Goal: Communication & Community: Answer question/provide support

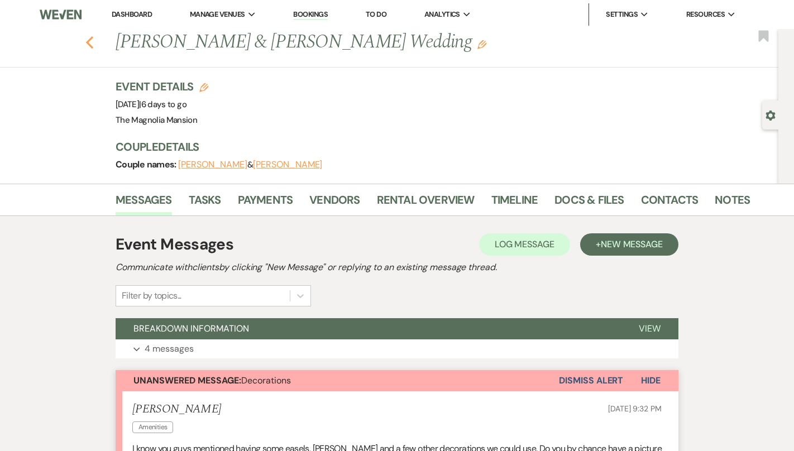
click at [88, 42] on use "button" at bounding box center [89, 42] width 7 height 12
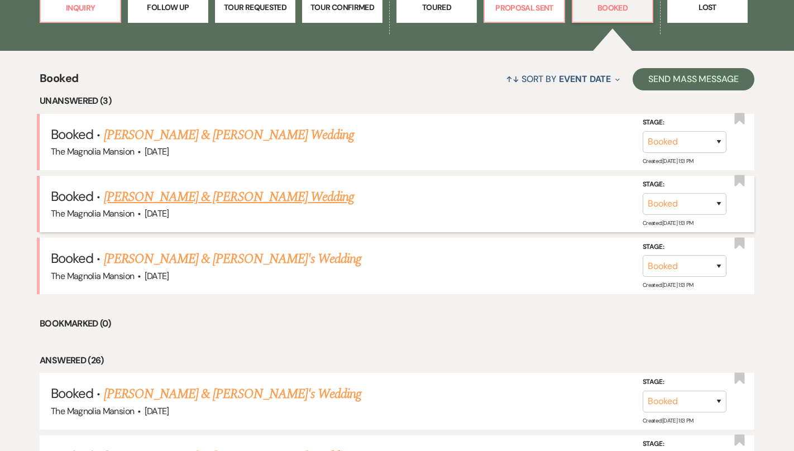
click at [210, 199] on link "[PERSON_NAME] & [PERSON_NAME] Wedding" at bounding box center [229, 197] width 250 height 20
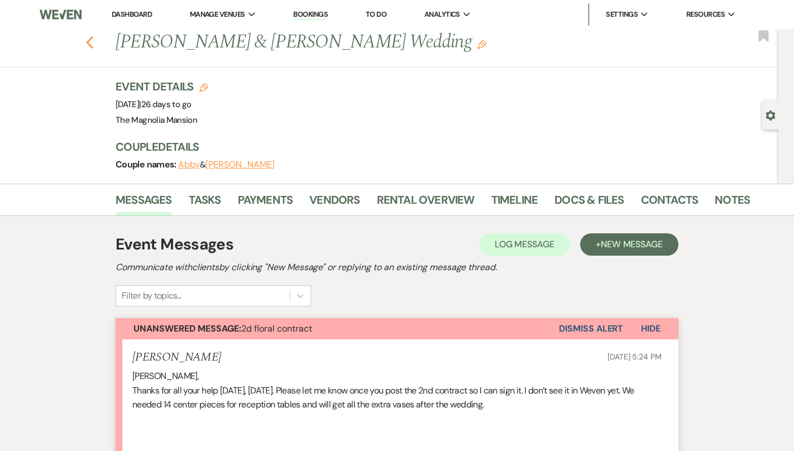
click at [93, 41] on icon "Previous" at bounding box center [89, 42] width 8 height 13
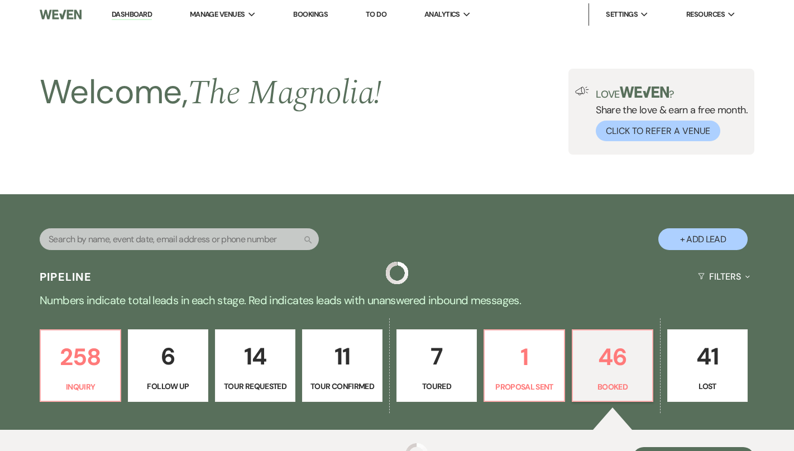
scroll to position [379, 0]
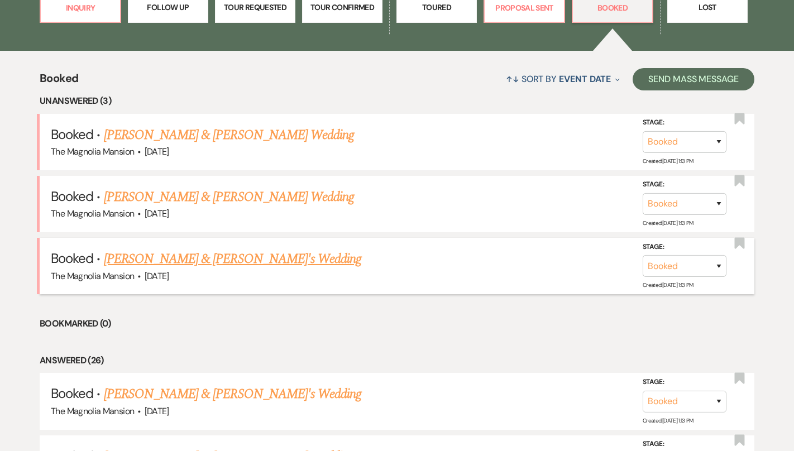
click at [233, 260] on link "[PERSON_NAME] & [PERSON_NAME]'s Wedding" at bounding box center [233, 259] width 258 height 20
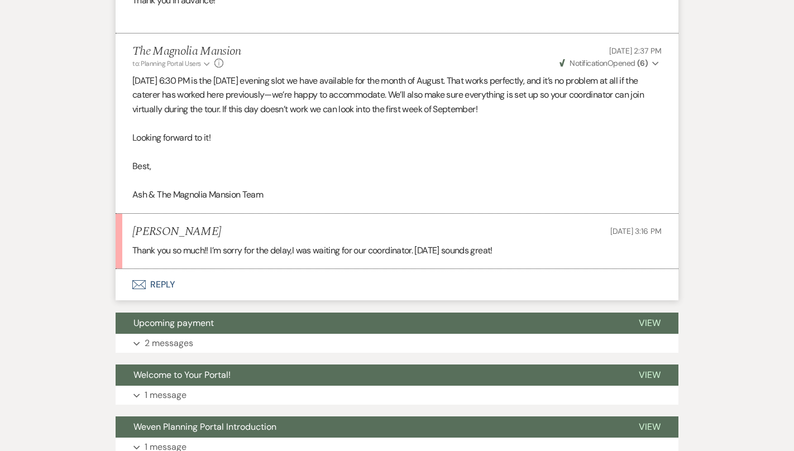
scroll to position [1447, 0]
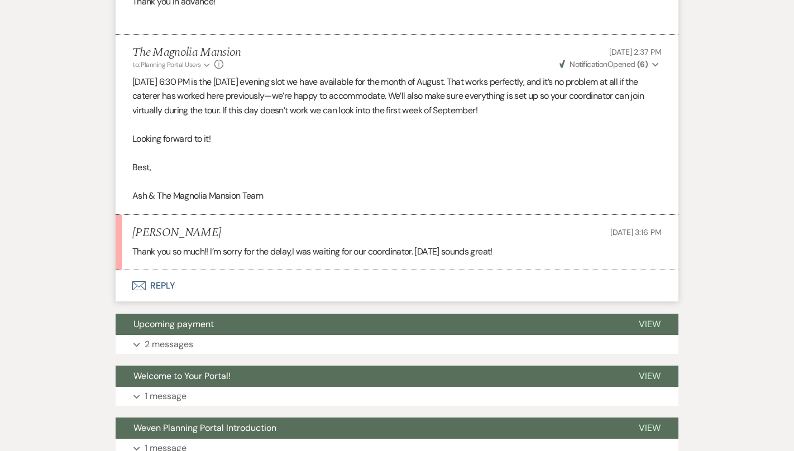
click at [286, 284] on button "Envelope Reply" at bounding box center [397, 285] width 563 height 31
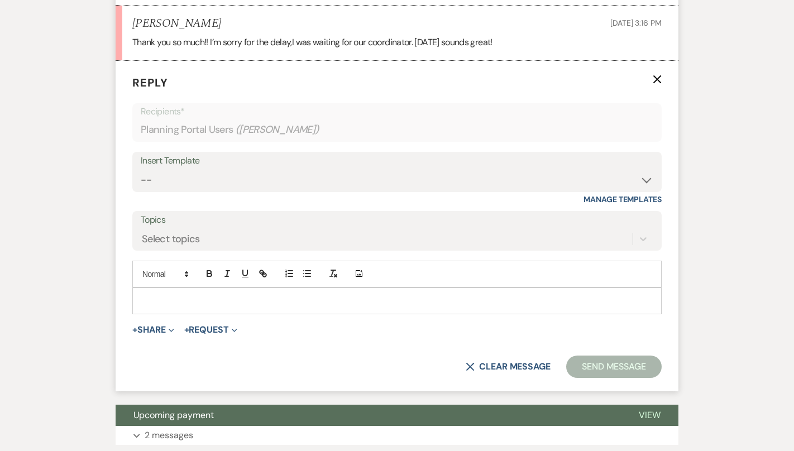
scroll to position [1657, 0]
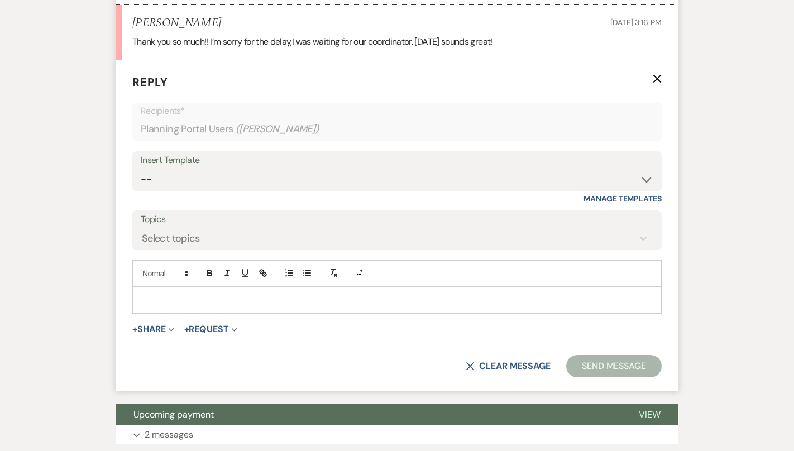
click at [254, 303] on p at bounding box center [396, 300] width 511 height 12
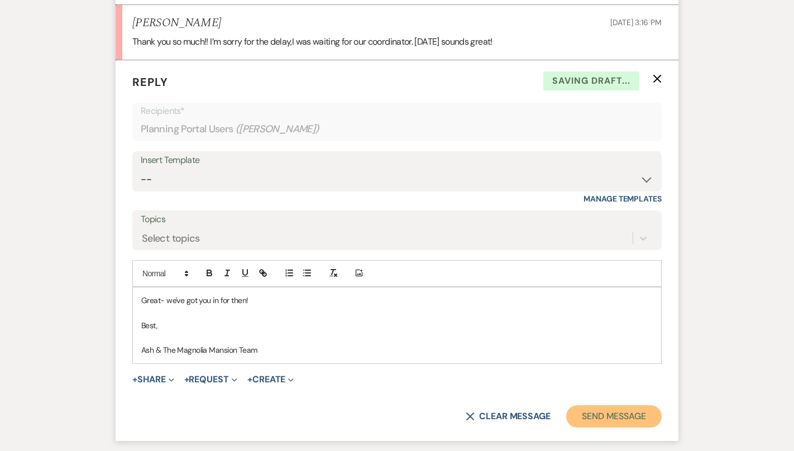
click at [632, 423] on button "Send Message" at bounding box center [613, 416] width 95 height 22
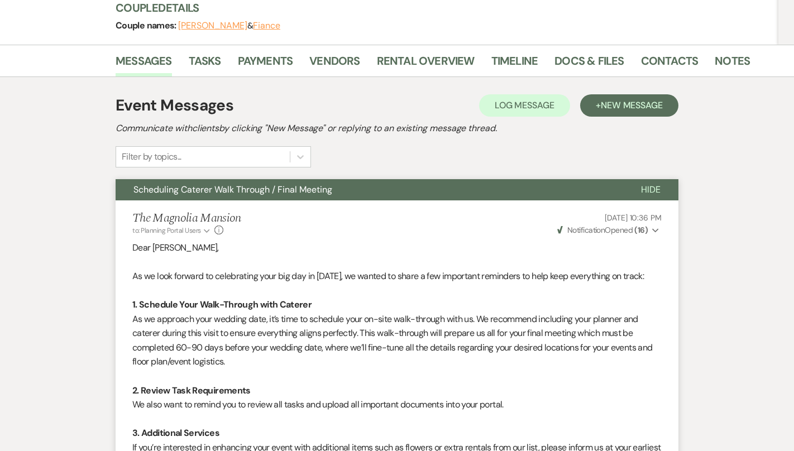
scroll to position [0, 0]
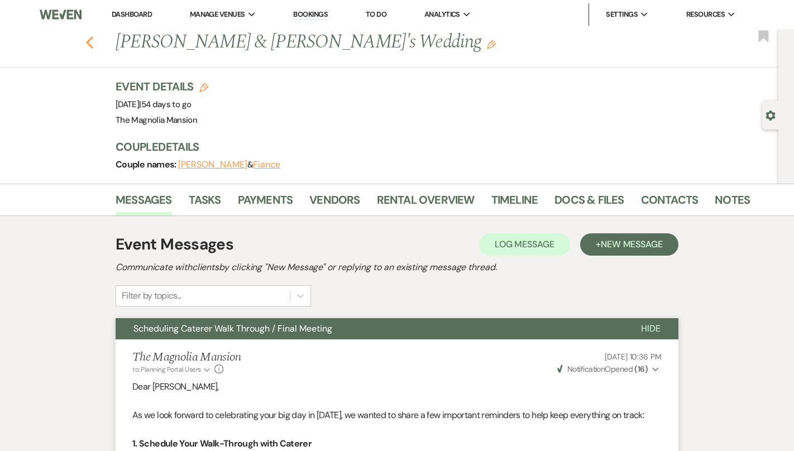
click at [92, 33] on button "Previous" at bounding box center [89, 41] width 8 height 16
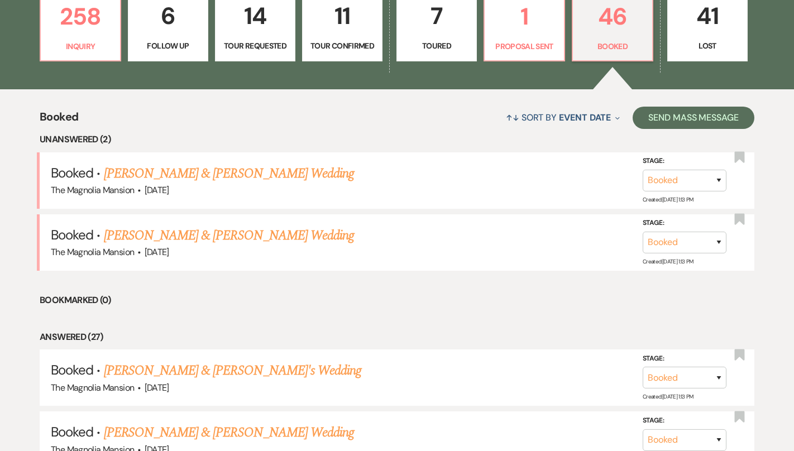
scroll to position [338, 0]
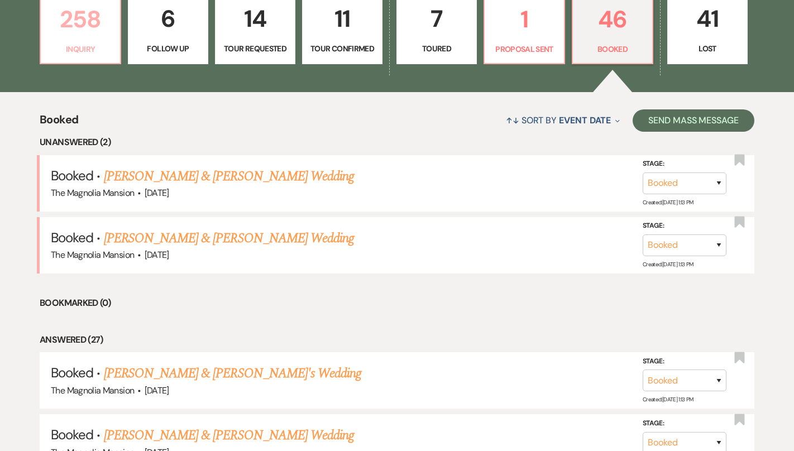
click at [90, 41] on link "258 Inquiry" at bounding box center [81, 28] width 82 height 73
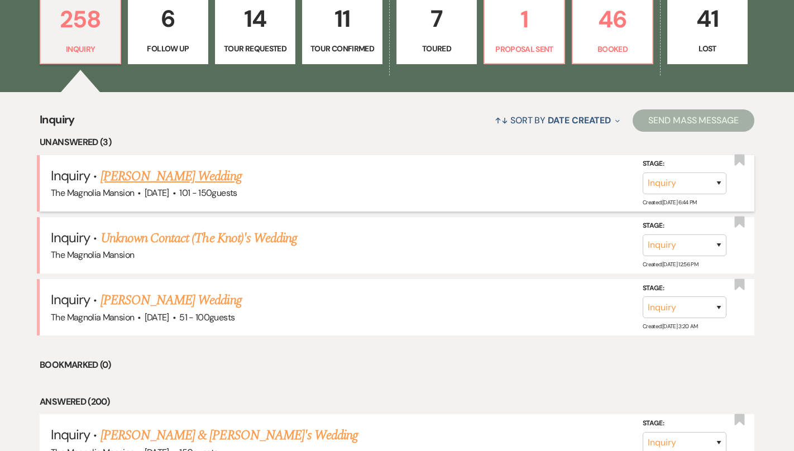
click at [205, 178] on link "[PERSON_NAME] Wedding" at bounding box center [170, 176] width 141 height 20
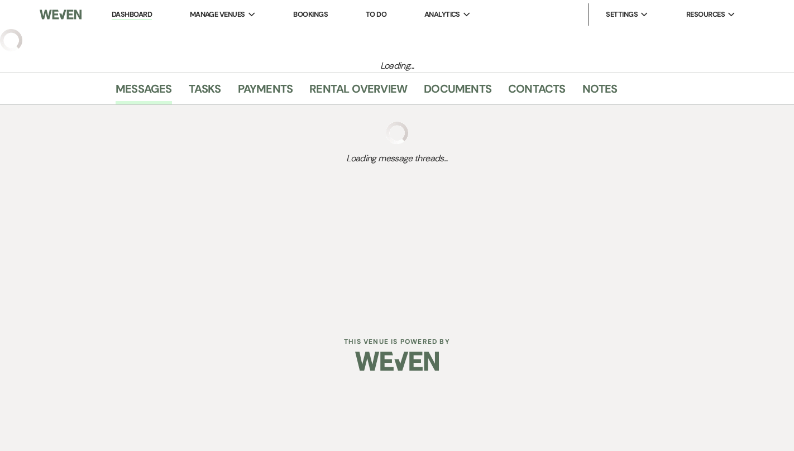
select select "2"
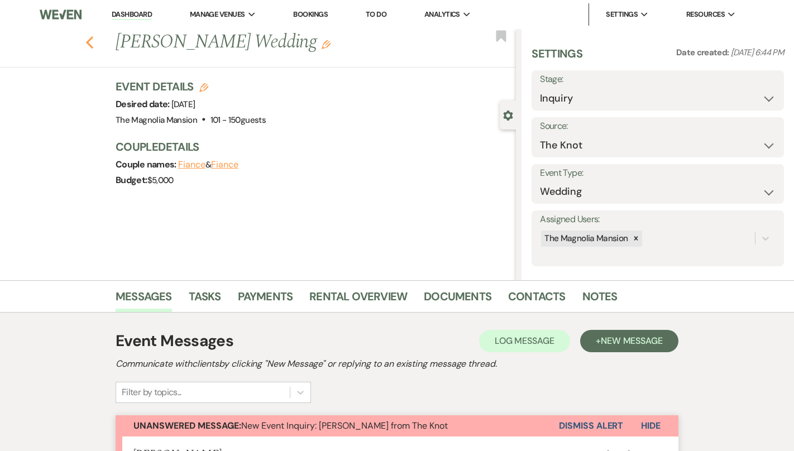
click at [87, 41] on use "button" at bounding box center [89, 42] width 7 height 12
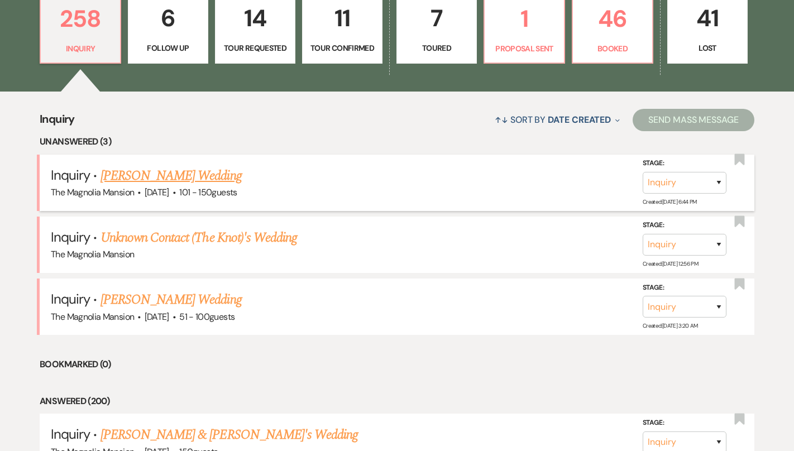
scroll to position [341, 0]
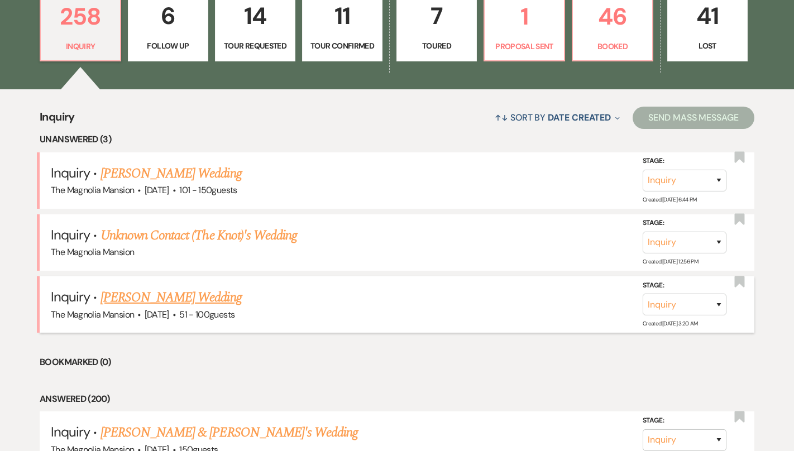
click at [214, 294] on link "[PERSON_NAME] Wedding" at bounding box center [170, 297] width 141 height 20
select select "2"
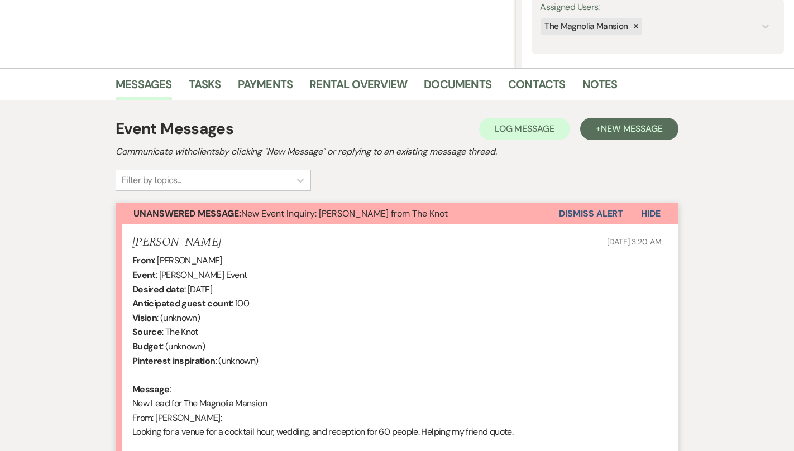
scroll to position [204, 0]
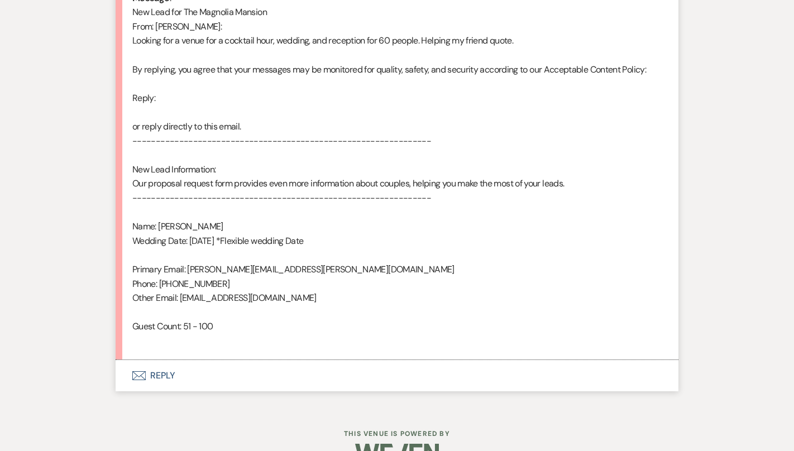
click at [210, 371] on button "Envelope Reply" at bounding box center [397, 375] width 563 height 31
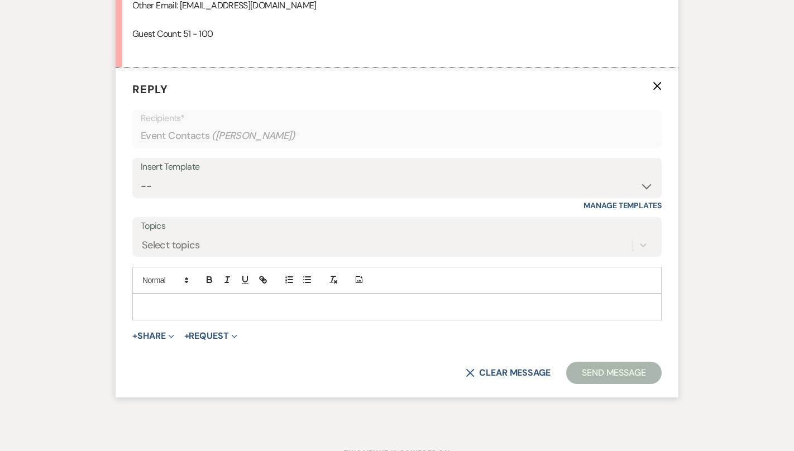
scroll to position [903, 0]
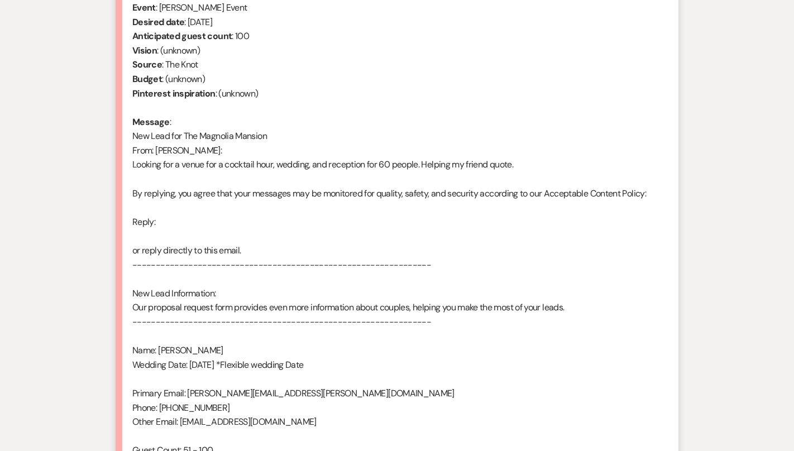
scroll to position [632, 0]
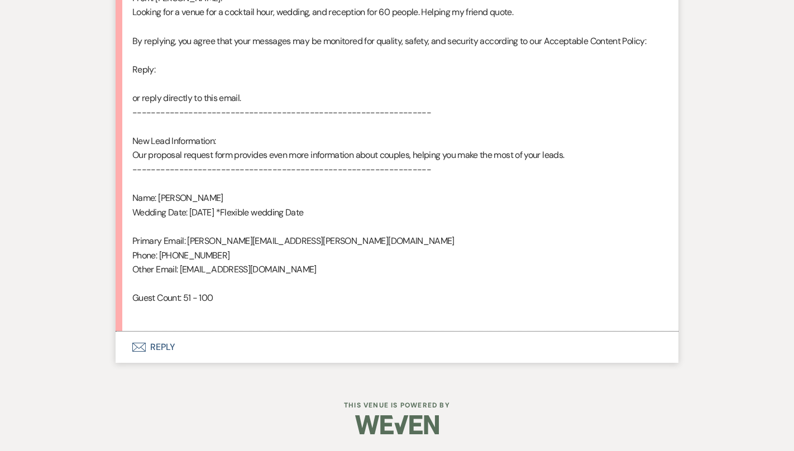
click at [205, 346] on button "Envelope Reply" at bounding box center [397, 347] width 563 height 31
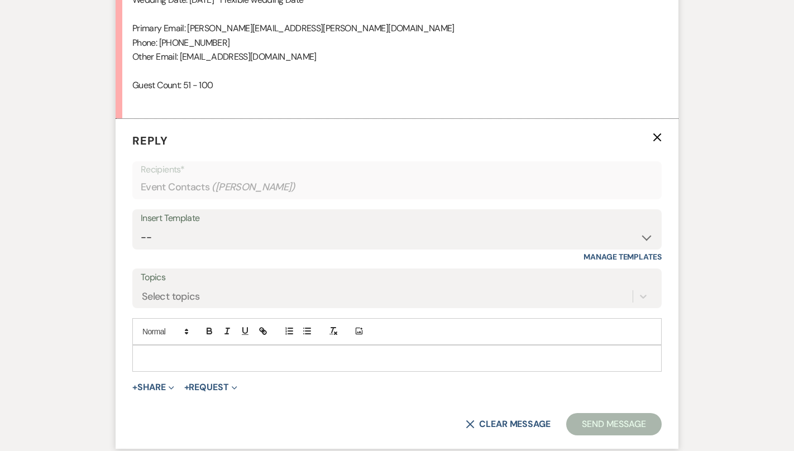
scroll to position [845, 0]
click at [208, 244] on select "-- Weven Planning Portal Introduction (Booked Events) Tour Request Response Con…" at bounding box center [397, 237] width 512 height 22
select select "5117"
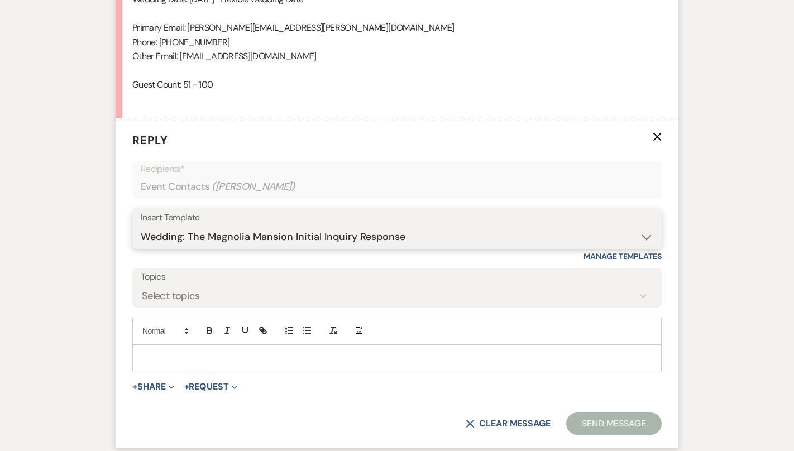
click at [141, 226] on select "-- Weven Planning Portal Introduction (Booked Events) Tour Request Response Con…" at bounding box center [397, 237] width 512 height 22
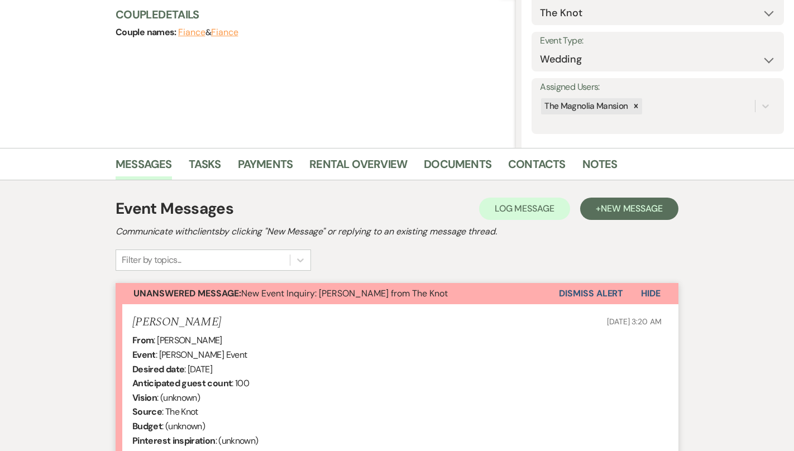
scroll to position [0, 0]
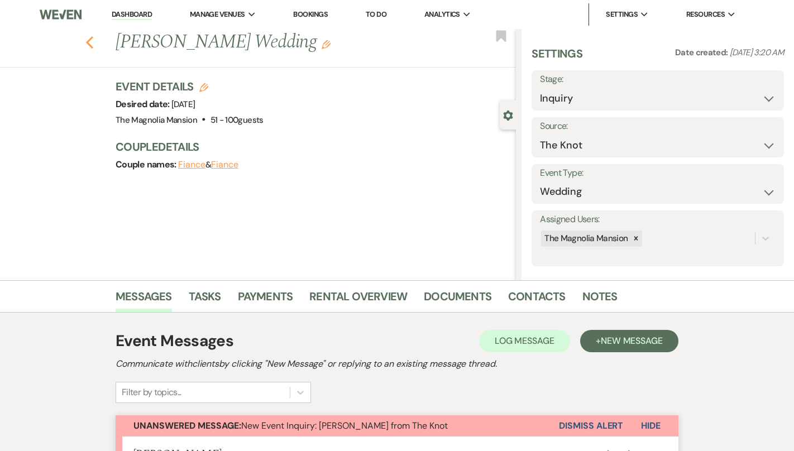
click at [85, 42] on icon "Previous" at bounding box center [89, 42] width 8 height 13
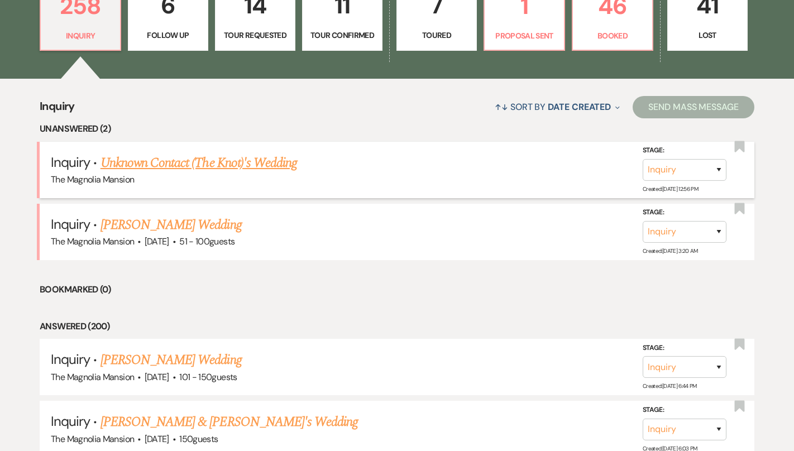
scroll to position [433, 0]
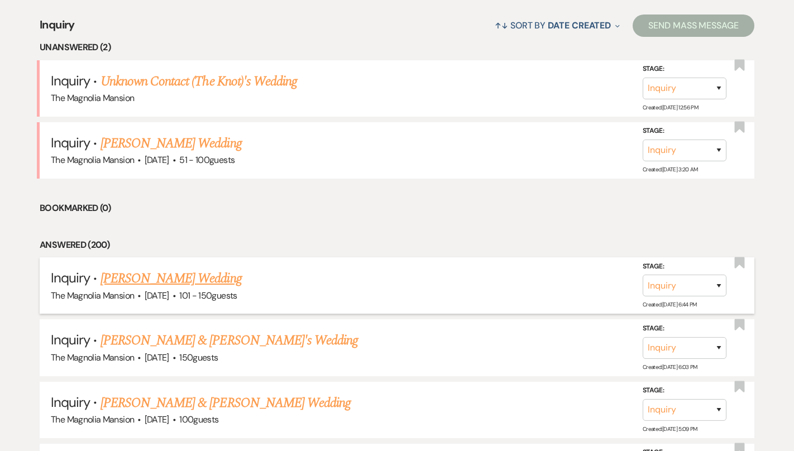
click at [186, 284] on link "[PERSON_NAME] Wedding" at bounding box center [170, 279] width 141 height 20
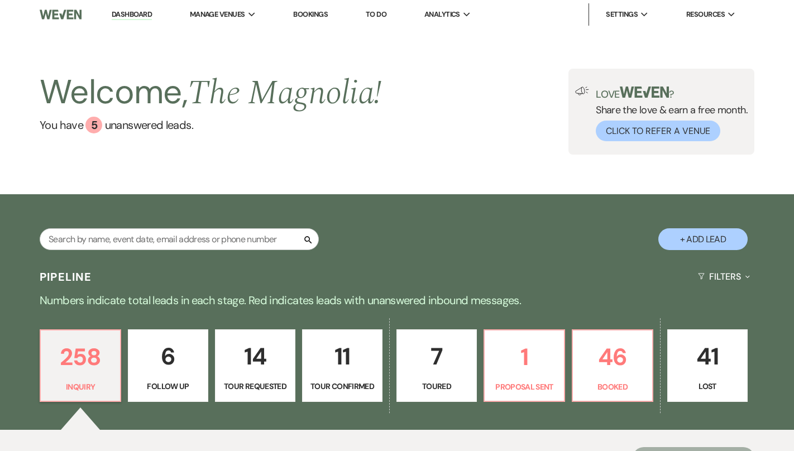
select select "2"
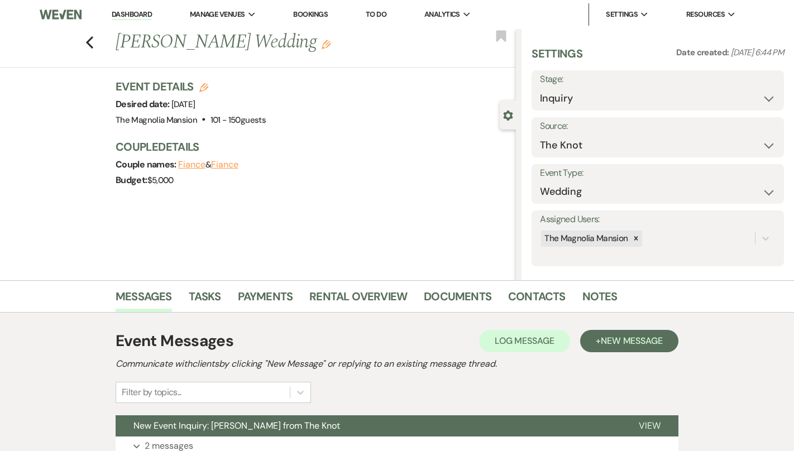
scroll to position [93, 0]
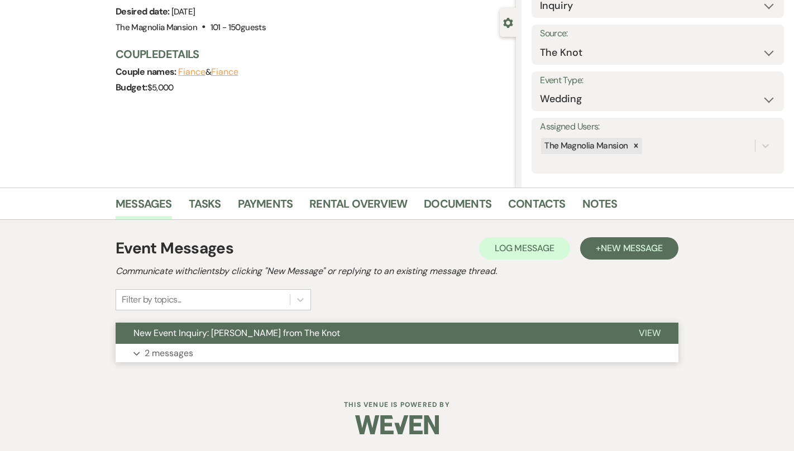
click at [343, 352] on button "Expand 2 messages" at bounding box center [397, 353] width 563 height 19
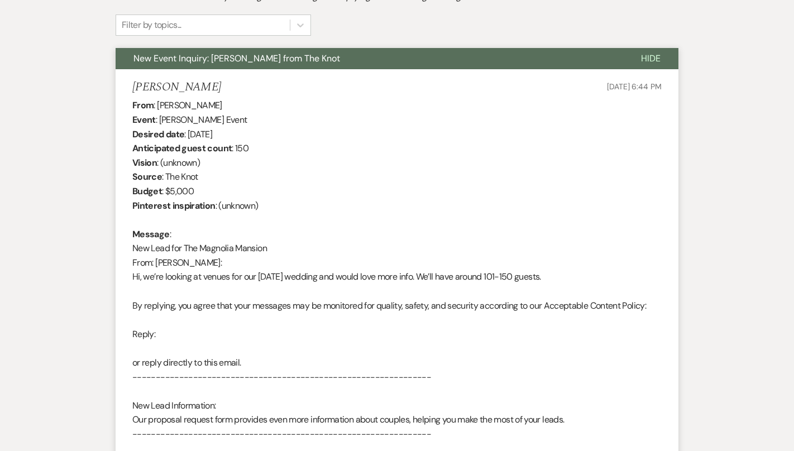
scroll to position [0, 0]
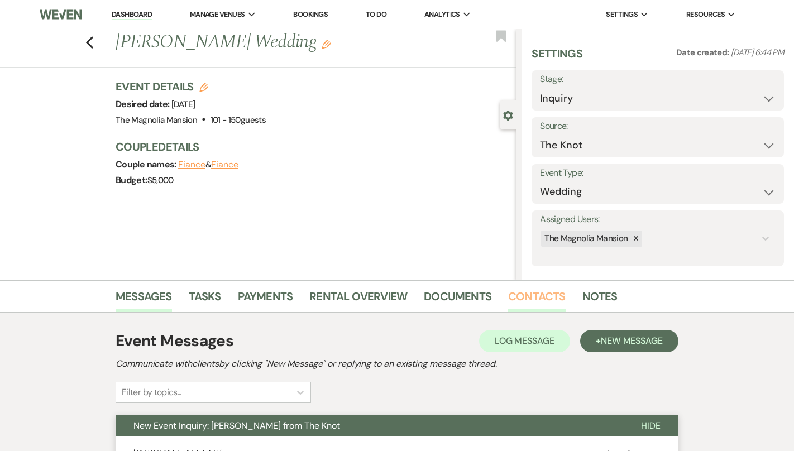
click at [528, 301] on link "Contacts" at bounding box center [536, 299] width 57 height 25
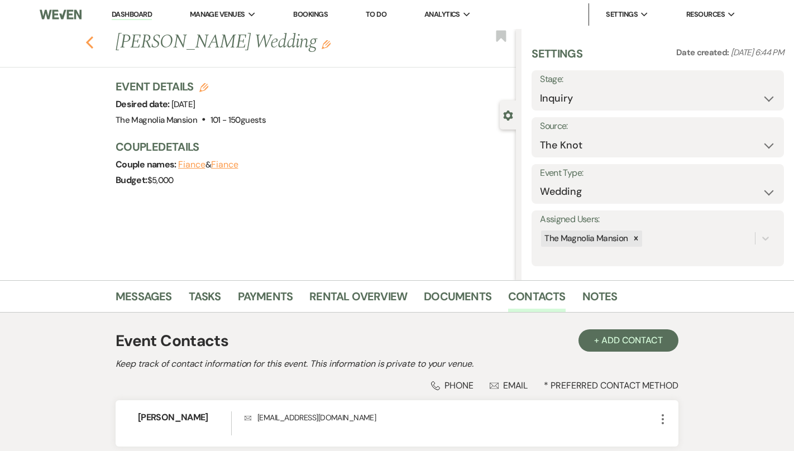
click at [90, 39] on use "button" at bounding box center [89, 42] width 7 height 12
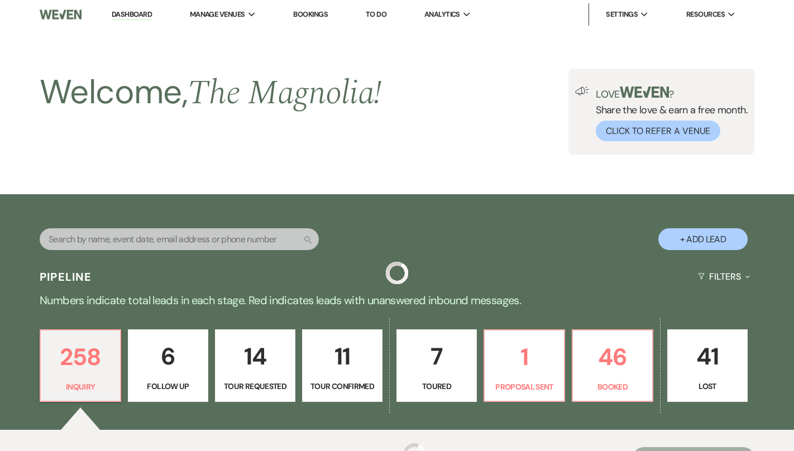
scroll to position [433, 0]
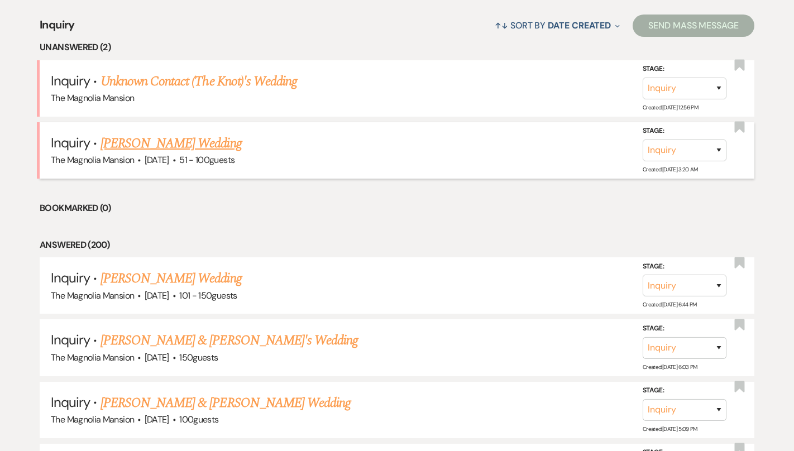
click at [210, 138] on link "[PERSON_NAME] Wedding" at bounding box center [170, 143] width 141 height 20
select select "2"
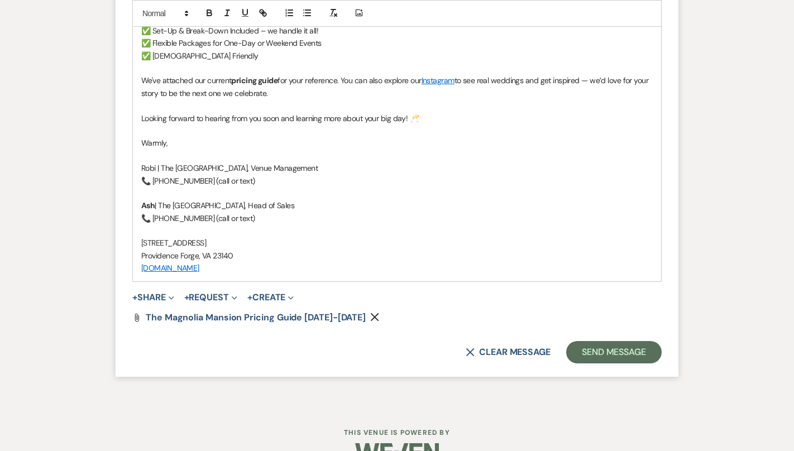
scroll to position [1586, 0]
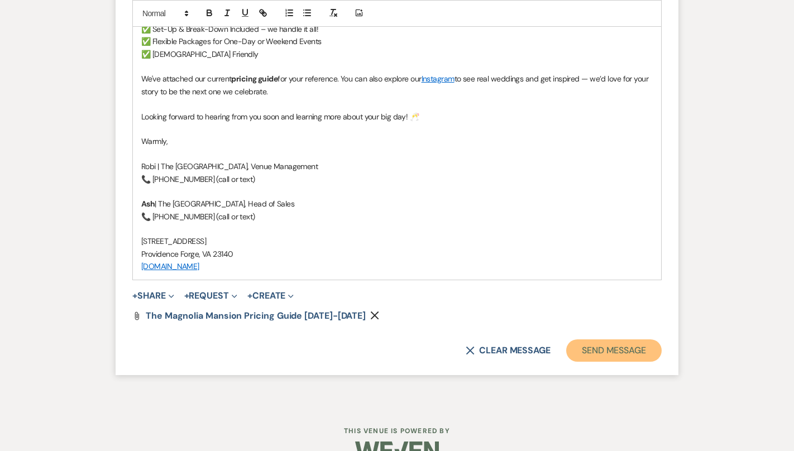
click at [602, 354] on button "Send Message" at bounding box center [613, 350] width 95 height 22
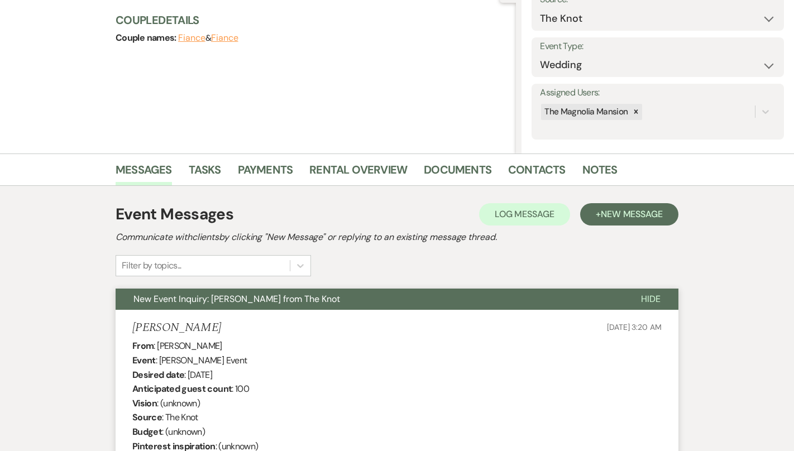
scroll to position [0, 0]
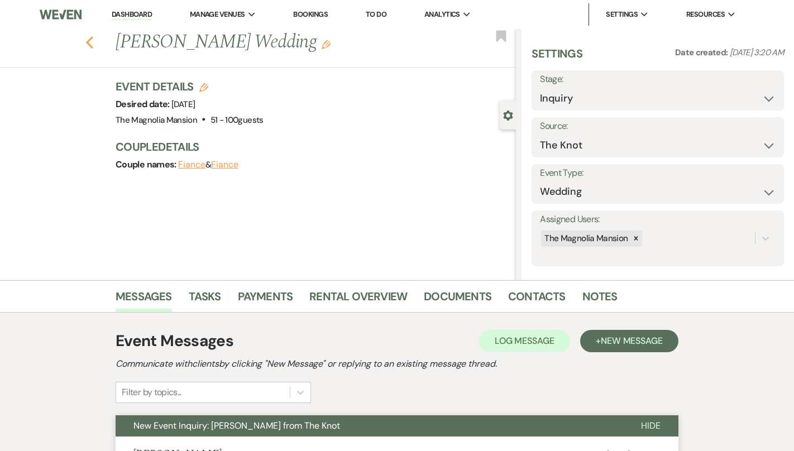
click at [87, 46] on icon "Previous" at bounding box center [89, 42] width 8 height 13
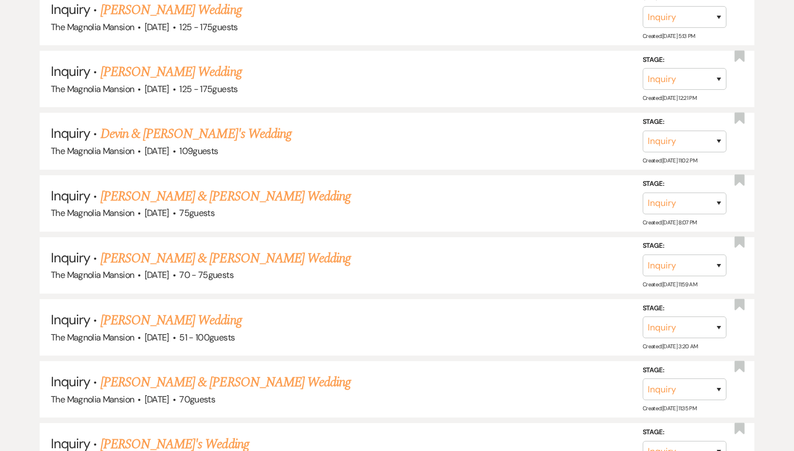
scroll to position [1041, 0]
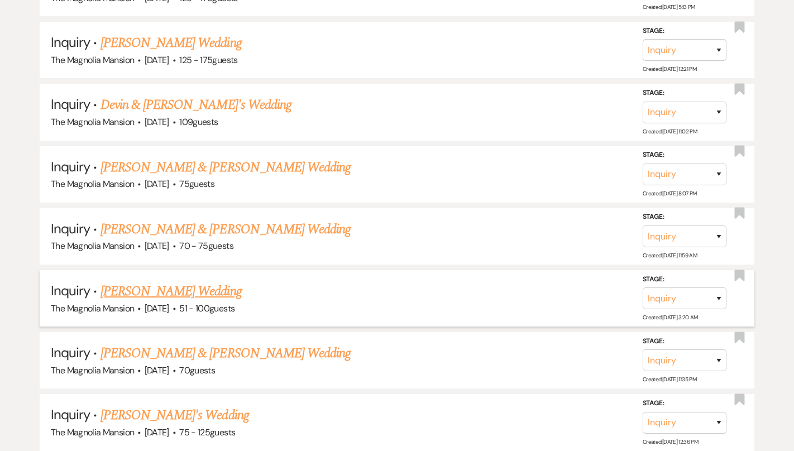
click at [209, 289] on link "[PERSON_NAME] Wedding" at bounding box center [170, 291] width 141 height 20
select select "2"
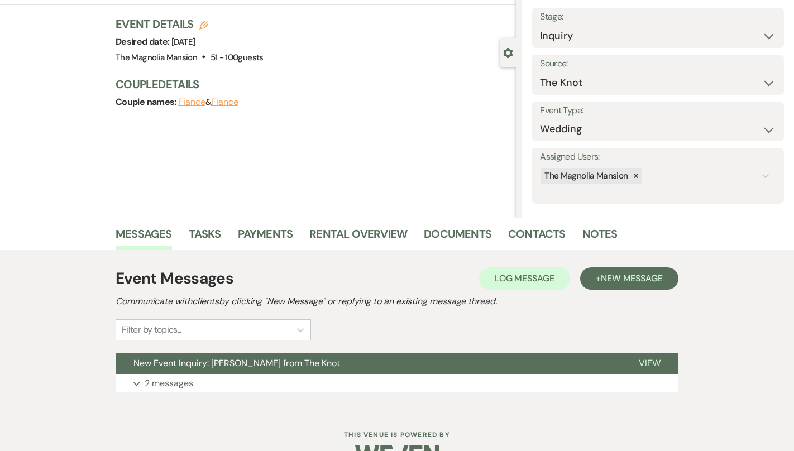
scroll to position [93, 0]
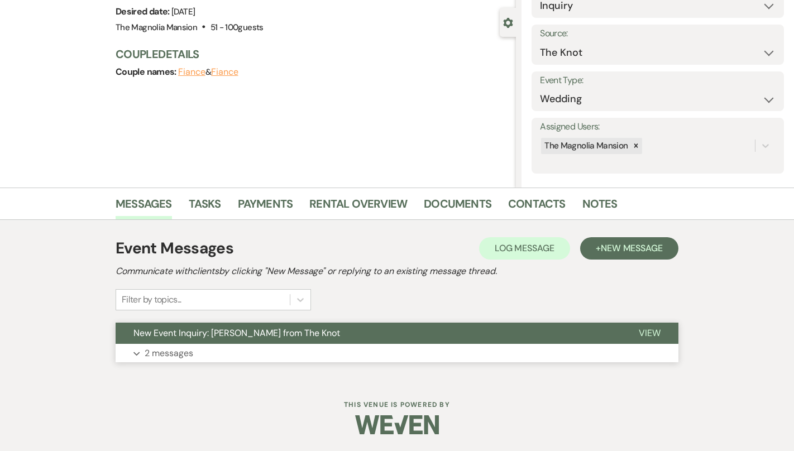
click at [229, 332] on span "New Event Inquiry: [PERSON_NAME] from The Knot" at bounding box center [236, 333] width 207 height 12
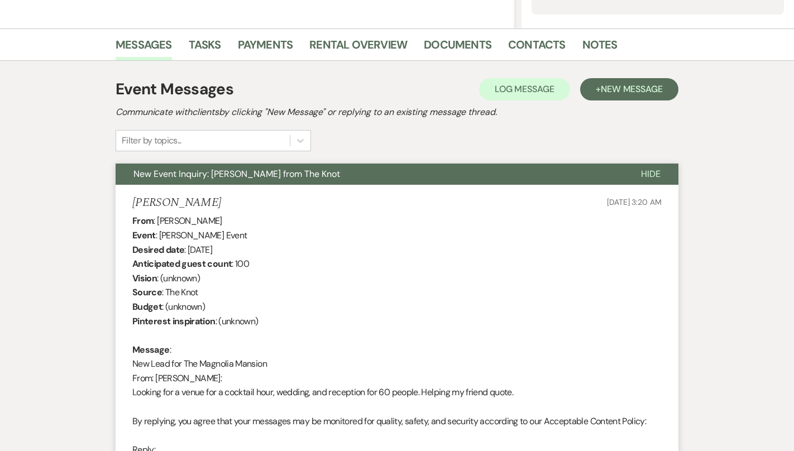
scroll to position [0, 0]
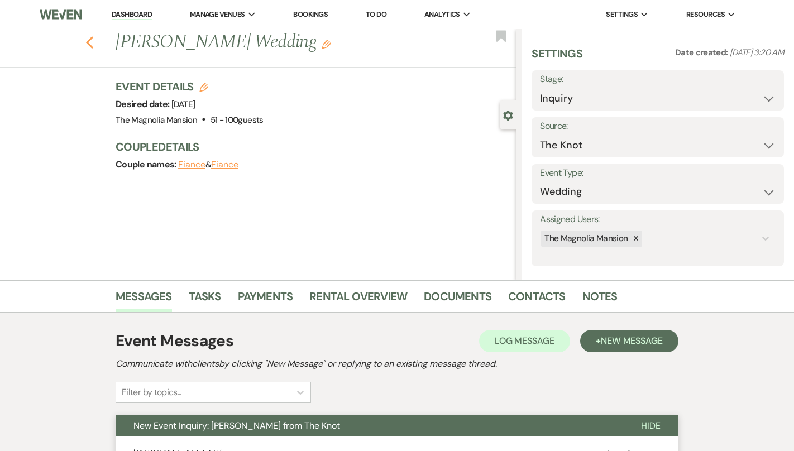
click at [90, 44] on use "button" at bounding box center [89, 42] width 7 height 12
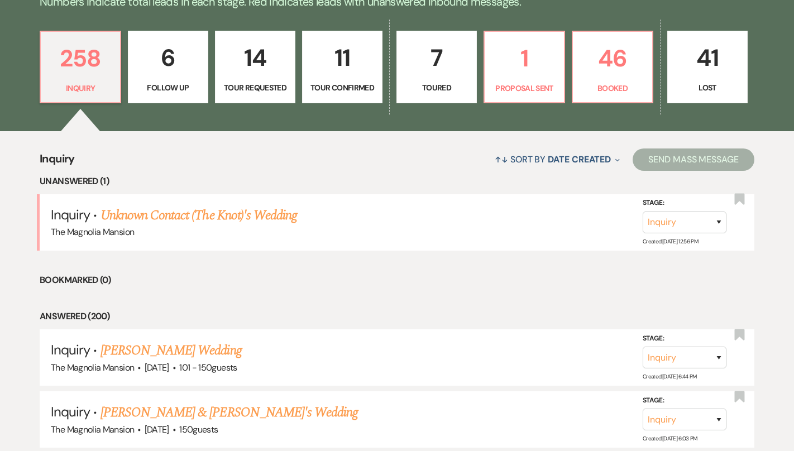
scroll to position [291, 0]
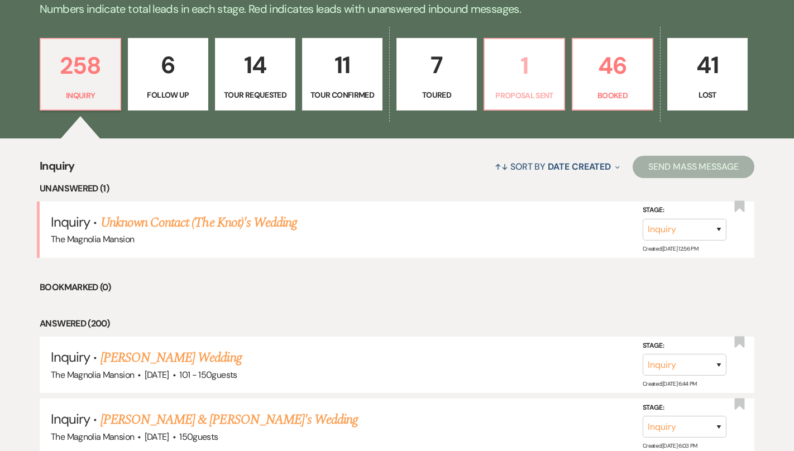
click at [537, 73] on p "1" at bounding box center [524, 65] width 66 height 37
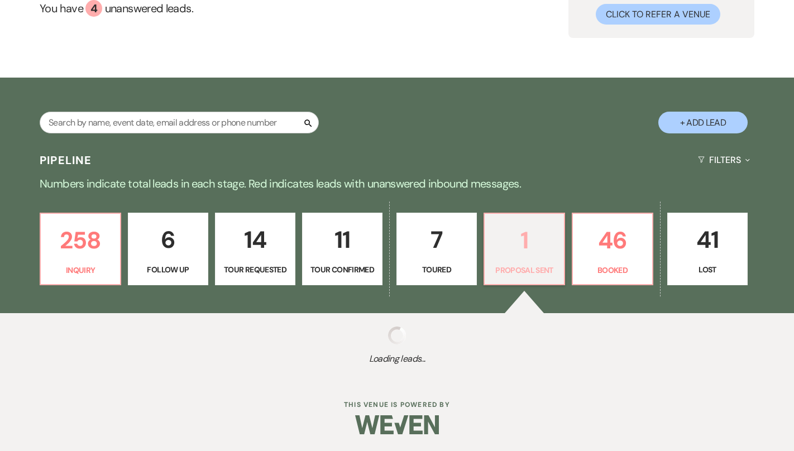
select select "6"
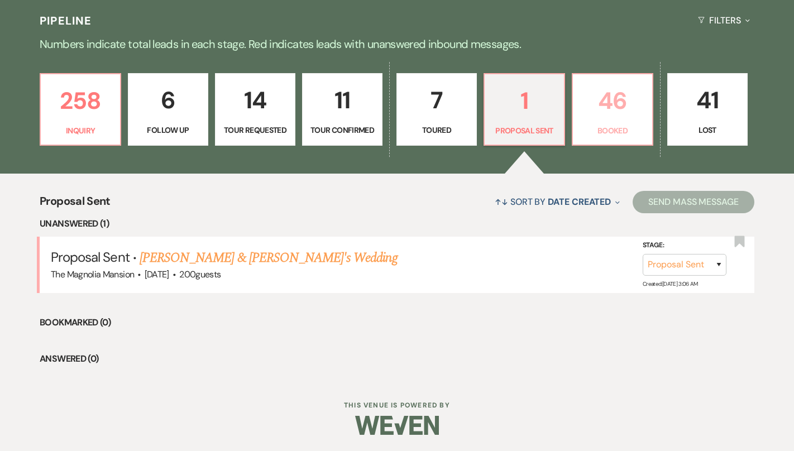
click at [613, 101] on p "46" at bounding box center [612, 100] width 66 height 37
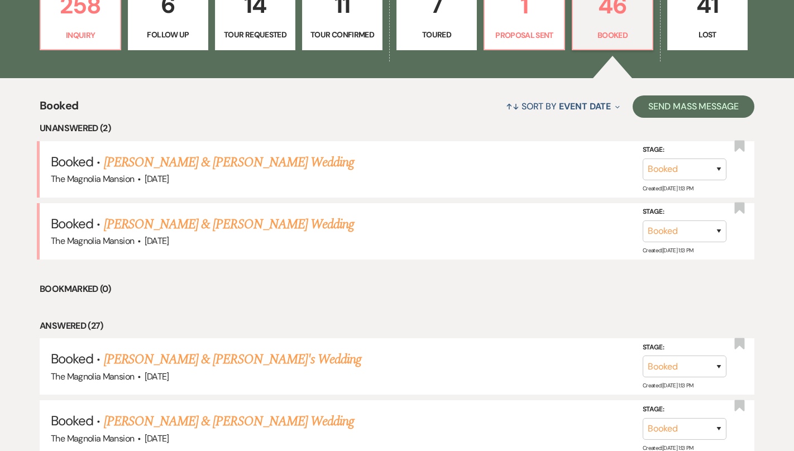
scroll to position [349, 0]
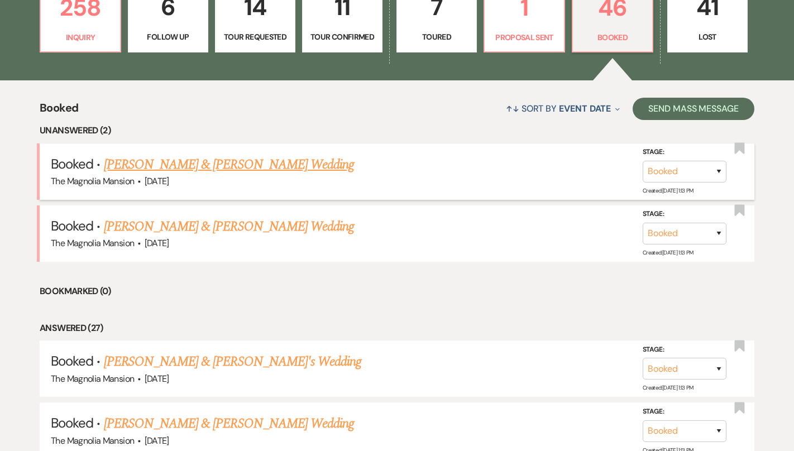
click at [253, 166] on link "[PERSON_NAME] & [PERSON_NAME] Wedding" at bounding box center [229, 165] width 250 height 20
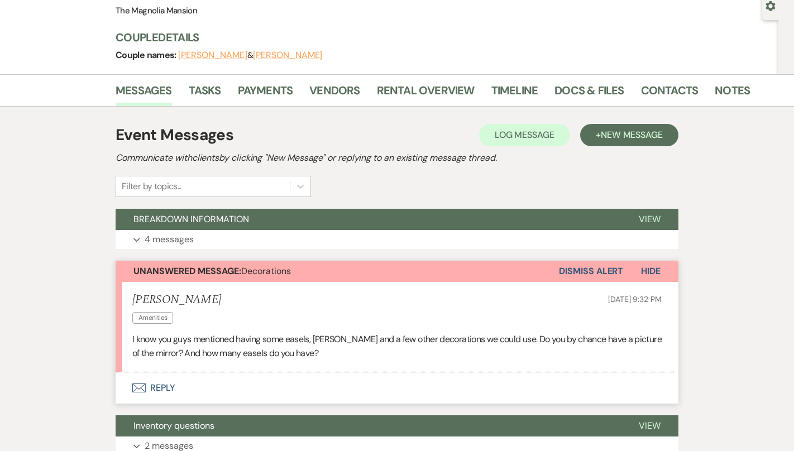
scroll to position [318, 0]
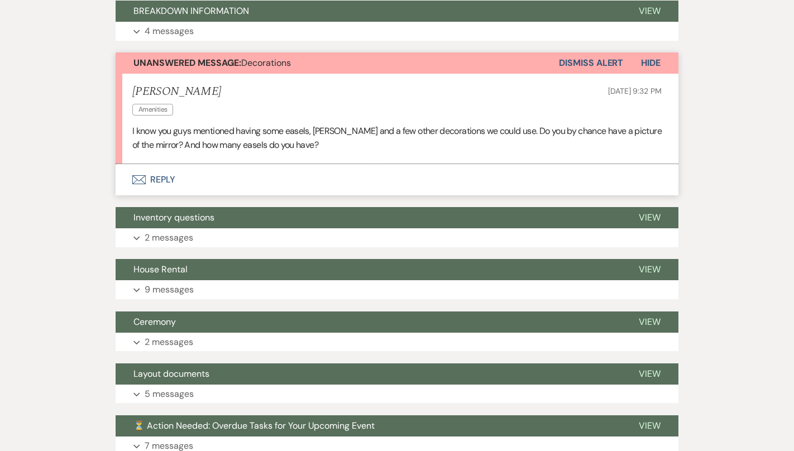
click at [266, 176] on button "Envelope Reply" at bounding box center [397, 179] width 563 height 31
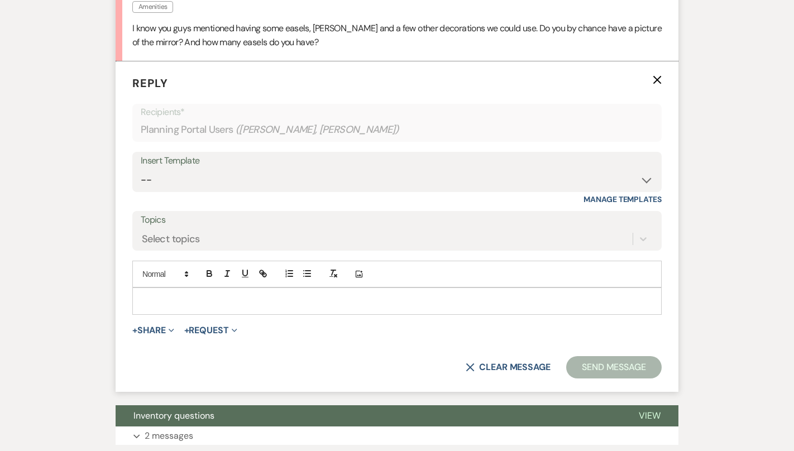
scroll to position [421, 0]
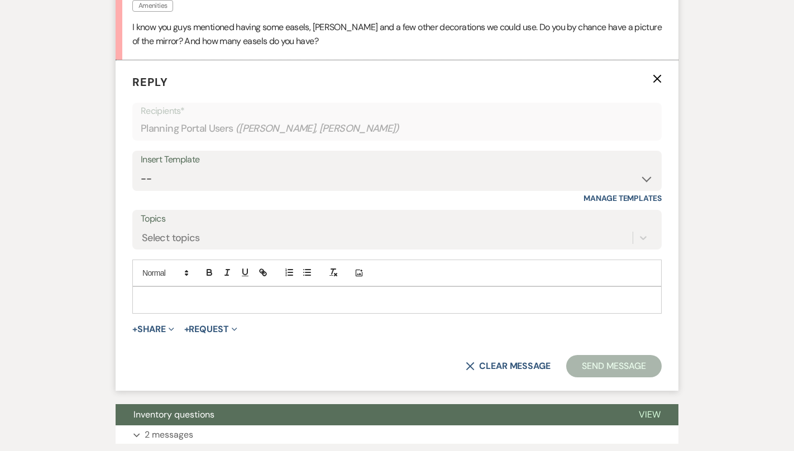
click at [212, 294] on p at bounding box center [396, 300] width 511 height 12
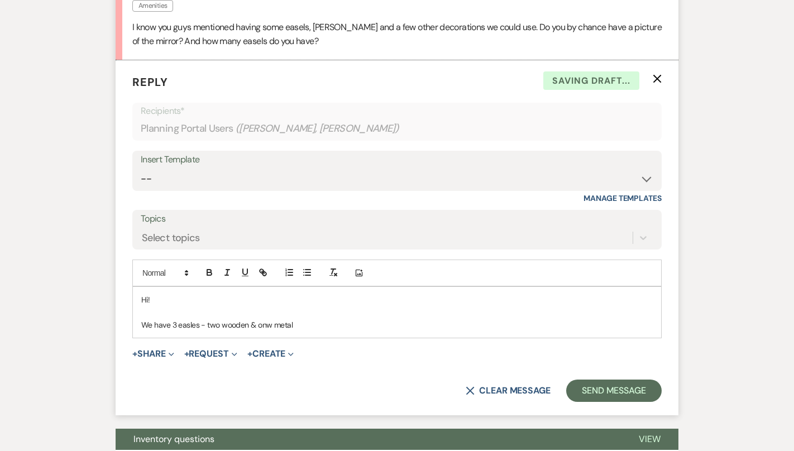
click at [270, 325] on p "We have 3 easles - two wooden & onw metal" at bounding box center [396, 325] width 511 height 12
click at [298, 324] on p "We have 3 easles - two wooden & one metal" at bounding box center [396, 325] width 511 height 12
click at [194, 327] on p "We have 3 easles - two wooden & one metal - I have attached a photo of the mirr…" at bounding box center [396, 325] width 511 height 12
click at [443, 329] on p "We have 3 easels - two wooden & one metal - I have attached a photo of the mirr…" at bounding box center [396, 325] width 511 height 12
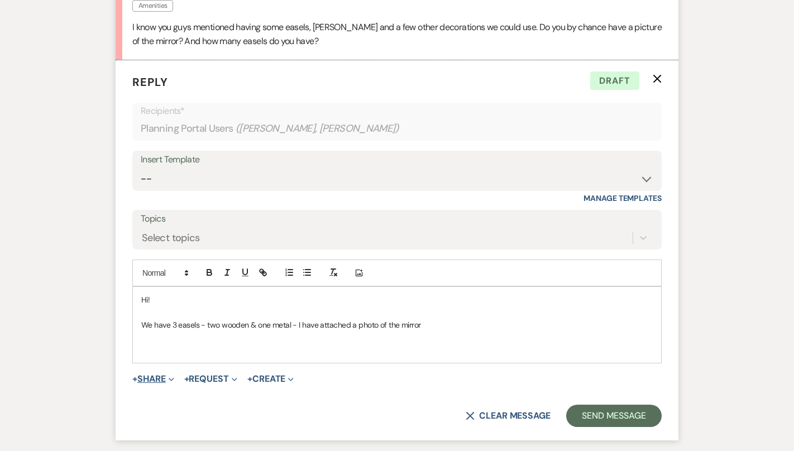
click at [147, 382] on button "+ Share Expand" at bounding box center [153, 379] width 42 height 9
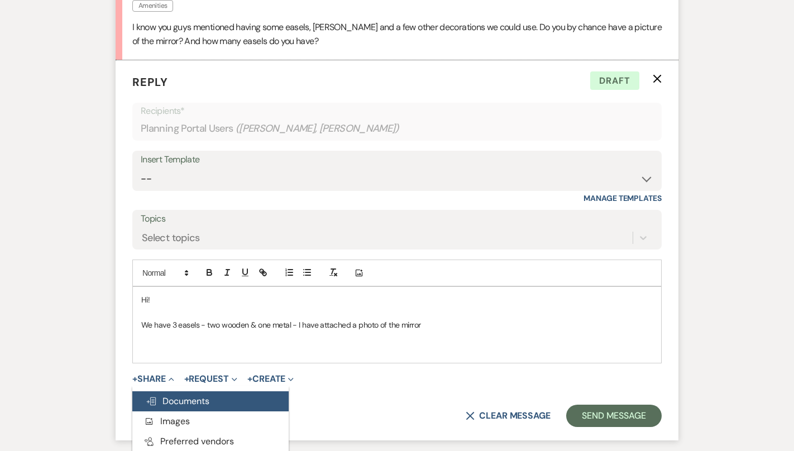
click at [187, 396] on span "Doc Upload Documents" at bounding box center [178, 401] width 64 height 12
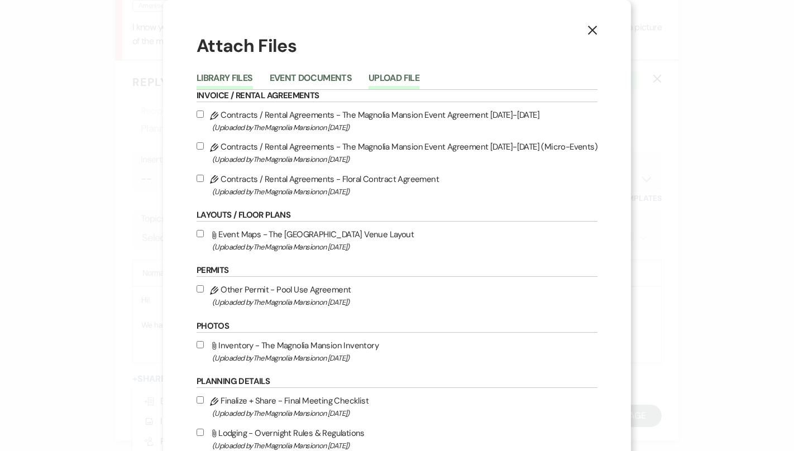
click at [396, 76] on button "Upload File" at bounding box center [393, 82] width 51 height 16
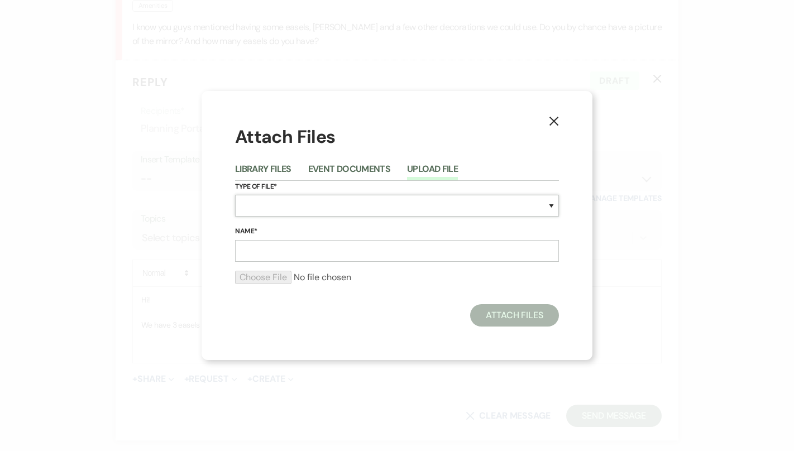
click at [328, 209] on select "Special Event Insurance Vendor Certificate of Insurance Contracts / Rental Agre…" at bounding box center [397, 206] width 324 height 22
select select "57"
click at [235, 195] on select "Special Event Insurance Vendor Certificate of Insurance Contracts / Rental Agre…" at bounding box center [397, 206] width 324 height 22
click at [285, 255] on input "Name*" at bounding box center [397, 251] width 324 height 22
type input "Mirror"
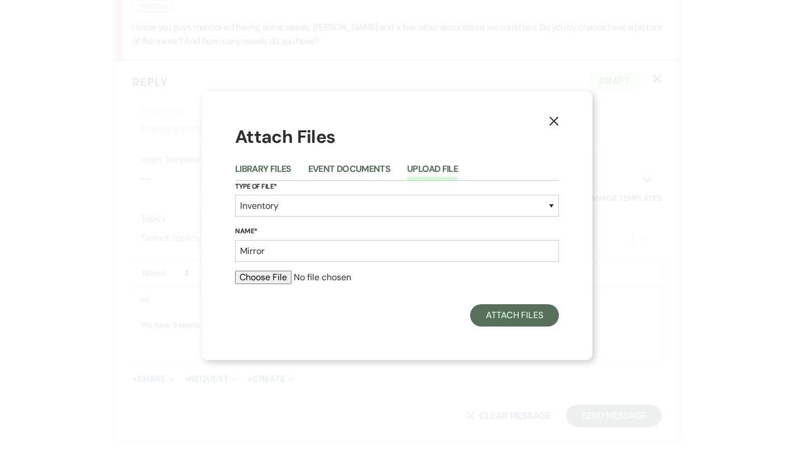
click at [261, 281] on input "file" at bounding box center [397, 277] width 324 height 13
type input "C:\fakepath\IMG_9253.HEIC"
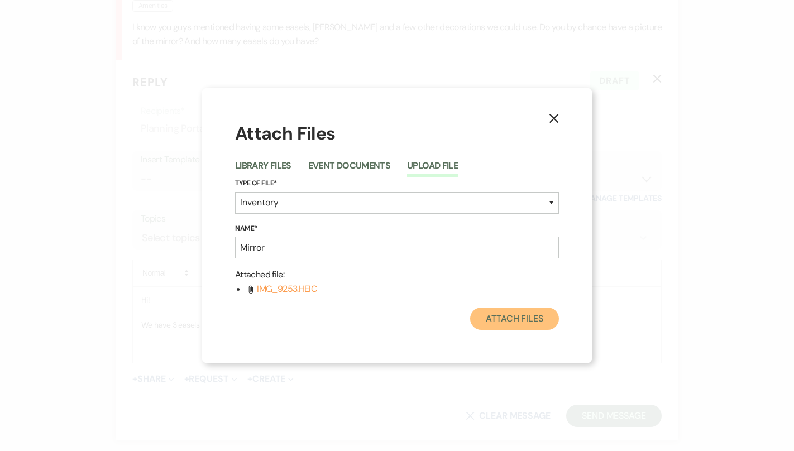
click at [523, 324] on button "Attach Files" at bounding box center [514, 319] width 89 height 22
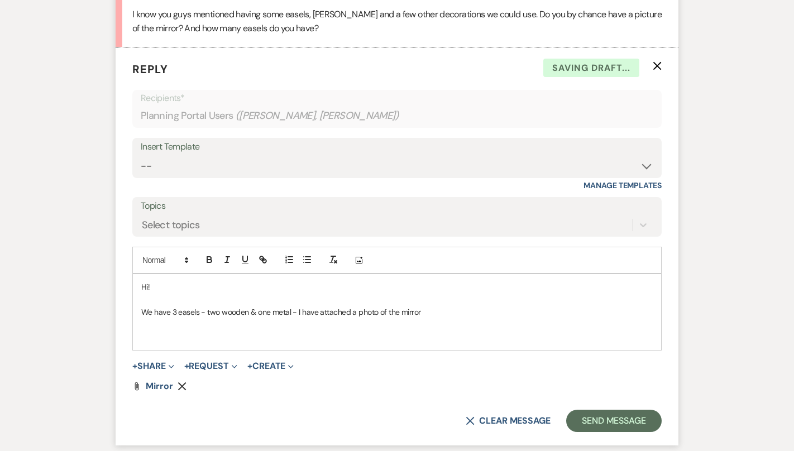
scroll to position [440, 0]
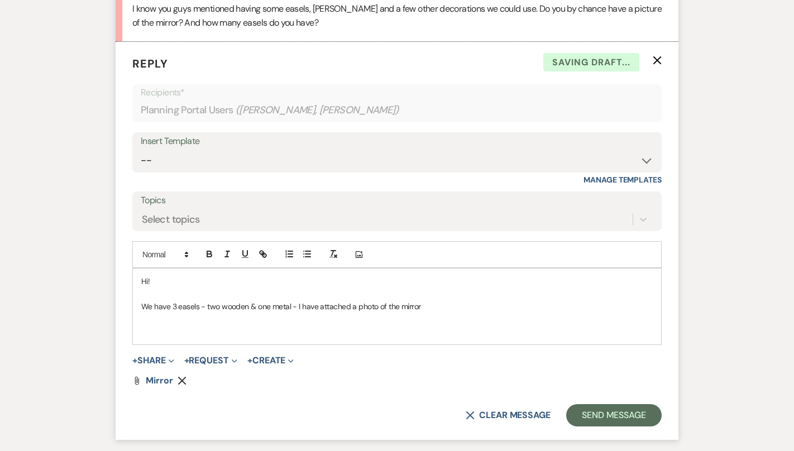
click at [415, 321] on p at bounding box center [396, 319] width 511 height 12
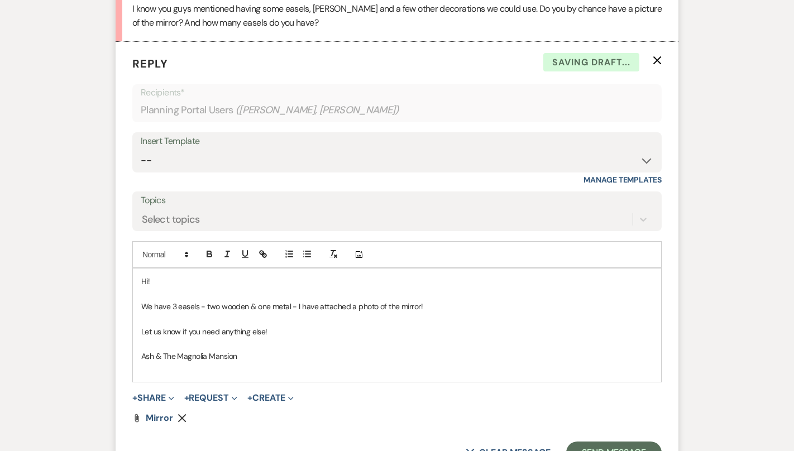
click at [205, 375] on p at bounding box center [396, 369] width 511 height 12
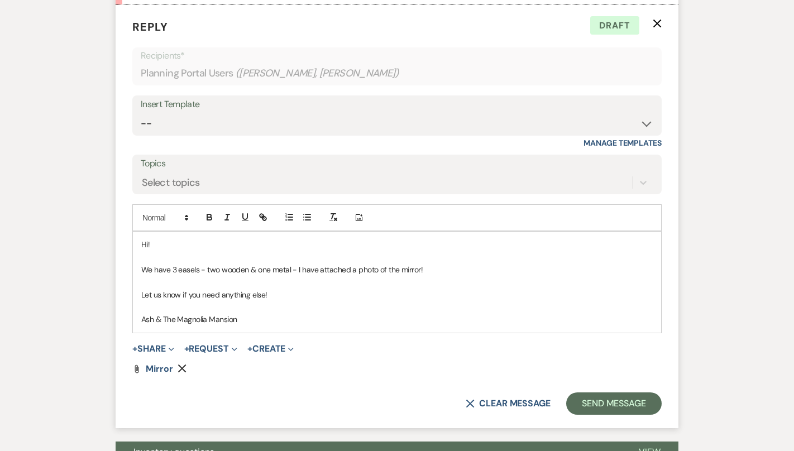
scroll to position [478, 0]
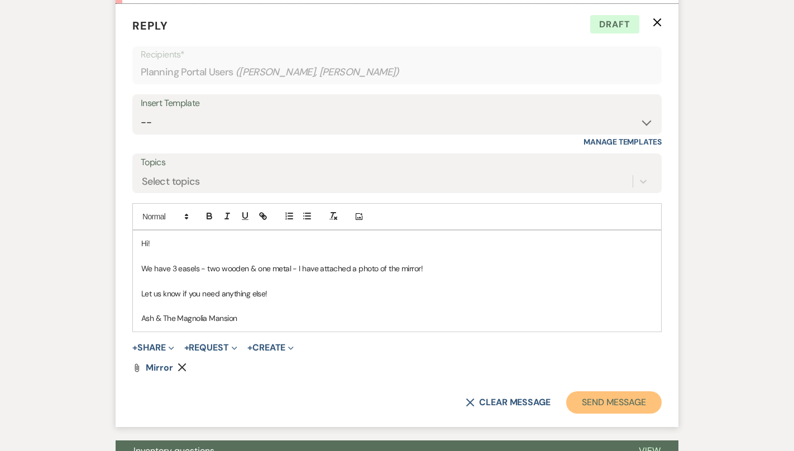
click at [606, 408] on button "Send Message" at bounding box center [613, 402] width 95 height 22
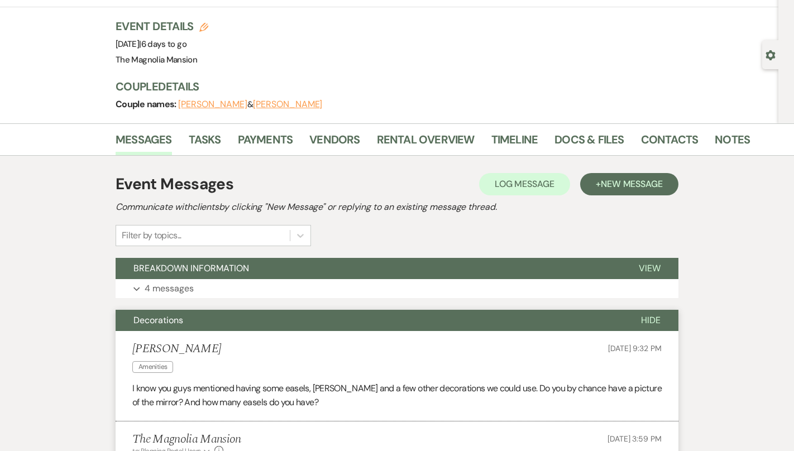
scroll to position [0, 0]
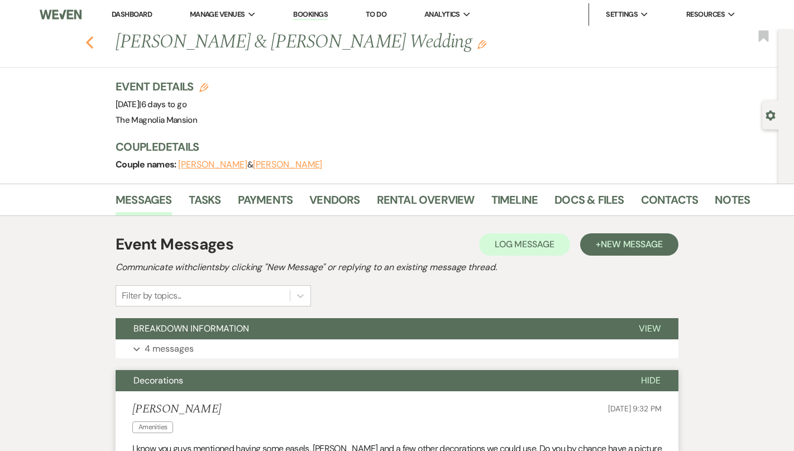
click at [88, 42] on icon "Previous" at bounding box center [89, 42] width 8 height 13
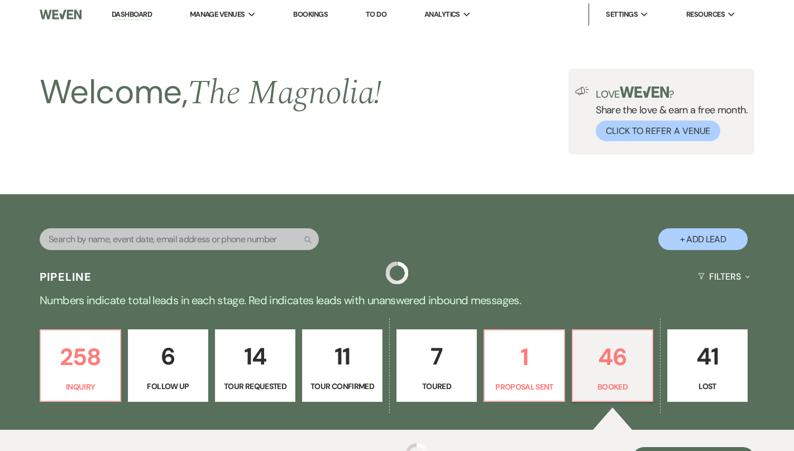
scroll to position [349, 0]
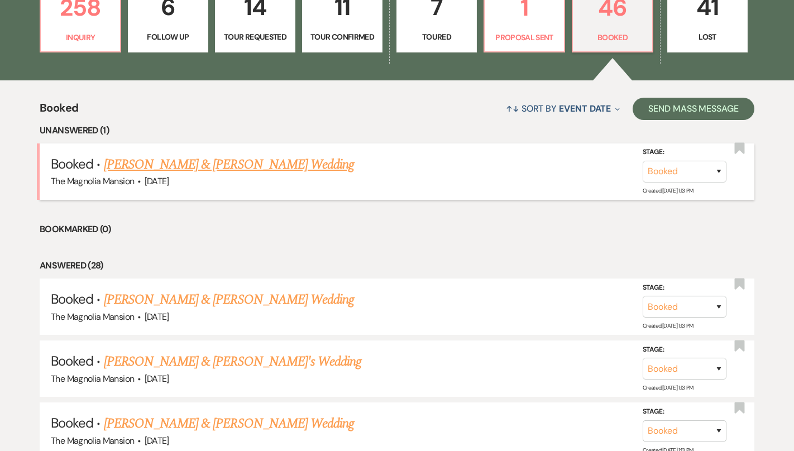
click at [136, 169] on link "[PERSON_NAME] & [PERSON_NAME] Wedding" at bounding box center [229, 165] width 250 height 20
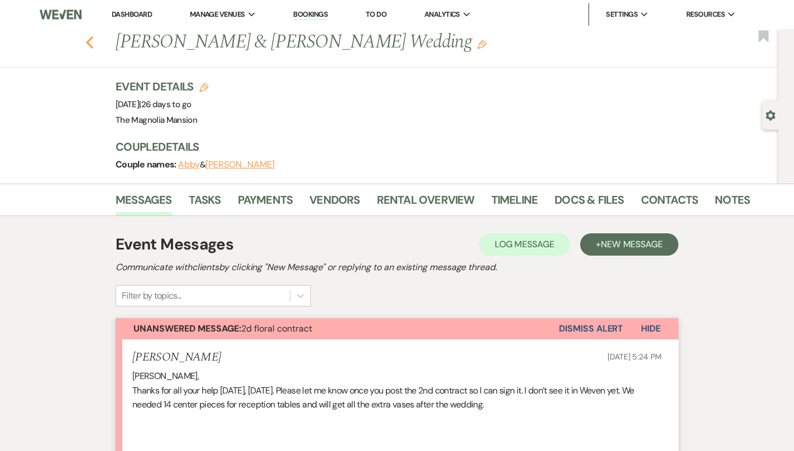
click at [90, 36] on icon "Previous" at bounding box center [89, 42] width 8 height 13
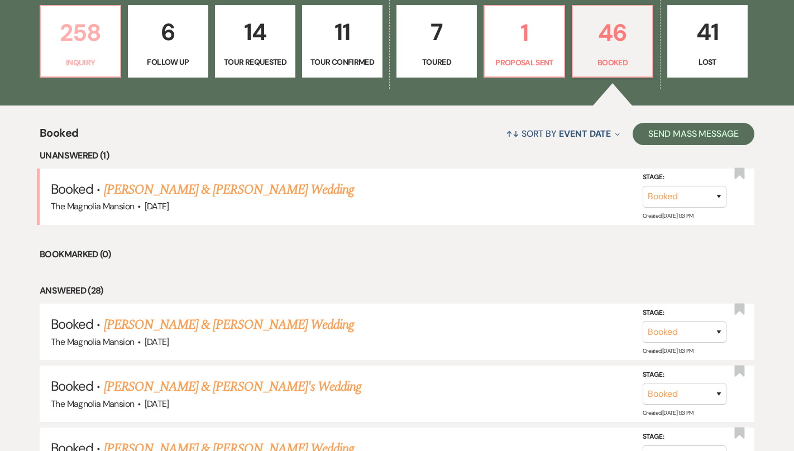
scroll to position [323, 0]
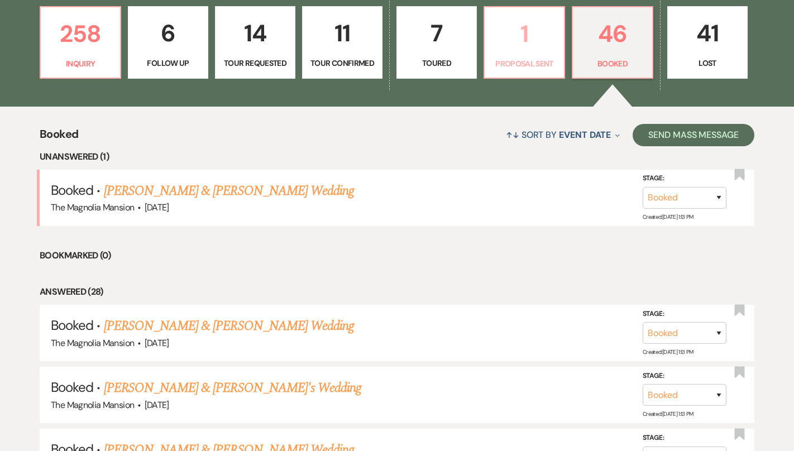
click at [514, 46] on p "1" at bounding box center [524, 33] width 66 height 37
select select "6"
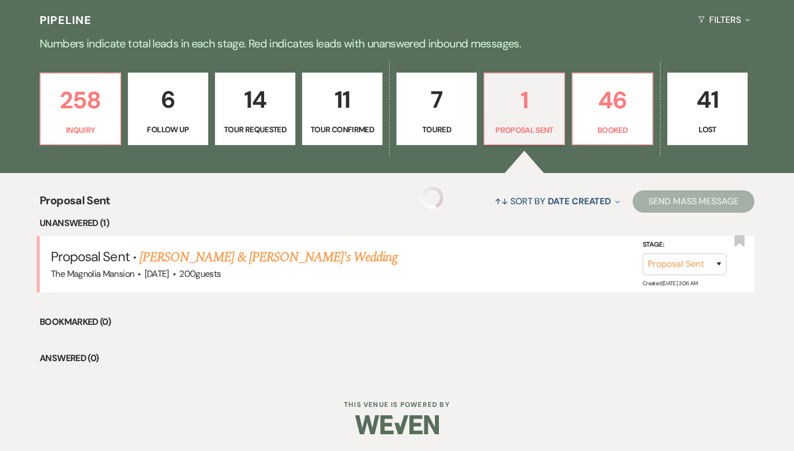
scroll to position [256, 0]
click at [261, 253] on link "[PERSON_NAME] & [PERSON_NAME]'s Wedding" at bounding box center [269, 258] width 258 height 20
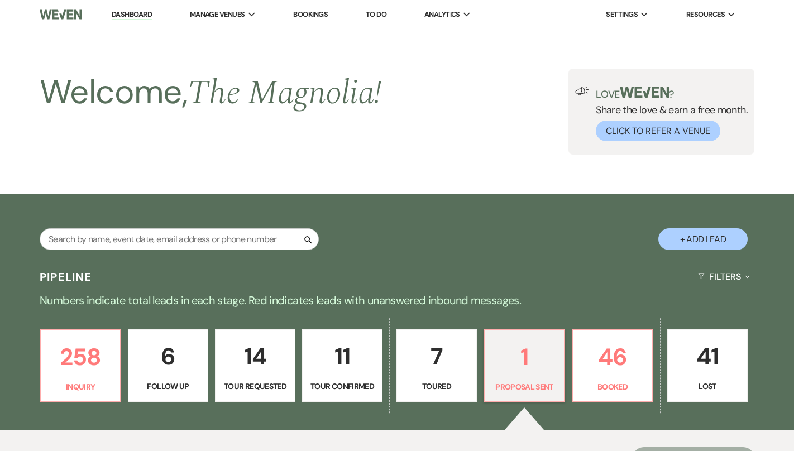
select select "6"
select select "5"
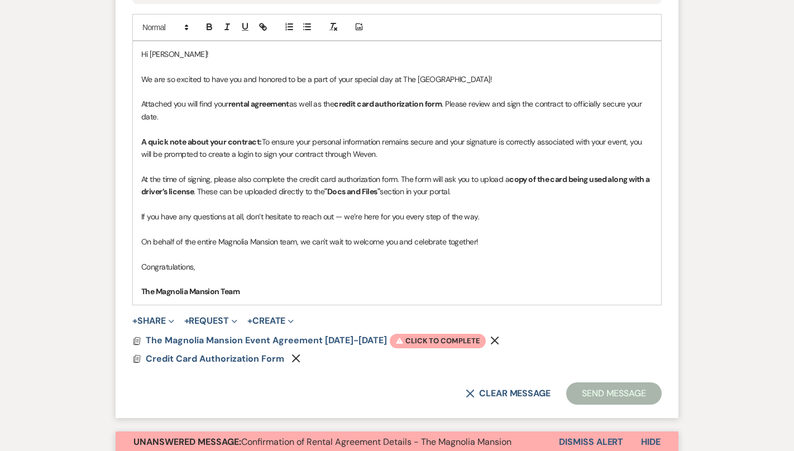
scroll to position [681, 0]
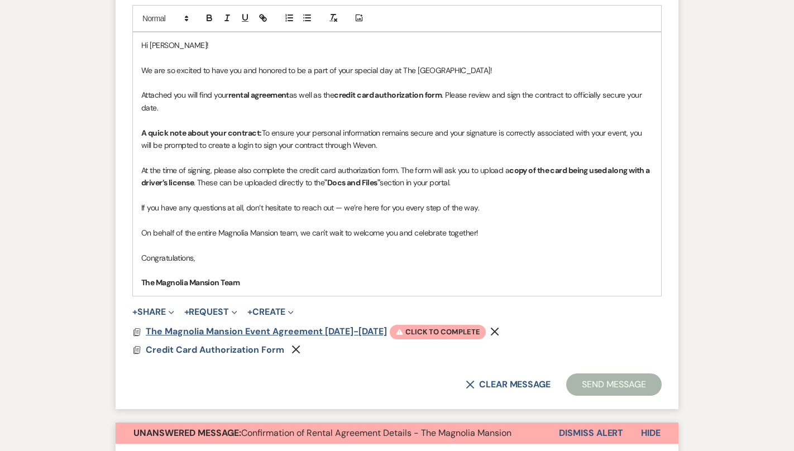
click at [285, 333] on span "The Magnolia Mansion Event Agreement [DATE]-[DATE]" at bounding box center [266, 331] width 241 height 12
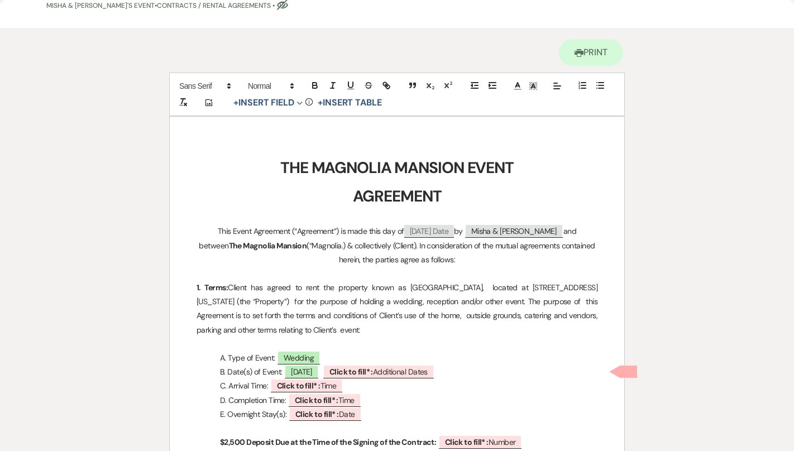
scroll to position [0, 0]
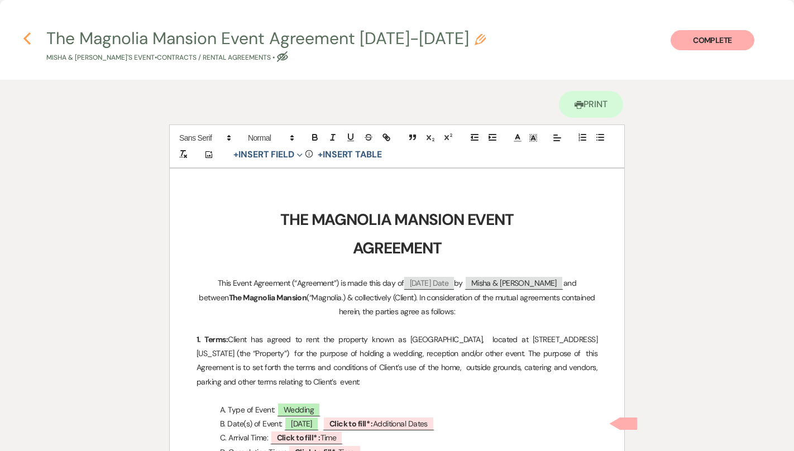
click at [27, 36] on use "button" at bounding box center [26, 38] width 7 height 12
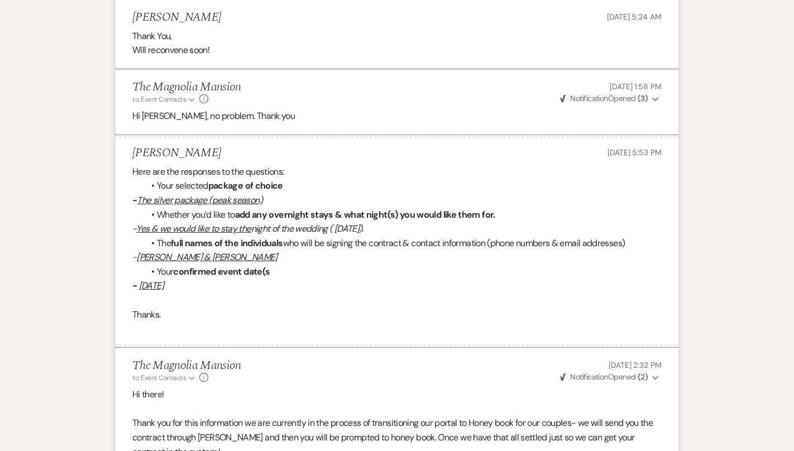
scroll to position [1463, 0]
drag, startPoint x: 270, startPoint y: 259, endPoint x: 141, endPoint y: 258, distance: 129.5
click at [141, 258] on p "- [PERSON_NAME] & [PERSON_NAME]" at bounding box center [396, 257] width 529 height 15
copy u "[PERSON_NAME] & [PERSON_NAME]"
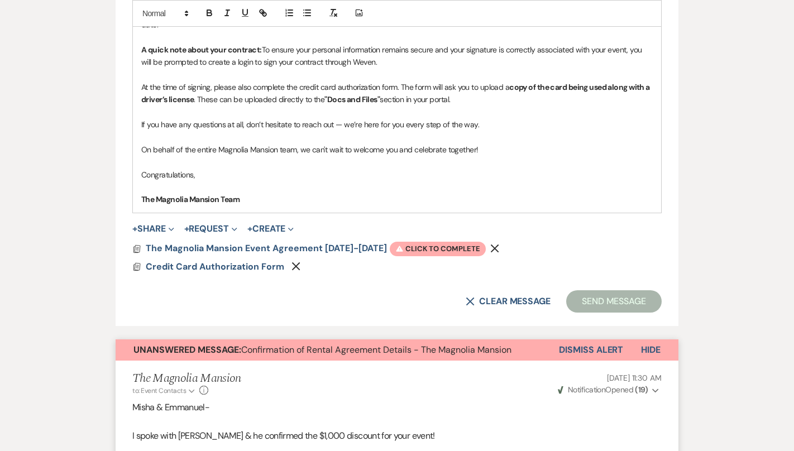
scroll to position [750, 0]
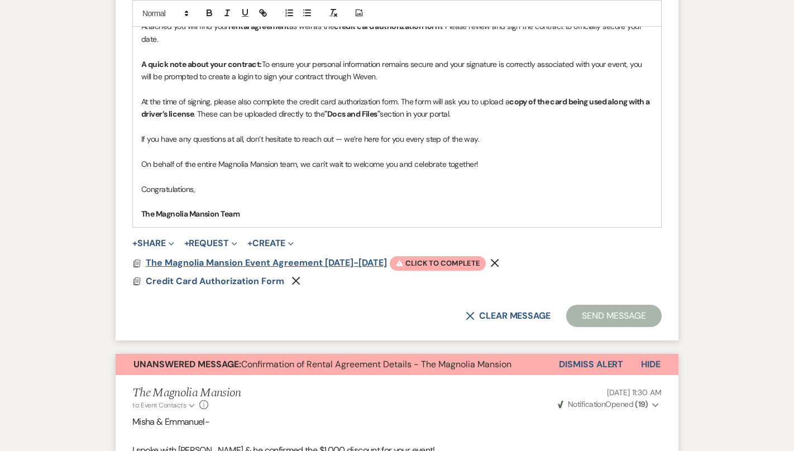
click at [327, 262] on span "The Magnolia Mansion Event Agreement [DATE]-[DATE]" at bounding box center [266, 263] width 241 height 12
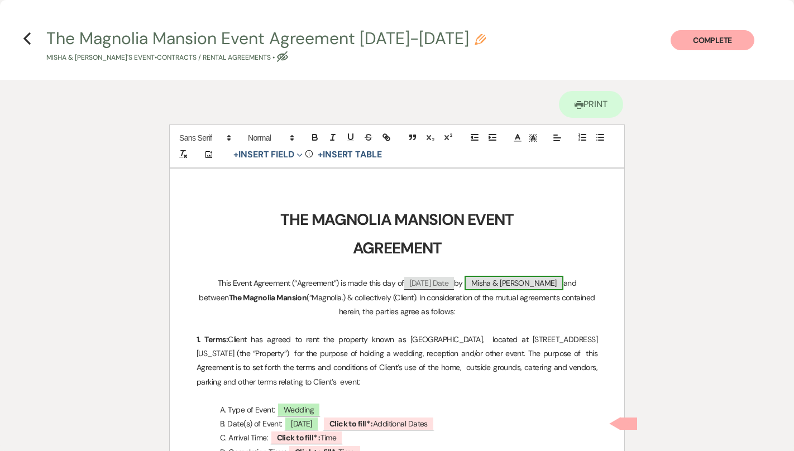
click at [504, 279] on span "Misha & [PERSON_NAME]" at bounding box center [513, 283] width 99 height 15
select select "smartCustomField"
select select "{{clientNames}}"
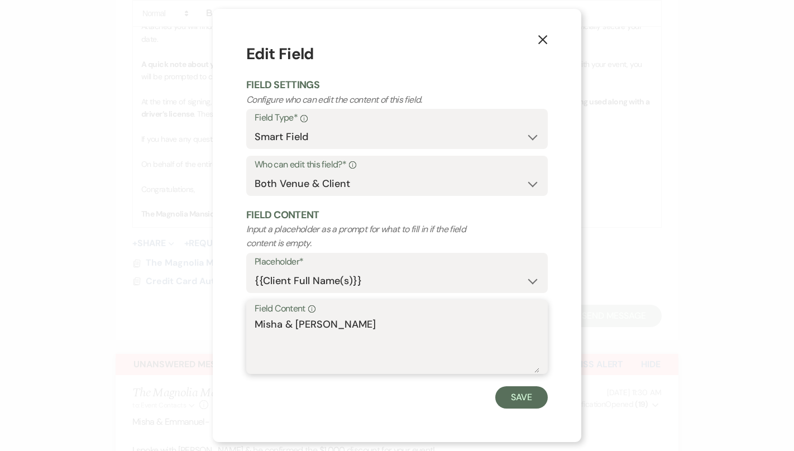
click at [335, 322] on textarea "Misha & [PERSON_NAME]" at bounding box center [397, 345] width 285 height 56
paste textarea "[PERSON_NAME] & [PERSON_NAME]"
type textarea "[PERSON_NAME] & [PERSON_NAME]"
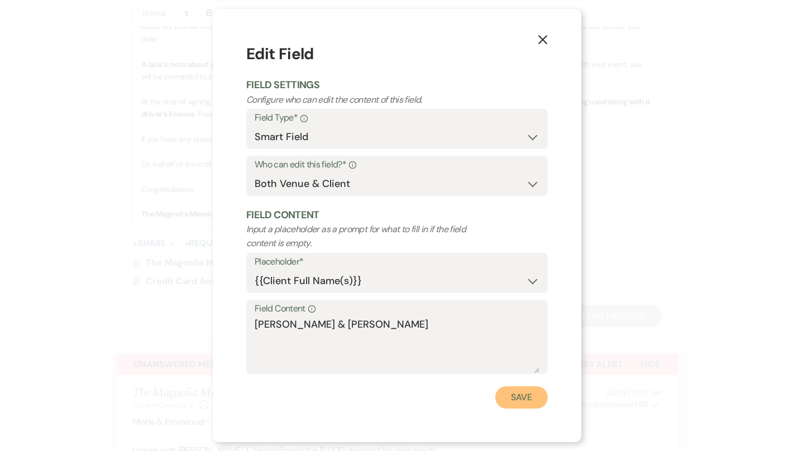
click at [526, 393] on button "Save" at bounding box center [521, 397] width 52 height 22
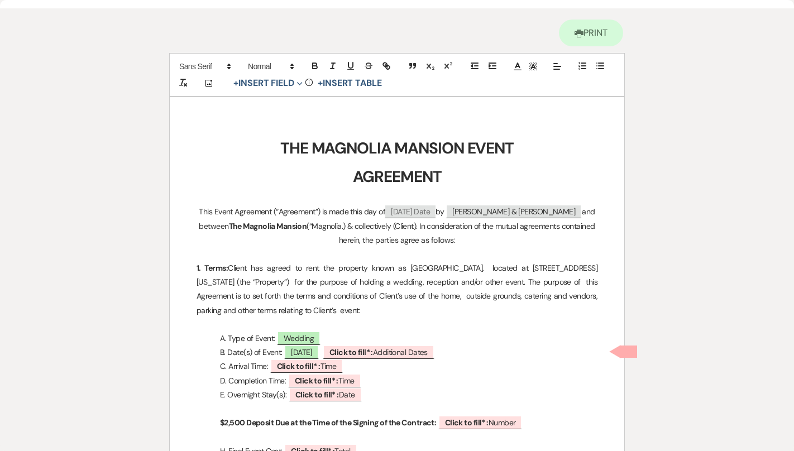
scroll to position [88, 0]
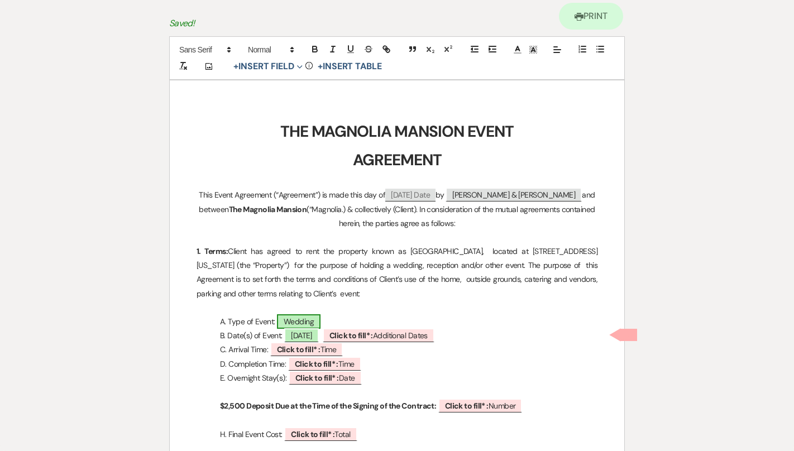
click at [314, 317] on span "Wedding" at bounding box center [299, 321] width 44 height 15
select select "smartCustomField"
select select "owner"
select select "{{eventType}}"
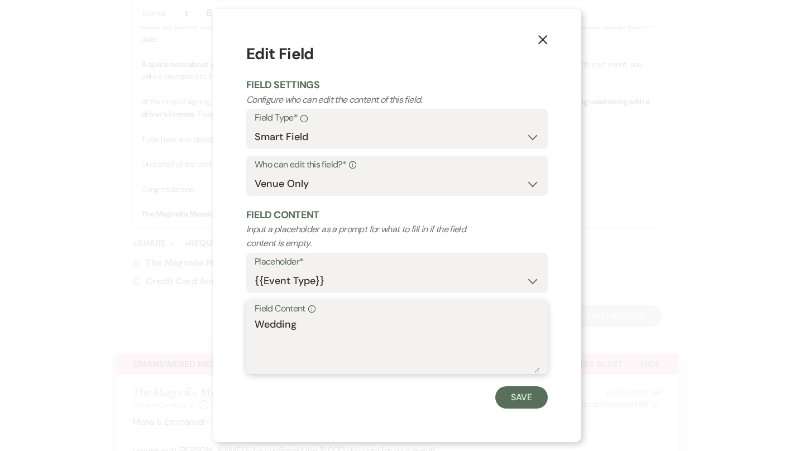
click at [341, 323] on textarea "Wedding" at bounding box center [397, 345] width 285 height 56
type textarea "Wedding Ceremony, Cocktail Hour, Reception"
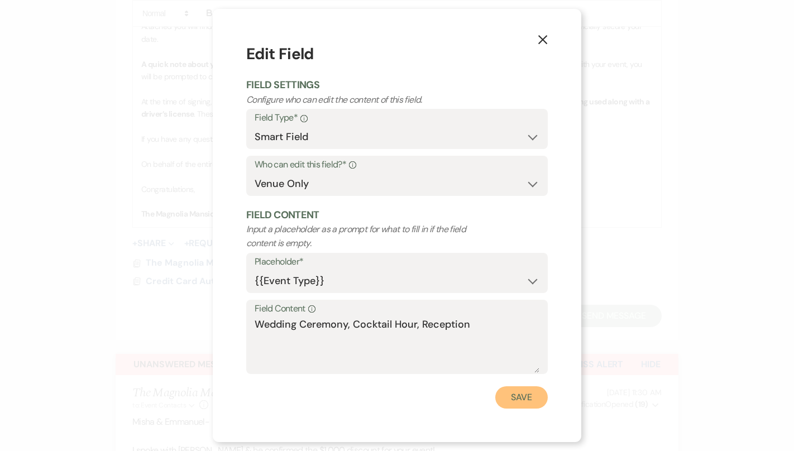
click at [525, 396] on button "Save" at bounding box center [521, 397] width 52 height 22
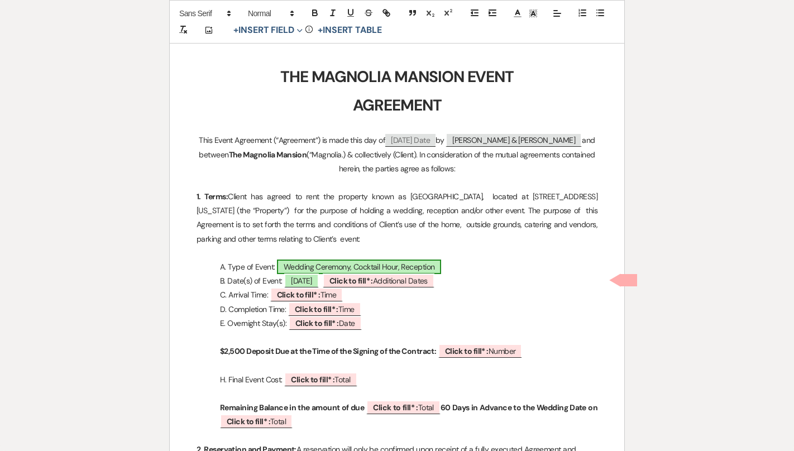
scroll to position [157, 0]
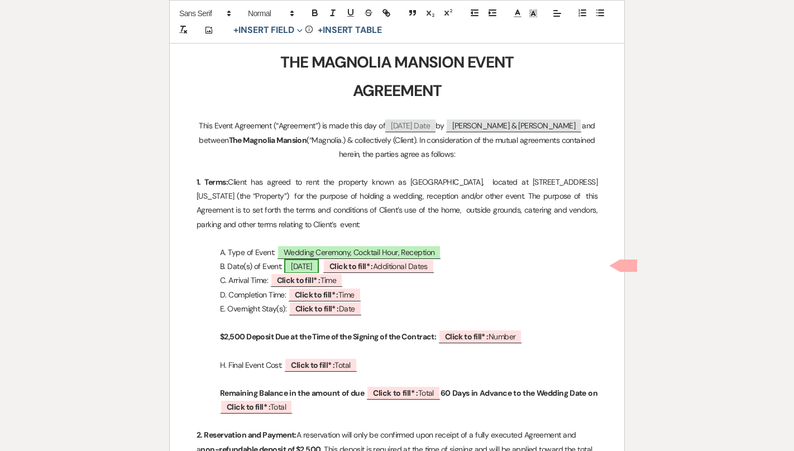
click at [319, 266] on span "[DATE]" at bounding box center [301, 266] width 35 height 15
select select "smartCustomField"
select select "owner"
select select "{{eventDate}}"
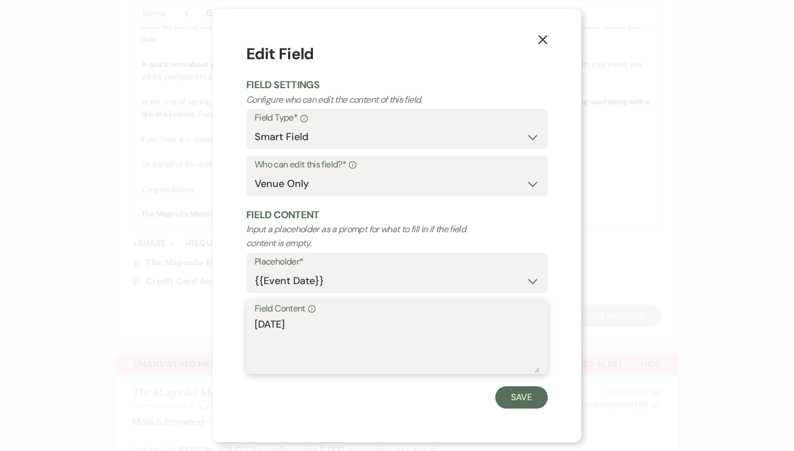
click at [255, 321] on textarea "[DATE]" at bounding box center [397, 345] width 285 height 56
type textarea "[DATE]"
click at [522, 392] on button "Save" at bounding box center [521, 397] width 52 height 22
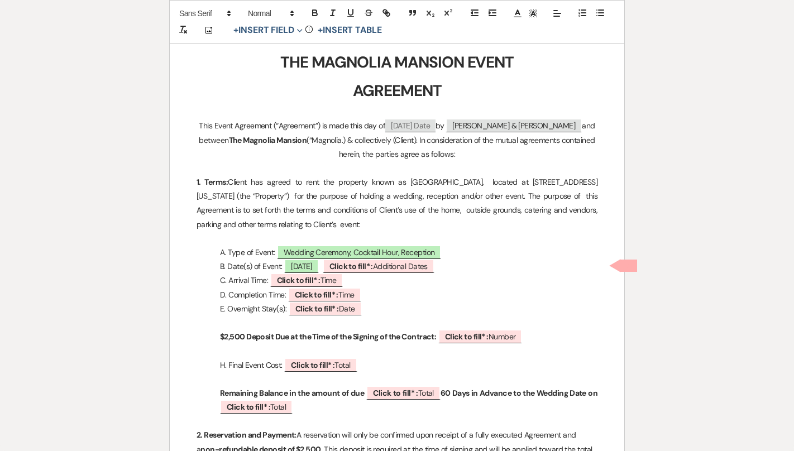
click at [503, 265] on p "B. Date(s) of Event: [DATE] ﻿ Click to fill* : Additional Dates ﻿" at bounding box center [396, 267] width 401 height 14
click at [326, 277] on span "Click to fill* : Time" at bounding box center [306, 280] width 73 height 15
select select "owner"
select select "Time"
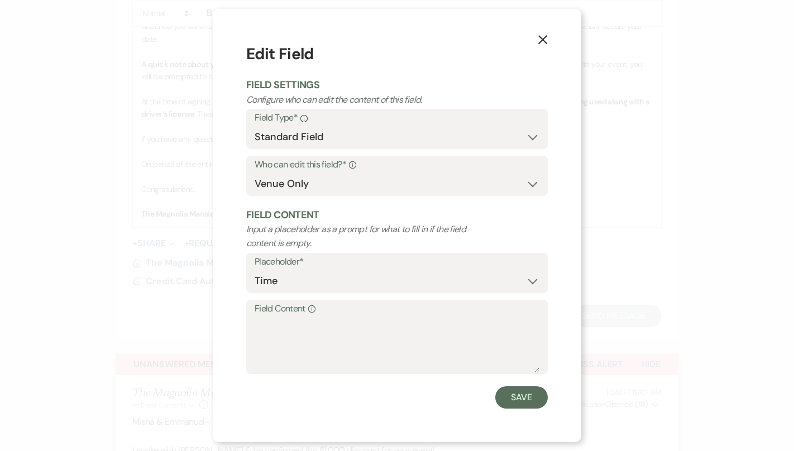
click at [330, 311] on label "Field Content Info" at bounding box center [397, 309] width 285 height 16
click at [330, 317] on textarea "Field Content Info" at bounding box center [397, 345] width 285 height 56
click at [371, 322] on textarea "No Earlier Than 11AM on [DATE]" at bounding box center [397, 345] width 285 height 56
click at [368, 322] on textarea "No Earlier Than 11AM on [DATE]" at bounding box center [397, 345] width 285 height 56
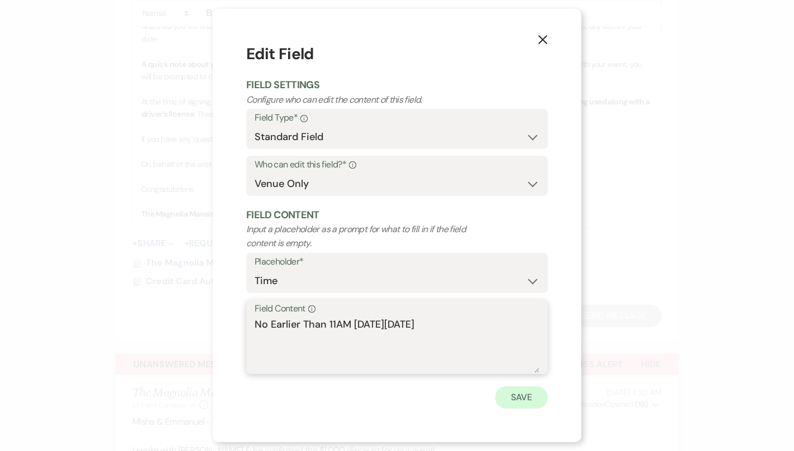
type textarea "No Earlier Than 11AM [DATE][DATE]"
click at [511, 388] on button "Save" at bounding box center [521, 397] width 52 height 22
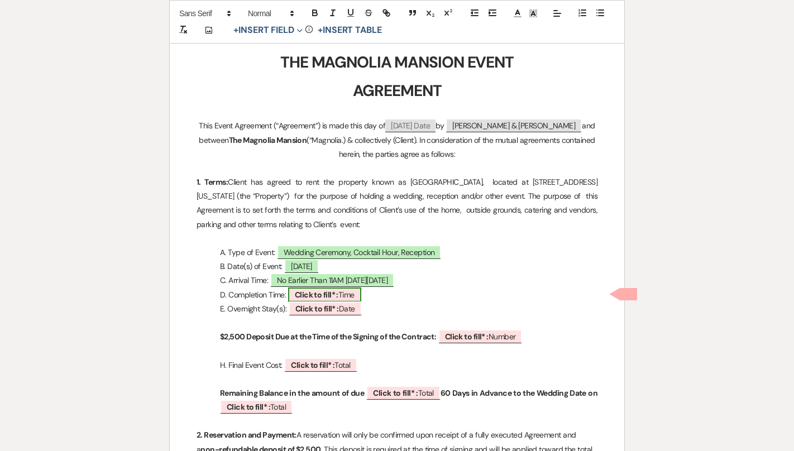
click at [329, 290] on b "Click to fill* :" at bounding box center [317, 295] width 44 height 10
select select "owner"
select select "Time"
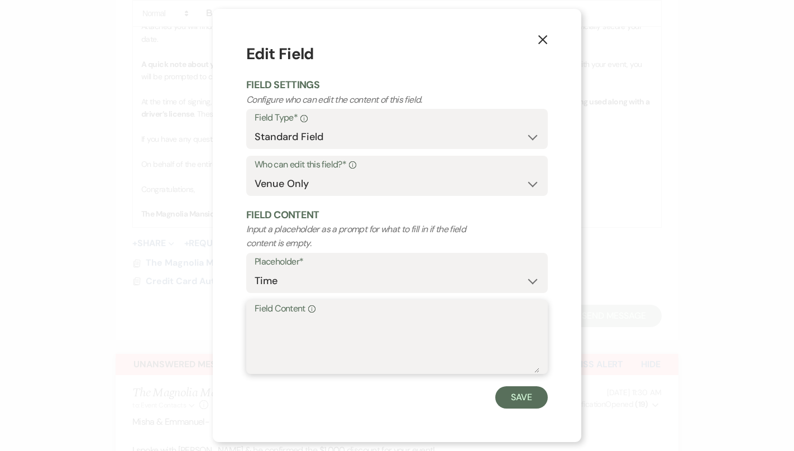
click at [311, 335] on textarea "Field Content Info" at bounding box center [397, 345] width 285 height 56
type textarea "N"
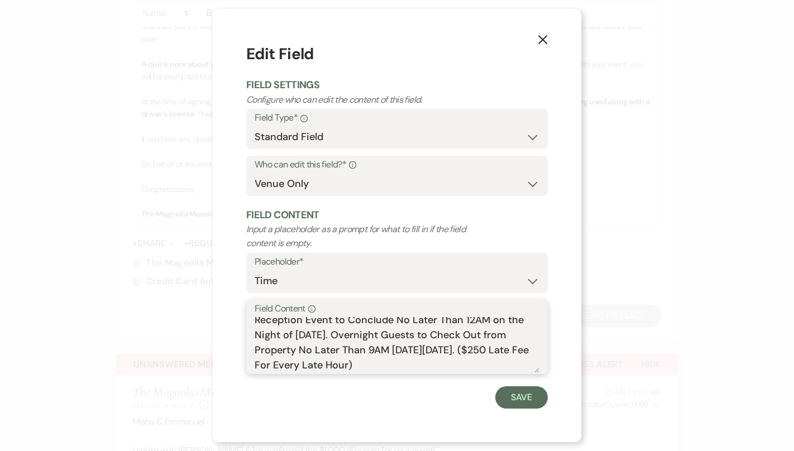
scroll to position [4, 0]
type textarea "Reception Event to Conclude No Later Than 12AM on the Night of [DATE]. Overnigh…"
click at [523, 400] on button "Save" at bounding box center [521, 397] width 52 height 22
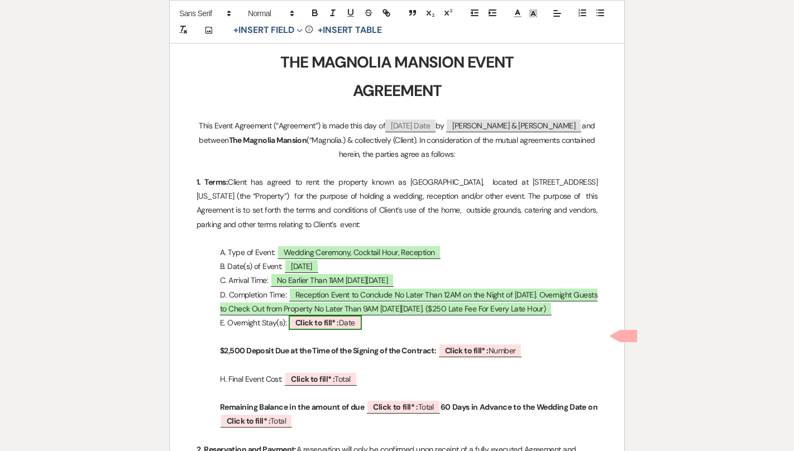
click at [339, 328] on b "Click to fill* :" at bounding box center [317, 323] width 44 height 10
select select "owner"
select select "Date"
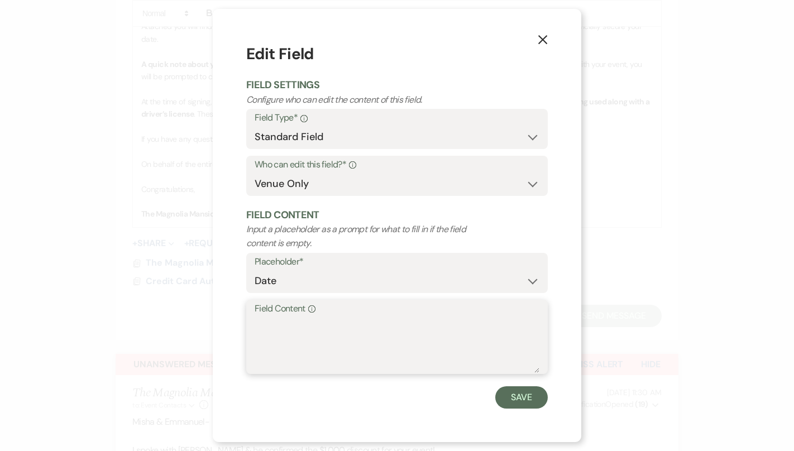
click at [337, 336] on textarea "Field Content Info" at bounding box center [397, 345] width 285 height 56
type textarea "One Overnight Stay On The Night of [DATE]"
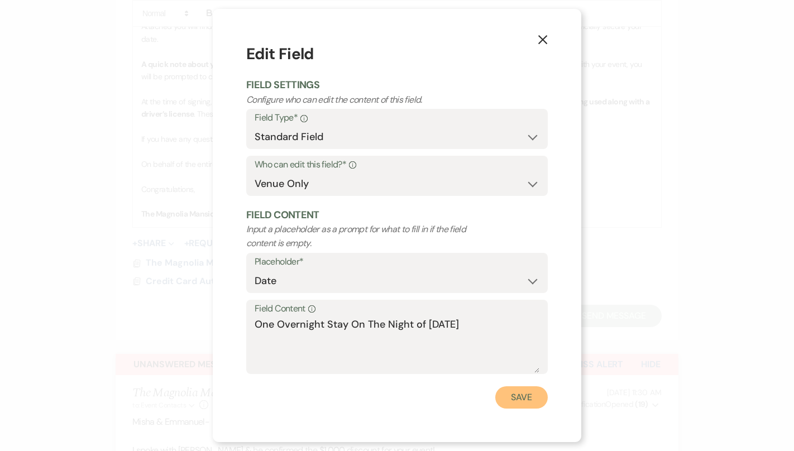
click at [505, 397] on button "Save" at bounding box center [521, 397] width 52 height 22
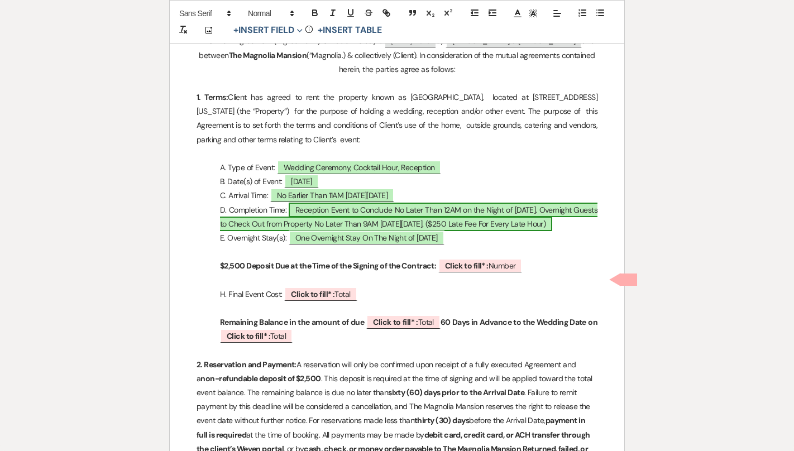
scroll to position [251, 0]
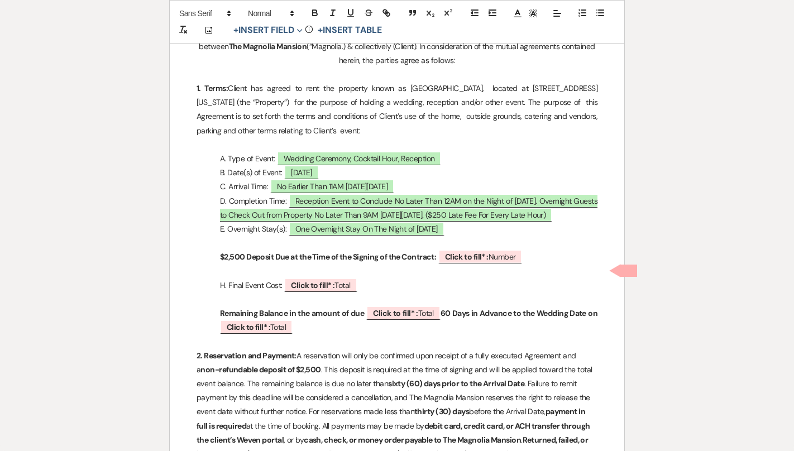
click at [531, 250] on p at bounding box center [396, 243] width 401 height 14
click at [533, 264] on p "$2,500 Deposit Due at the Time of the Signing of the Contract: ﻿ Click to fill*…" at bounding box center [396, 257] width 401 height 14
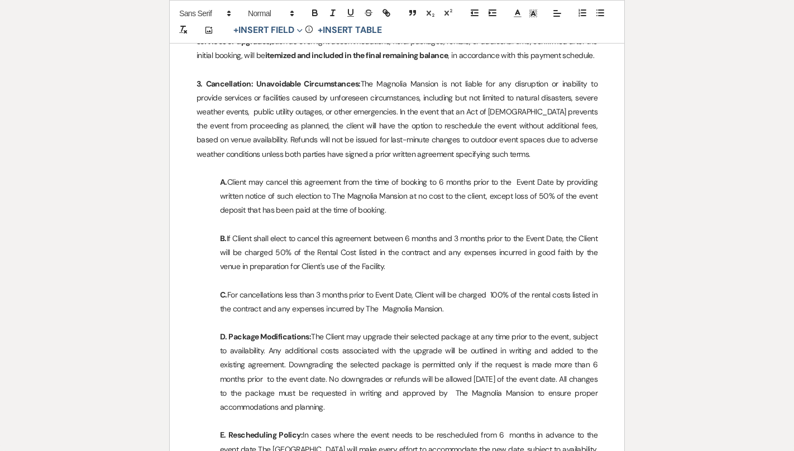
scroll to position [2391, 0]
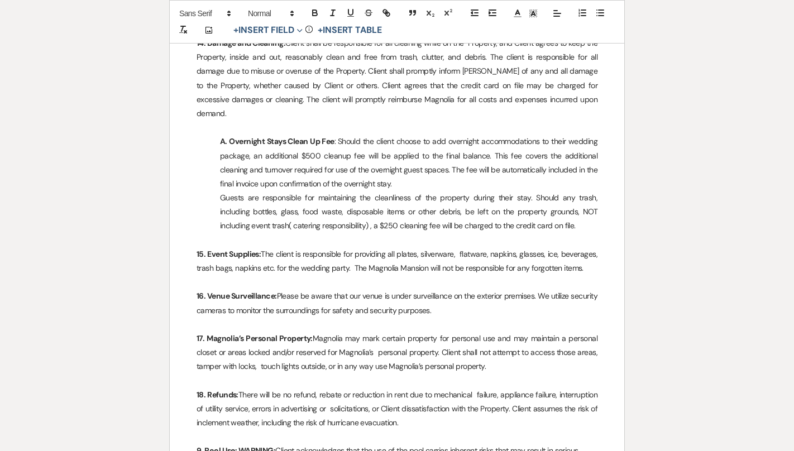
click at [540, 225] on p "Guests are responsible for maintaining the cleanliness of the property during t…" at bounding box center [396, 212] width 401 height 42
drag, startPoint x: 536, startPoint y: 224, endPoint x: 334, endPoint y: 222, distance: 201.5
click at [334, 222] on p "Guests are responsible for maintaining the cleanliness of the property during t…" at bounding box center [396, 212] width 401 height 42
click at [549, 231] on p "Guests are responsible for maintaining the cleanliness of the property during t…" at bounding box center [396, 212] width 401 height 42
drag, startPoint x: 526, startPoint y: 224, endPoint x: 222, endPoint y: 140, distance: 316.4
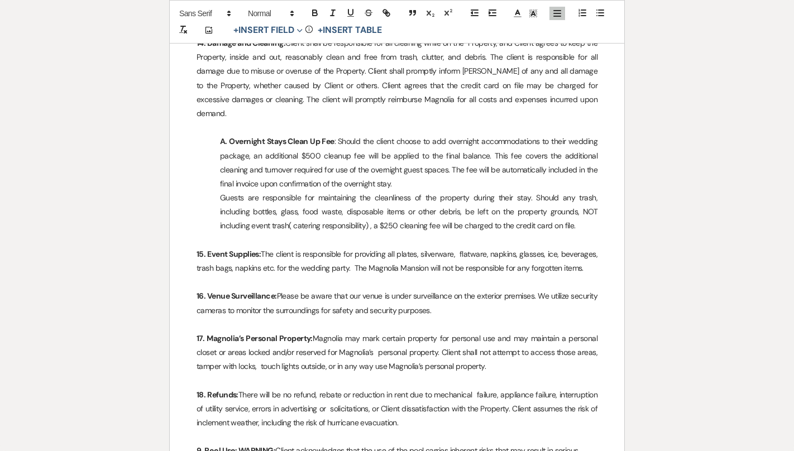
copy div "A. Overnight Stays Clean Up Fee : Should the client choose to add overnight acc…"
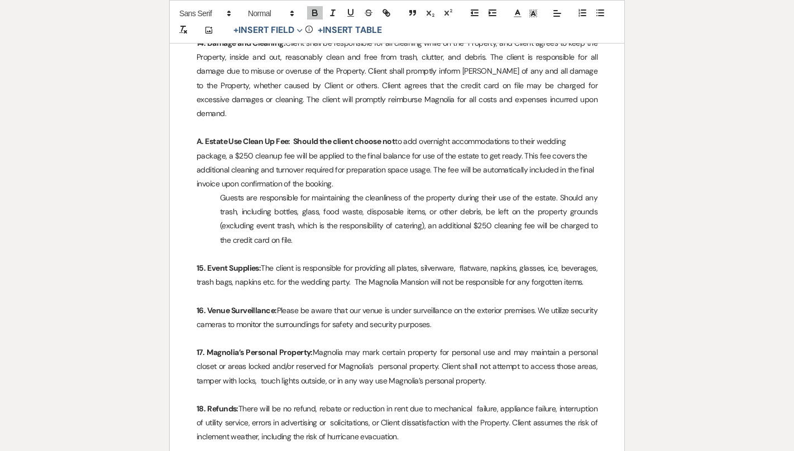
click at [212, 201] on p "Guests are responsible for maintaining the cleanliness of the property during t…" at bounding box center [396, 219] width 401 height 56
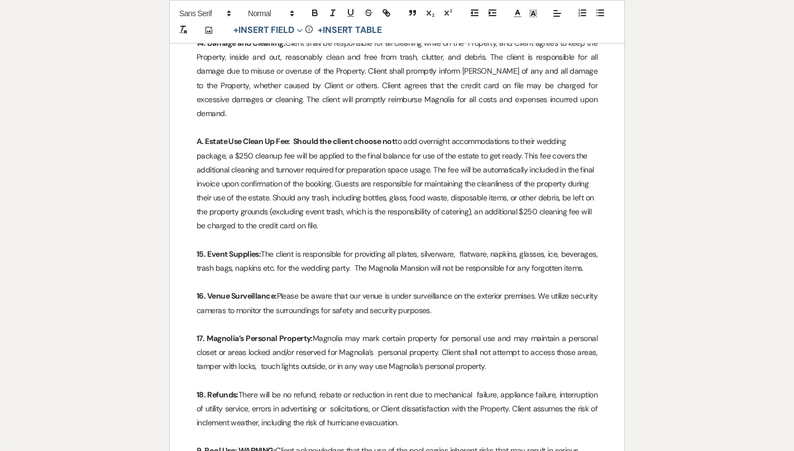
click at [515, 157] on p "A. Estate Use Clean Up Fee: Should the client choose not to add overnight accom…" at bounding box center [396, 184] width 401 height 98
click at [520, 181] on p "A. Estate Use Clean Up Fee: Should the client choose not to add overnight accom…" at bounding box center [396, 184] width 401 height 98
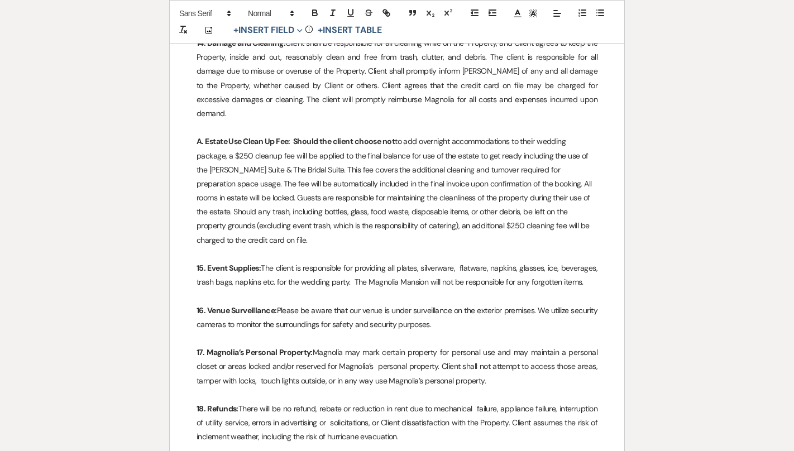
click at [529, 181] on p "A. Estate Use Clean Up Fee: Should the client choose not to add overnight accom…" at bounding box center [396, 191] width 401 height 113
click at [416, 156] on p "A. Estate Use Clean Up Fee: Should the client choose not to add overnight accom…" at bounding box center [396, 191] width 401 height 113
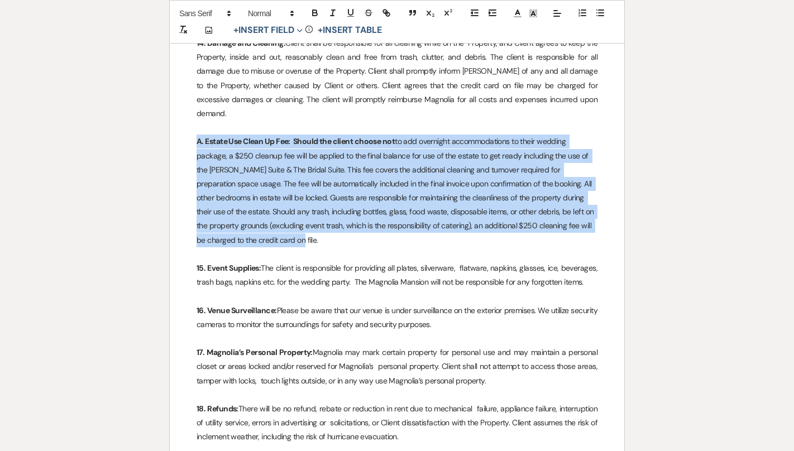
drag, startPoint x: 263, startPoint y: 240, endPoint x: 195, endPoint y: 140, distance: 120.9
copy p "A. Estate Use Clean Up Fee: Should the client choose not to add overnight accom…"
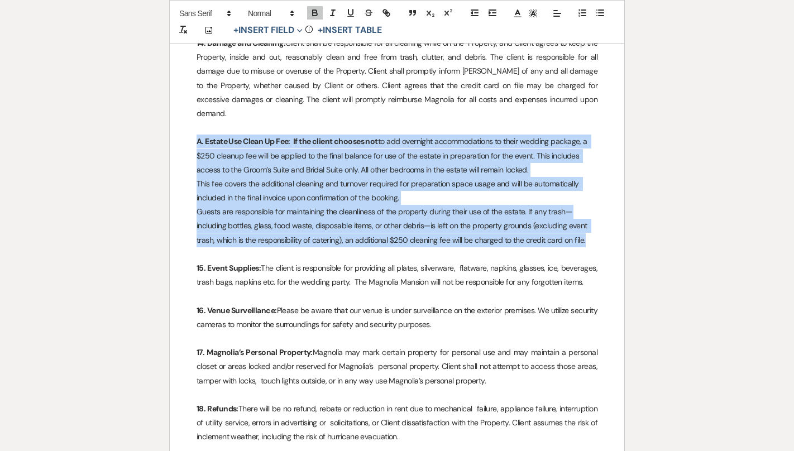
drag, startPoint x: 597, startPoint y: 243, endPoint x: 156, endPoint y: 144, distance: 452.1
copy div "A. Estate Use Clean Up Fee: If the client chooses not to add overnight accommod…"
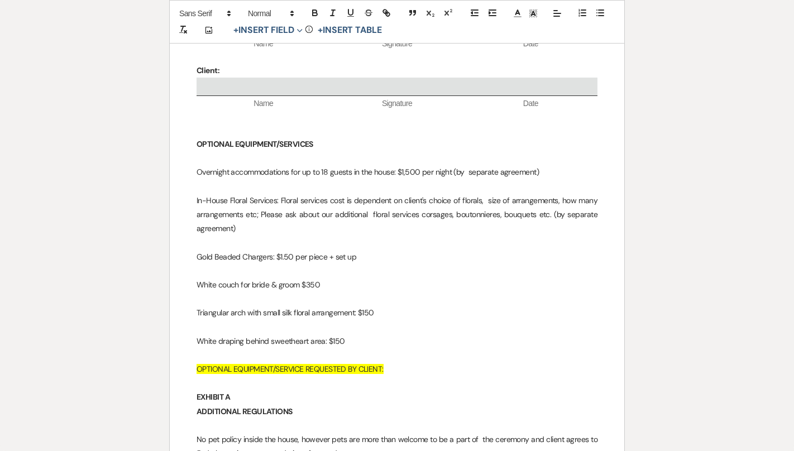
scroll to position [3770, 0]
drag, startPoint x: 367, startPoint y: 341, endPoint x: 189, endPoint y: 339, distance: 178.1
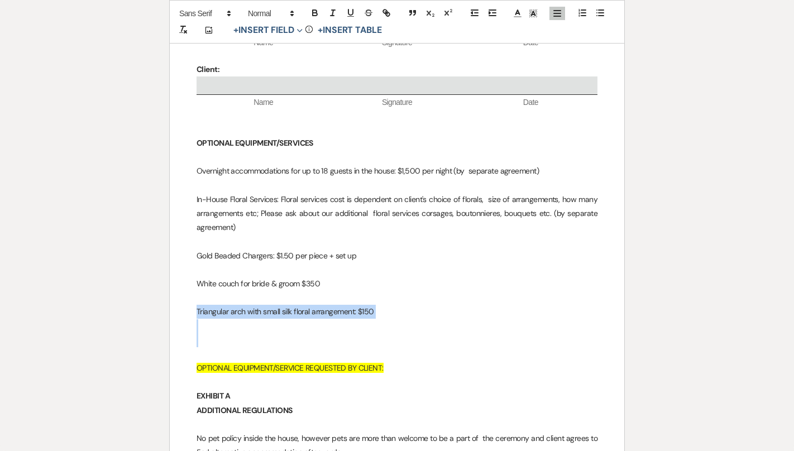
drag, startPoint x: 225, startPoint y: 336, endPoint x: 176, endPoint y: 314, distance: 53.7
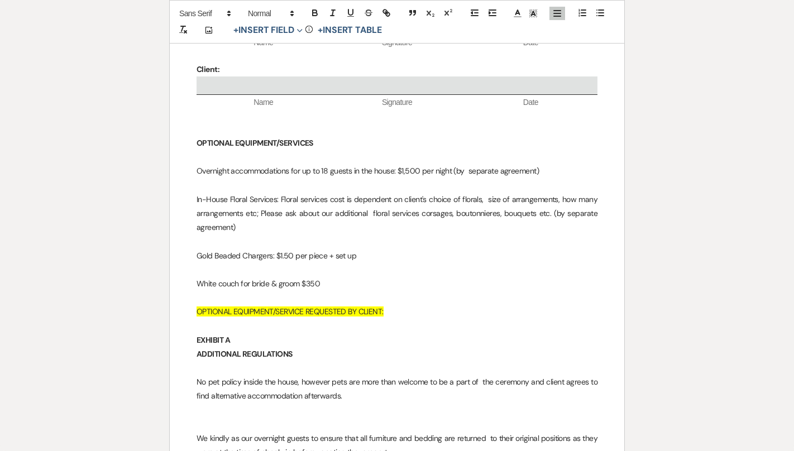
drag, startPoint x: 548, startPoint y: 173, endPoint x: 452, endPoint y: 173, distance: 96.6
click at [452, 173] on p "Overnight accommodations for up to 18 guests in the house: $1,500 per night (by…" at bounding box center [396, 171] width 401 height 14
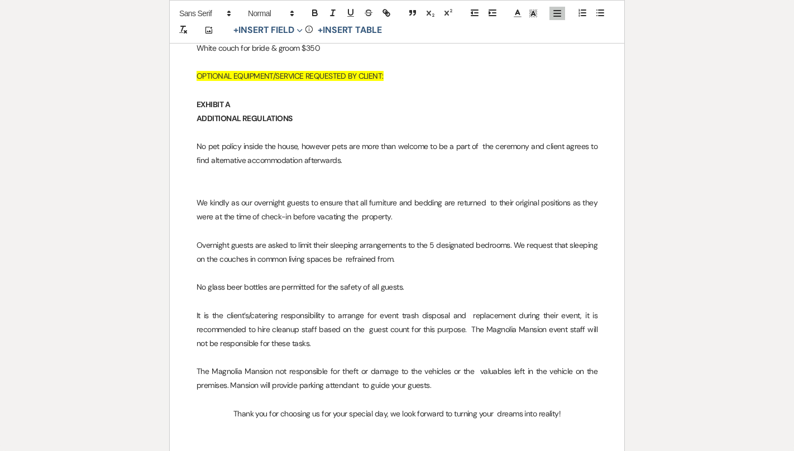
scroll to position [4021, 0]
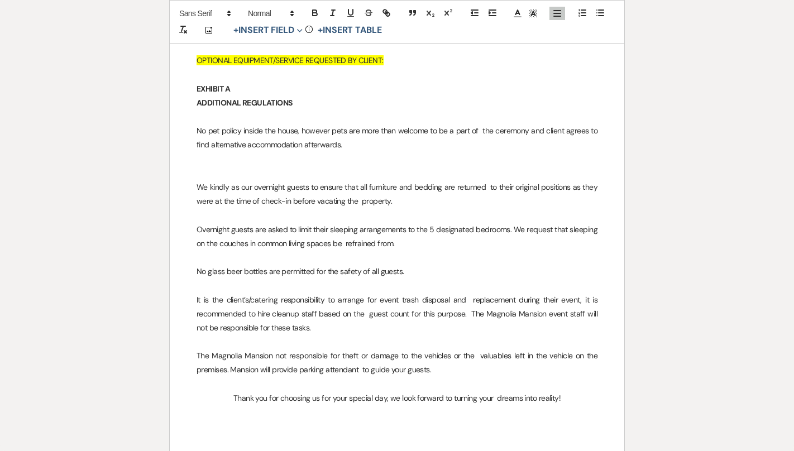
click at [356, 167] on p at bounding box center [396, 173] width 401 height 14
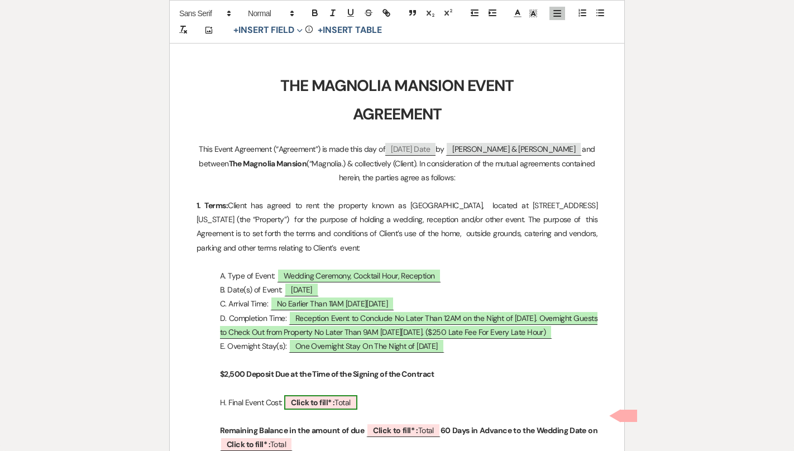
scroll to position [0, 0]
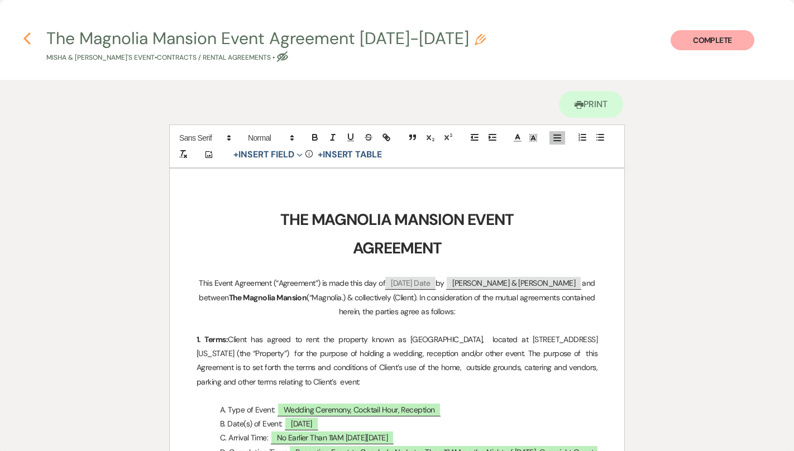
click at [24, 39] on use "button" at bounding box center [26, 38] width 7 height 12
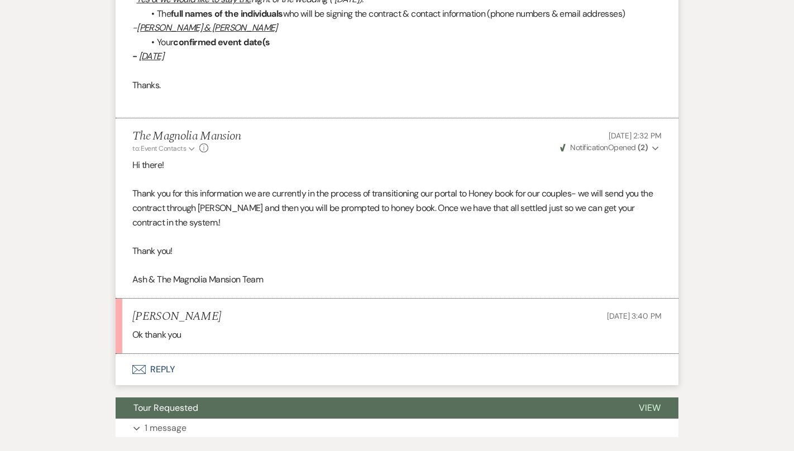
scroll to position [1766, 0]
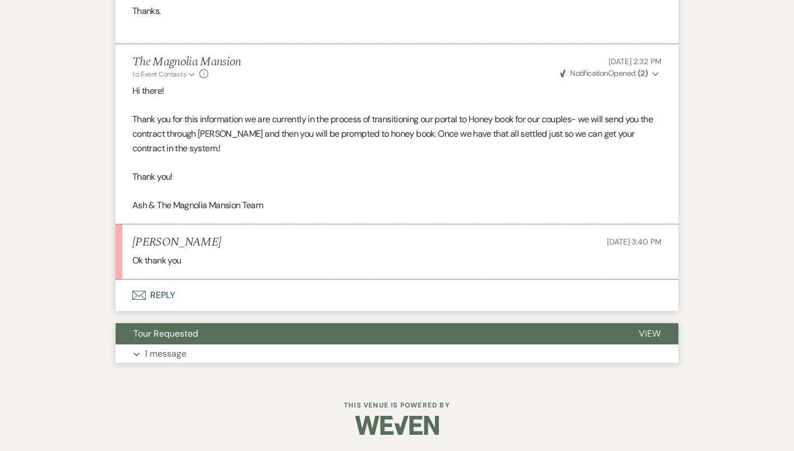
click at [214, 353] on button "Expand 1 message" at bounding box center [397, 353] width 563 height 19
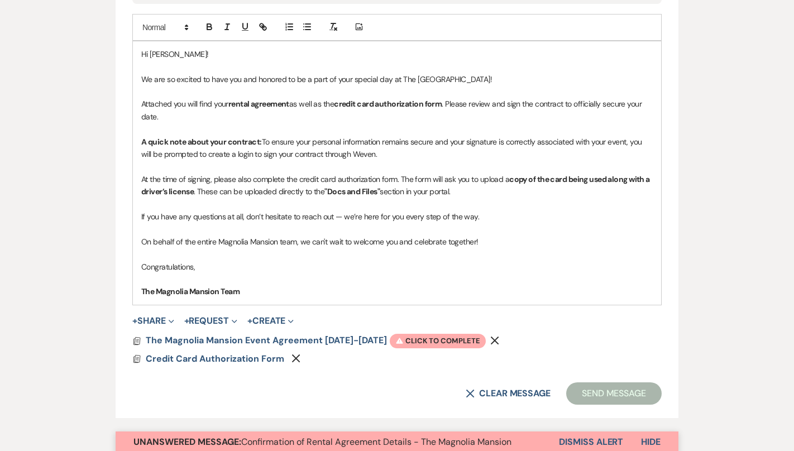
scroll to position [664, 0]
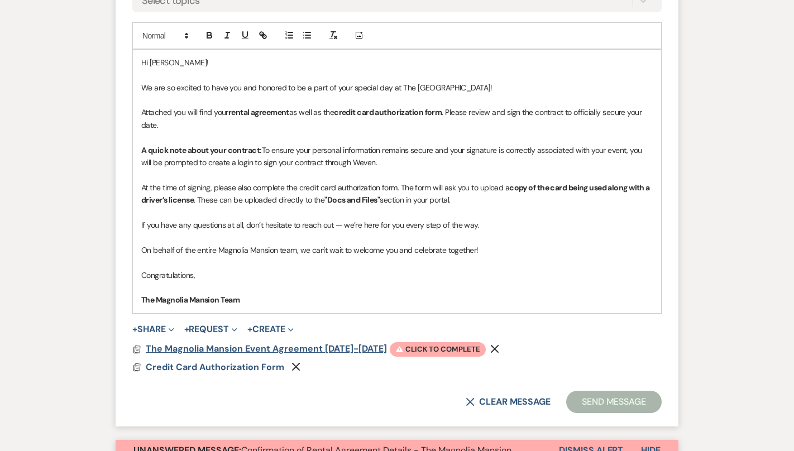
click at [294, 348] on span "The Magnolia Mansion Event Agreement [DATE]-[DATE]" at bounding box center [266, 349] width 241 height 12
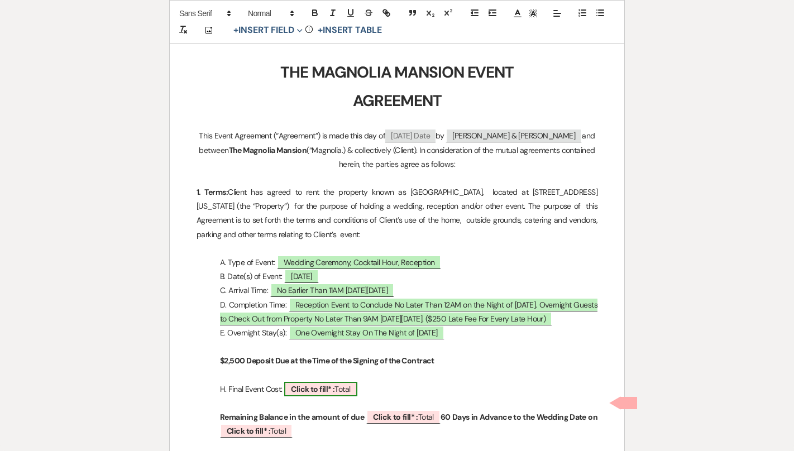
scroll to position [0, 0]
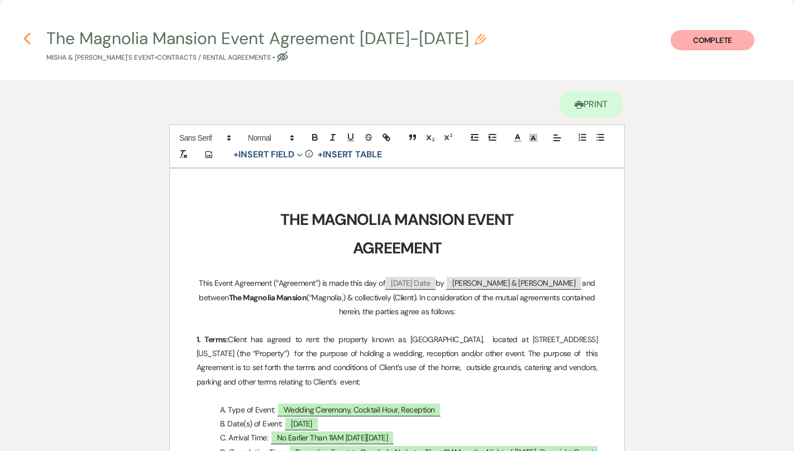
click at [25, 32] on icon "Previous" at bounding box center [27, 38] width 8 height 13
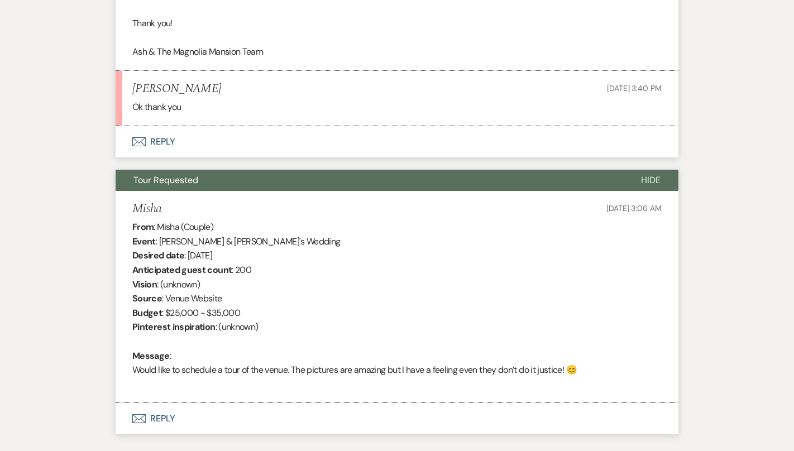
scroll to position [1992, 0]
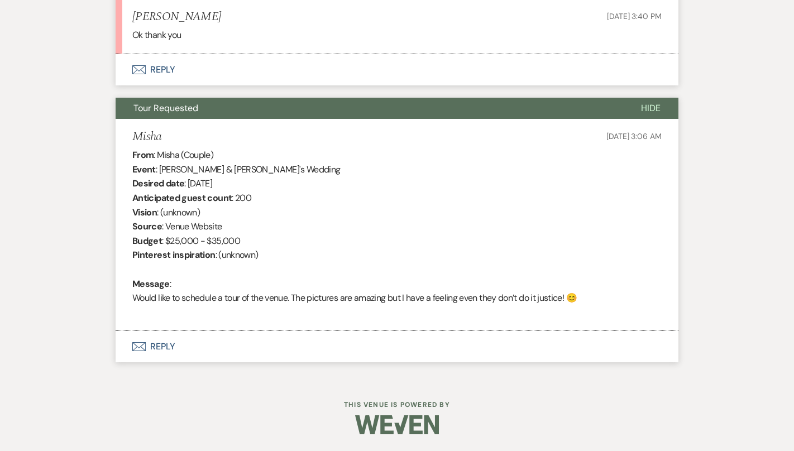
click at [560, 328] on li "Misha [DATE] 3:06 AM From : Misha (Couple) Event : [PERSON_NAME] & [PERSON_NAME…" at bounding box center [397, 225] width 563 height 213
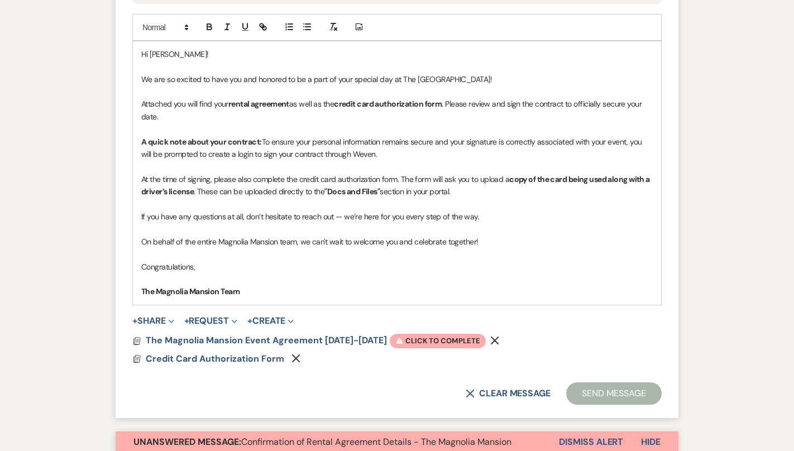
scroll to position [670, 0]
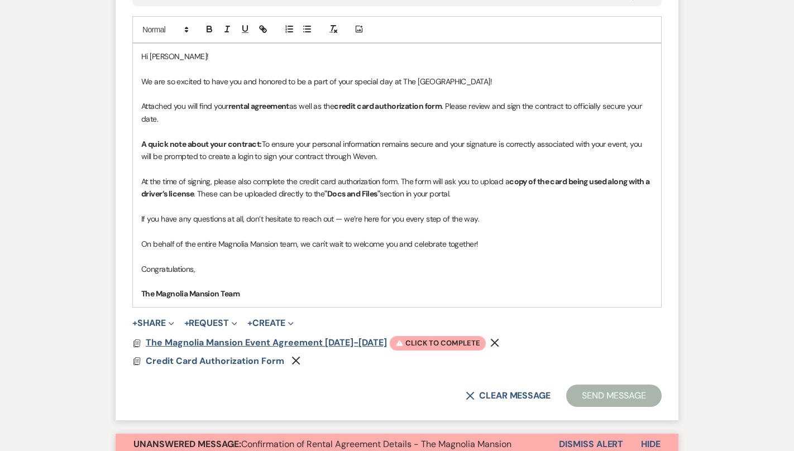
click at [334, 339] on span "The Magnolia Mansion Event Agreement [DATE]-[DATE]" at bounding box center [266, 343] width 241 height 12
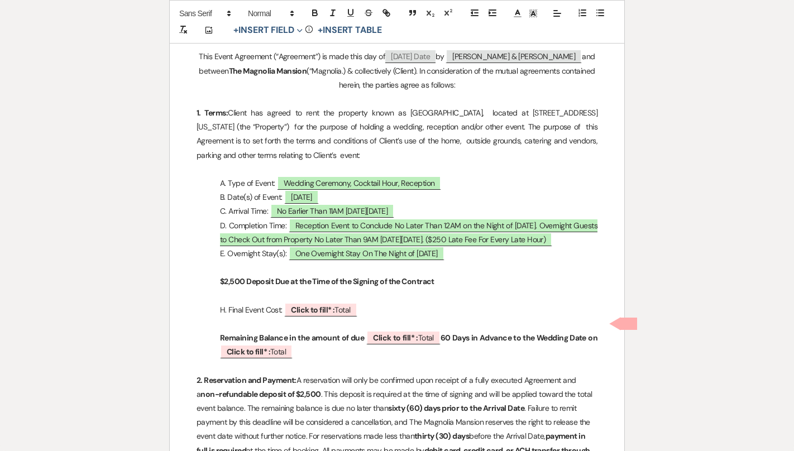
scroll to position [254, 0]
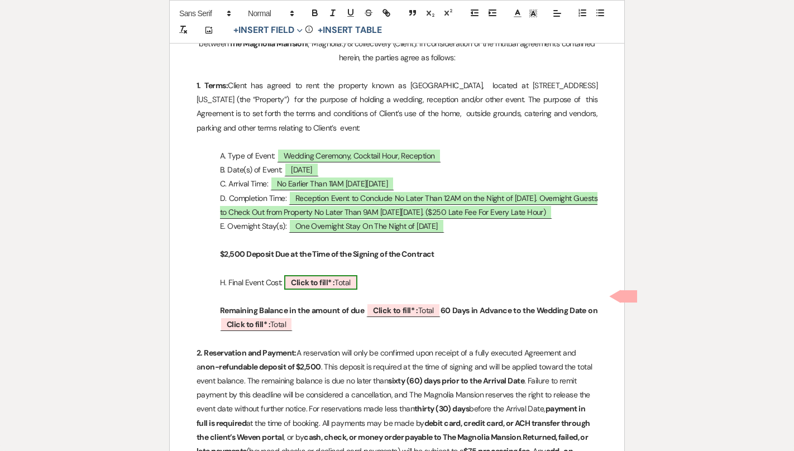
click at [330, 287] on b "Click to fill* :" at bounding box center [313, 282] width 44 height 10
select select "owner"
select select "Total"
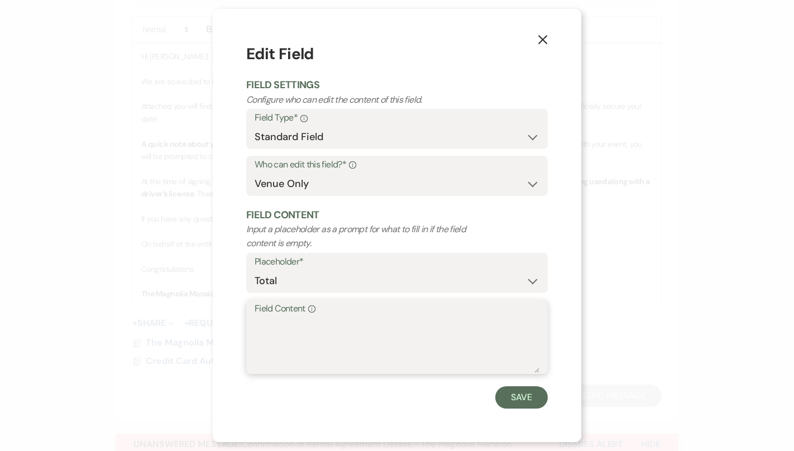
click at [314, 357] on textarea "Field Content Info" at bounding box center [397, 345] width 285 height 56
click at [380, 328] on textarea "$7,500 (Silver Package) + ($1,500" at bounding box center [397, 345] width 285 height 56
click at [427, 324] on textarea "$7,500 (Silver Package) + $1,500" at bounding box center [397, 345] width 285 height 56
click at [266, 322] on textarea "$7,500 (Silver Package) + $1,500 (One Overnight Stay) - $1,000 Discount" at bounding box center [397, 345] width 285 height 56
type textarea "$8,500 (Silver Package) + $1,500 (One Overnight Stay) - $1,000 Discount"
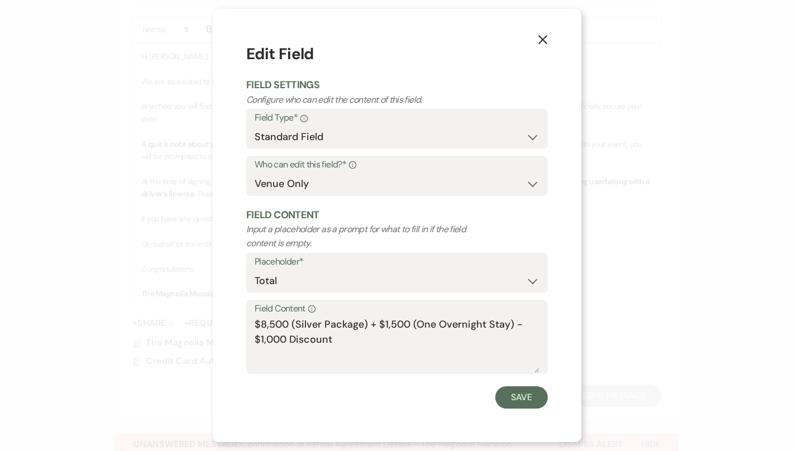
click at [660, 186] on div "X Edit Field Field Settings Configure who can edit the content of this field. F…" at bounding box center [397, 225] width 794 height 451
click at [542, 46] on button "X" at bounding box center [542, 39] width 17 height 20
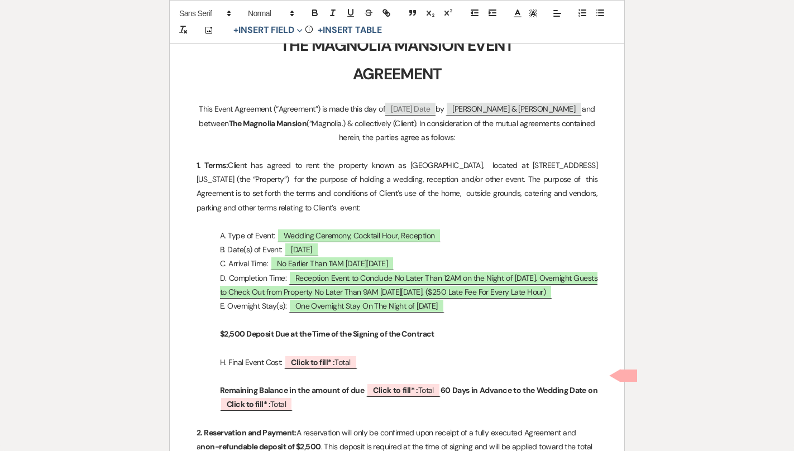
scroll to position [0, 0]
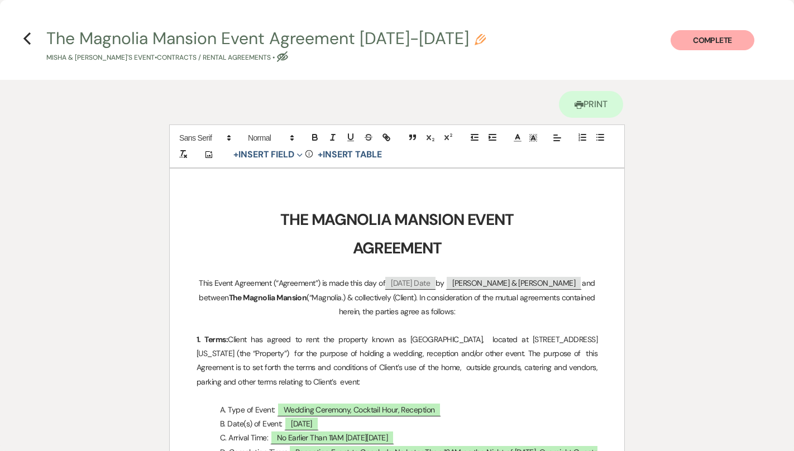
click at [34, 35] on h4 "Previous The Magnolia Mansion Event Agreement [DATE]-[DATE] Pencil Misha & [PER…" at bounding box center [397, 45] width 794 height 36
click at [30, 33] on use "button" at bounding box center [26, 38] width 7 height 12
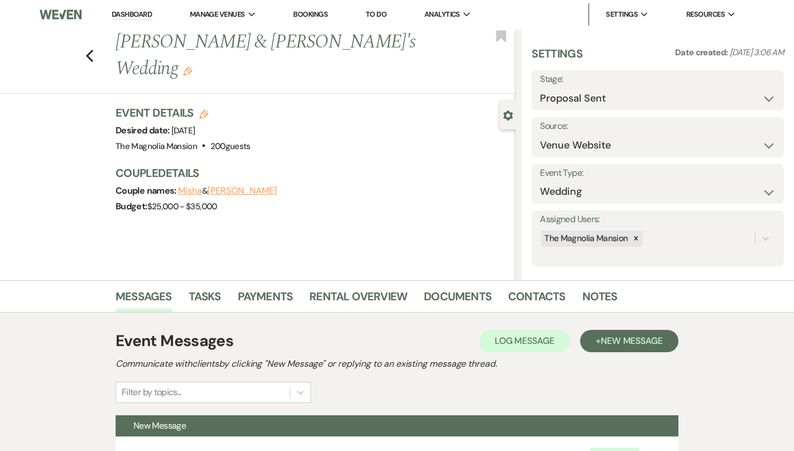
click at [84, 35] on div "Previous [PERSON_NAME] & [PERSON_NAME]'s Wedding Edit Bookmark" at bounding box center [254, 61] width 521 height 65
click at [90, 49] on icon "Previous" at bounding box center [89, 55] width 8 height 13
select select "6"
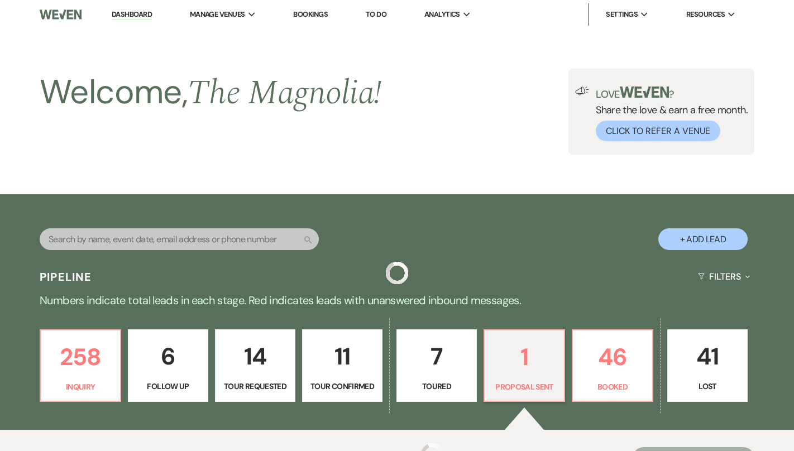
scroll to position [256, 0]
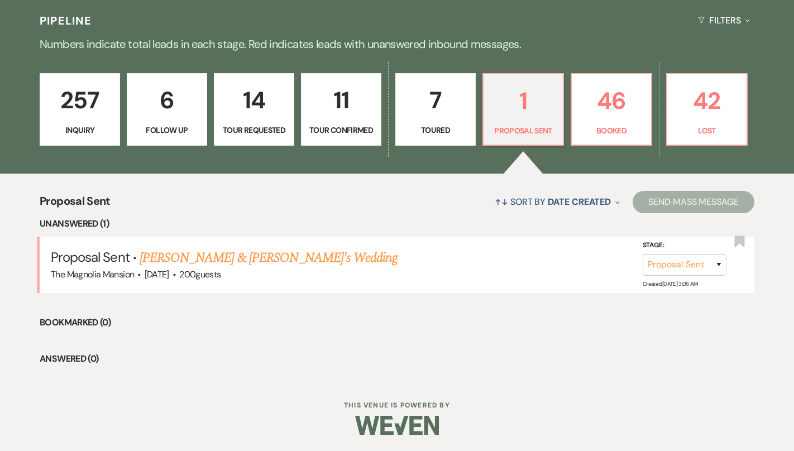
click at [78, 106] on p "257" at bounding box center [80, 100] width 66 height 37
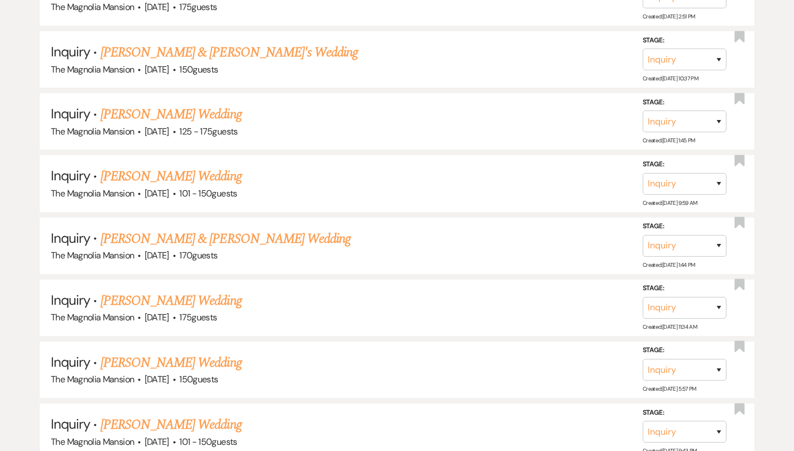
scroll to position [12517, 0]
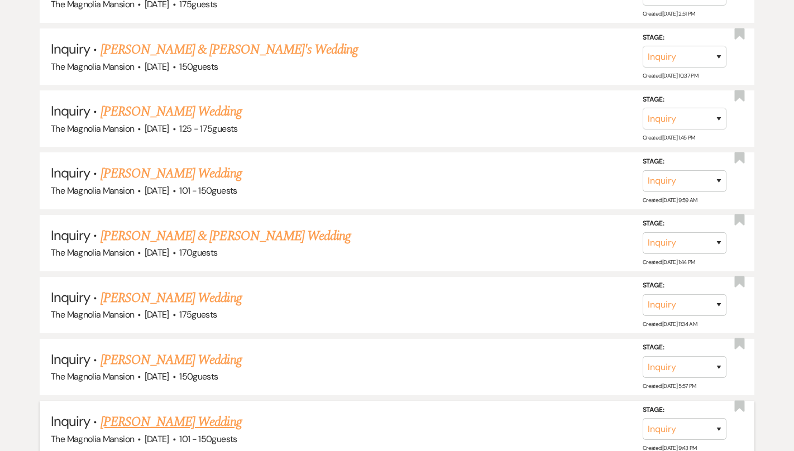
click at [178, 412] on link "[PERSON_NAME] Wedding" at bounding box center [170, 422] width 141 height 20
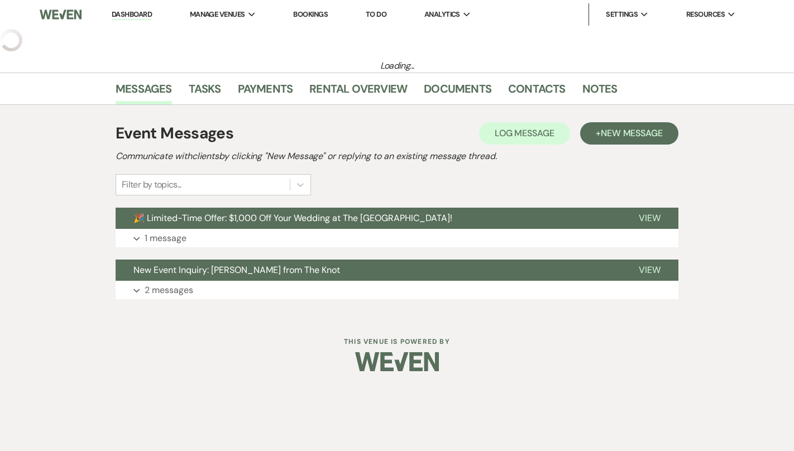
select select "2"
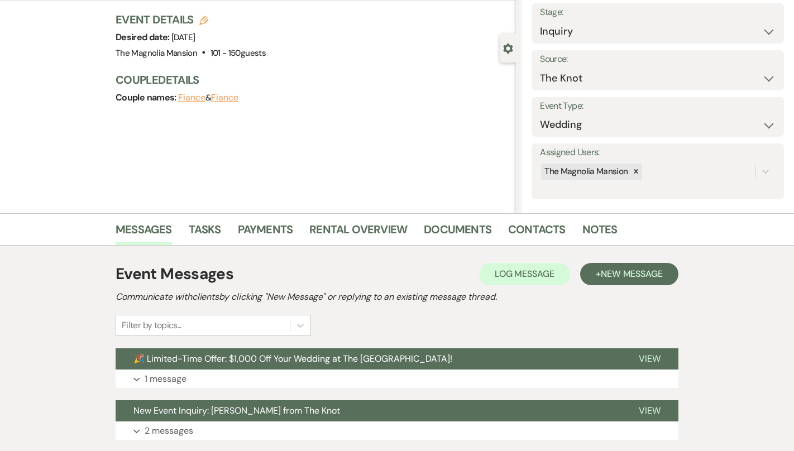
scroll to position [145, 0]
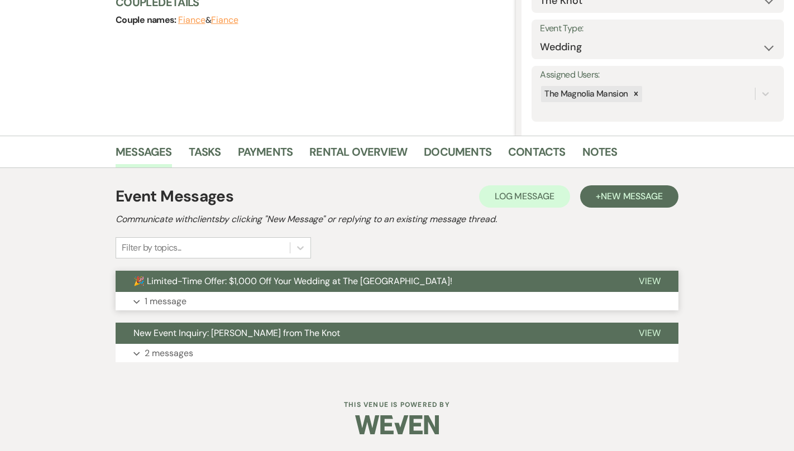
click at [242, 287] on button "🎉 Limited-Time Offer: $1,000 Off Your Wedding at The [GEOGRAPHIC_DATA]!" at bounding box center [368, 281] width 505 height 21
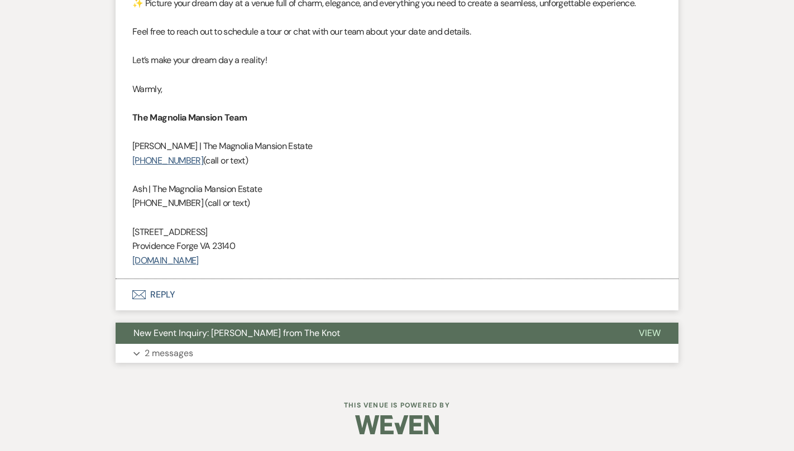
click at [235, 332] on span "New Event Inquiry: [PERSON_NAME] from The Knot" at bounding box center [236, 333] width 207 height 12
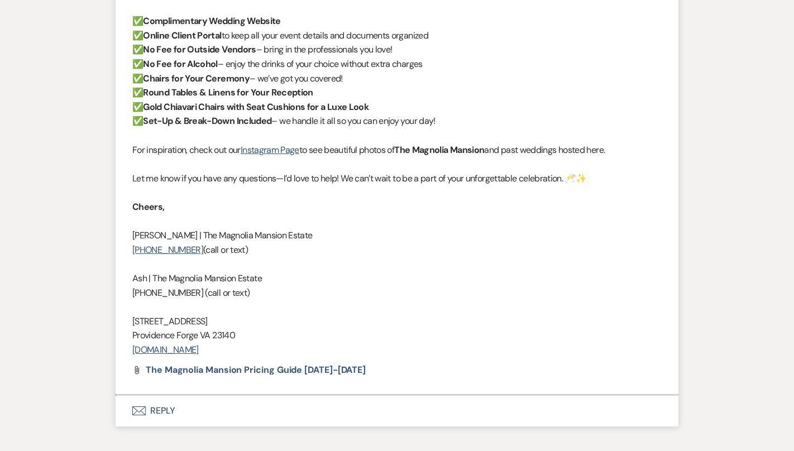
scroll to position [1737, 0]
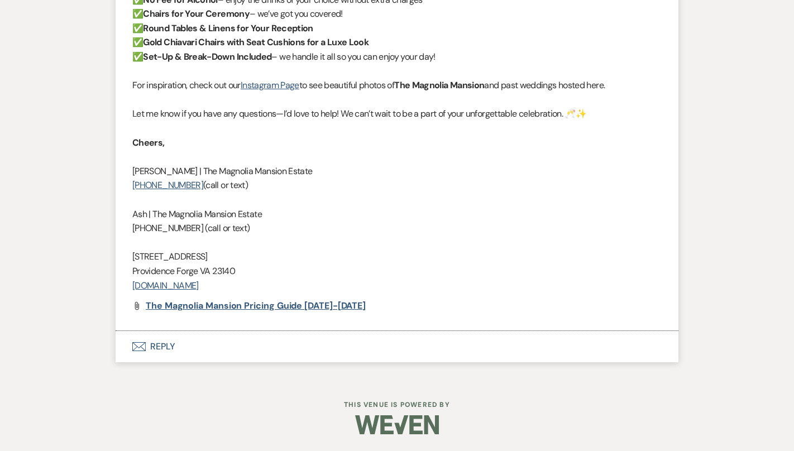
click at [222, 303] on span "The Magnolia Mansion Pricing Guide [DATE]-[DATE]" at bounding box center [256, 306] width 220 height 12
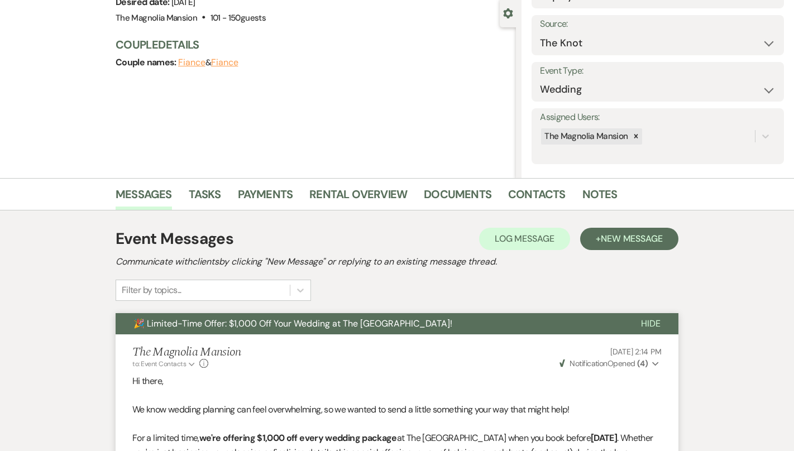
scroll to position [0, 0]
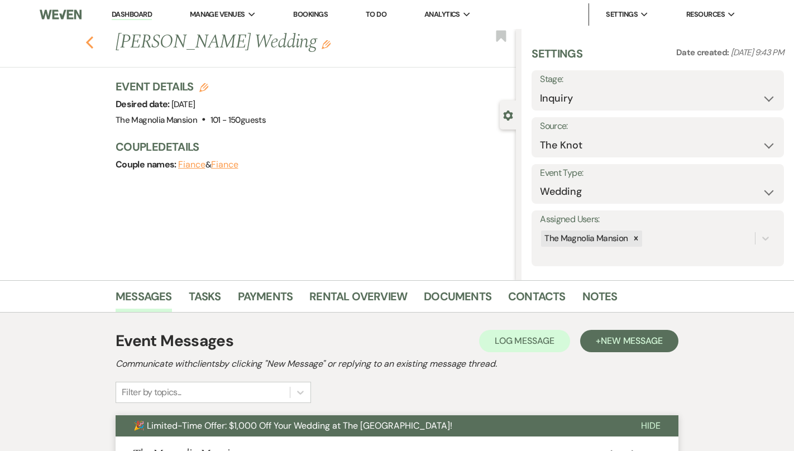
click at [90, 43] on icon "Previous" at bounding box center [89, 42] width 8 height 13
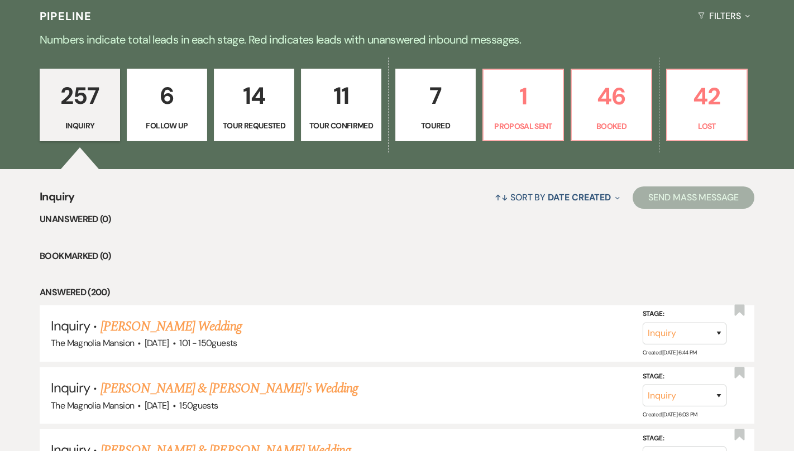
scroll to position [262, 0]
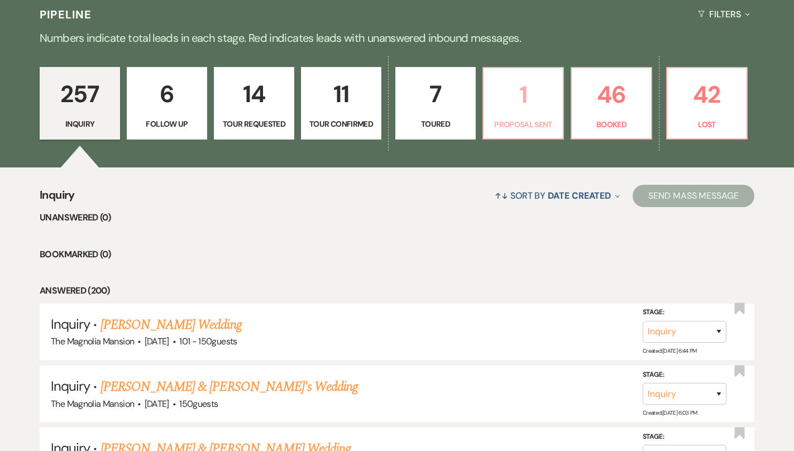
click at [548, 94] on p "1" at bounding box center [523, 94] width 66 height 37
select select "6"
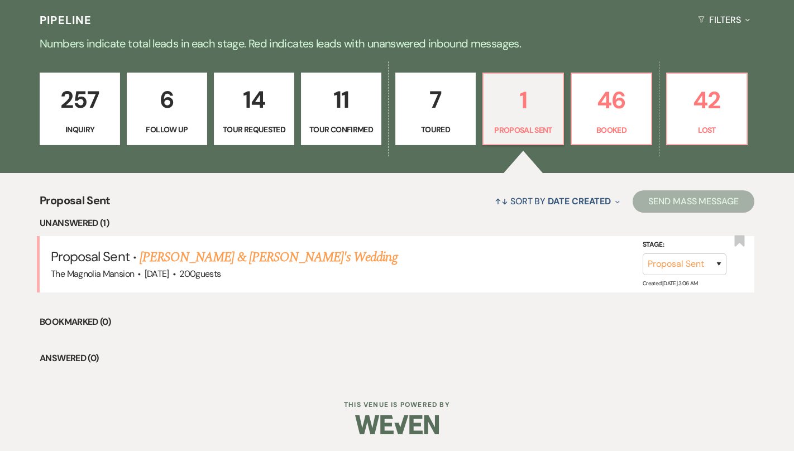
scroll to position [256, 0]
click at [229, 246] on li "Proposal Sent · Misha & [PERSON_NAME]'s Wedding The Magnolia Mansion · [DATE] ·…" at bounding box center [397, 265] width 715 height 56
click at [229, 253] on link "[PERSON_NAME] & [PERSON_NAME]'s Wedding" at bounding box center [269, 258] width 258 height 20
select select "6"
select select "5"
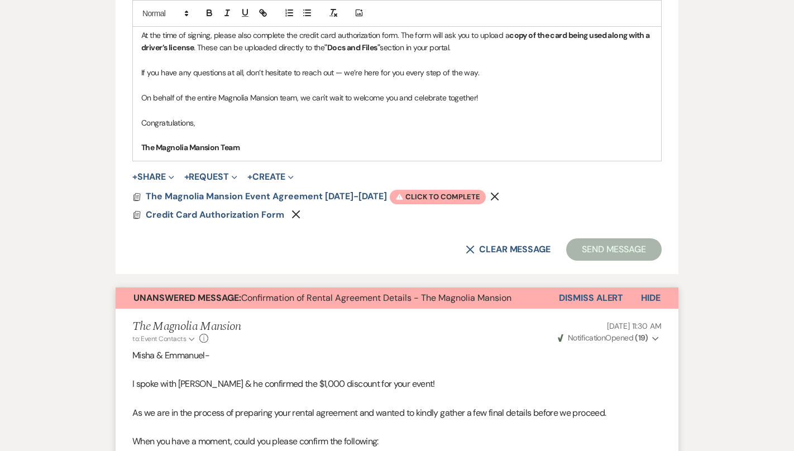
scroll to position [822, 0]
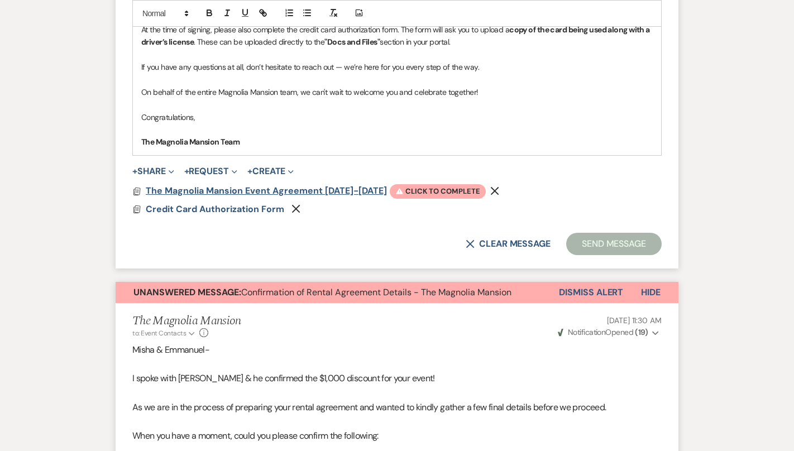
click at [319, 191] on span "The Magnolia Mansion Event Agreement [DATE]-[DATE]" at bounding box center [266, 191] width 241 height 12
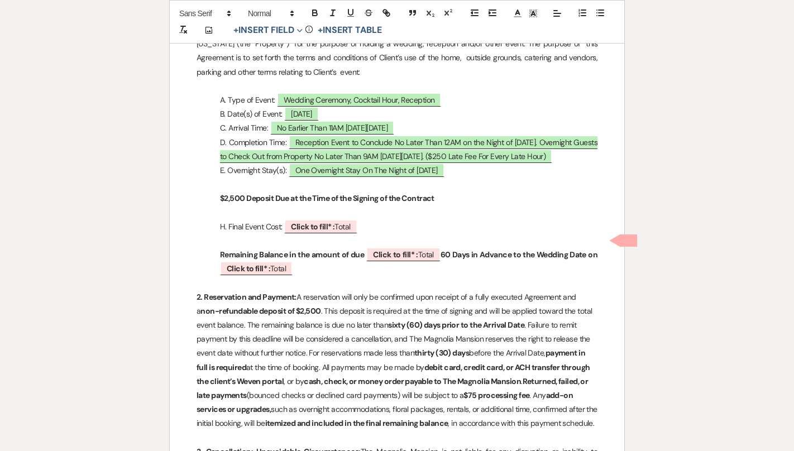
scroll to position [318, 0]
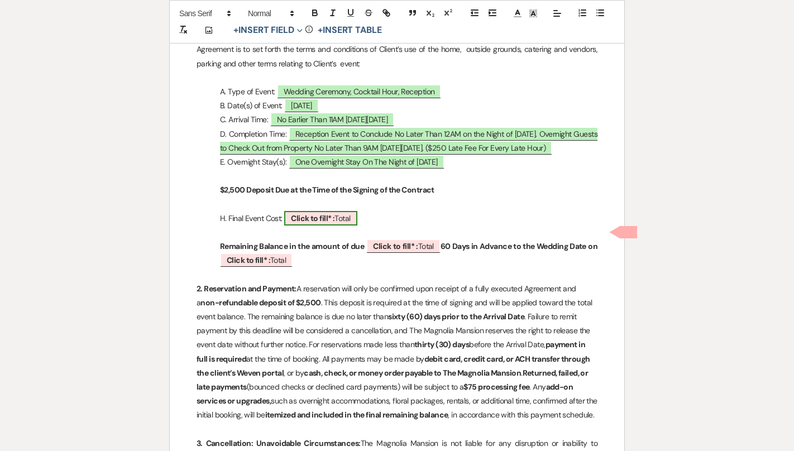
click at [333, 226] on span "Click to fill* : Total" at bounding box center [320, 218] width 73 height 15
select select "owner"
select select "Total"
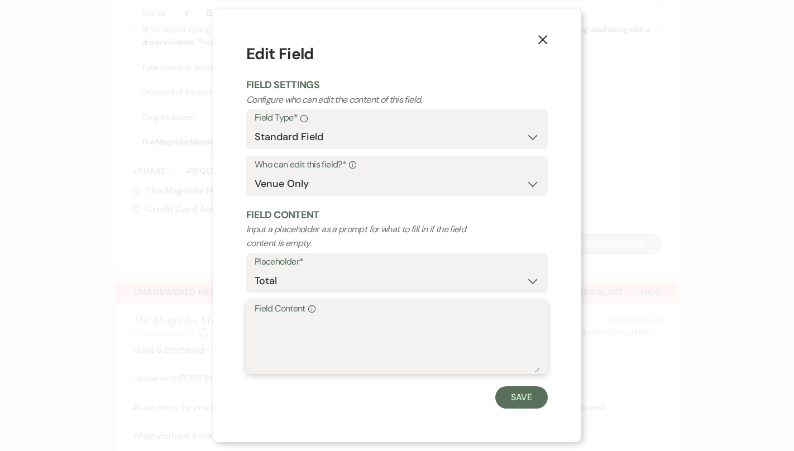
click at [314, 335] on textarea "Field Content Info" at bounding box center [397, 345] width 285 height 56
click at [328, 323] on textarea "$8,500+ $1,500 - $1,000 (Discount)" at bounding box center [397, 345] width 285 height 56
click at [289, 319] on textarea "$8,500+ $1,500(Overnight Stay) - $1,000 (Discount)" at bounding box center [397, 345] width 285 height 56
click at [292, 326] on textarea "$8,500(Silver Package+ $1,500(Overnight Stay) - $1,000 (Discount)" at bounding box center [397, 345] width 285 height 56
click at [383, 325] on textarea "$8,500(Peak Silver Package+ $1,500(Overnight Stay) - $1,000 (Discount)" at bounding box center [397, 345] width 285 height 56
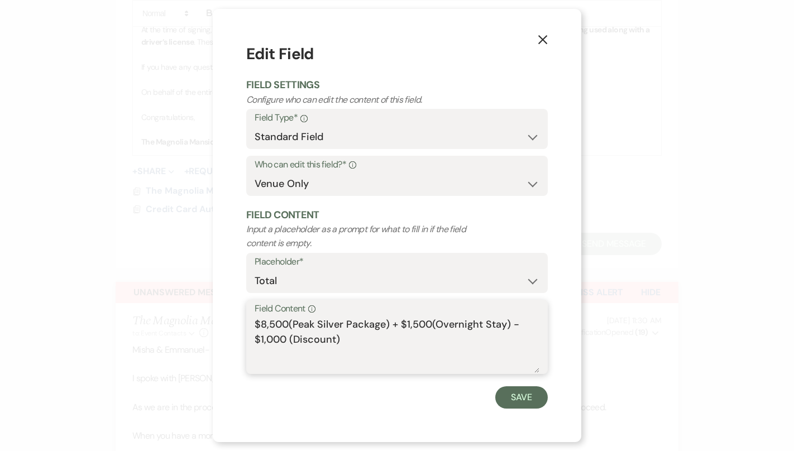
click at [392, 338] on textarea "$8,500(Peak Silver Package) + $1,500(Overnight Stay) - $1,000 (Discount)" at bounding box center [397, 345] width 285 height 56
type textarea "$8,500(Peak Silver Package) + $1,500(Overnight Stay) - $1,000 (Discount)"
click at [502, 392] on button "Save" at bounding box center [521, 397] width 52 height 22
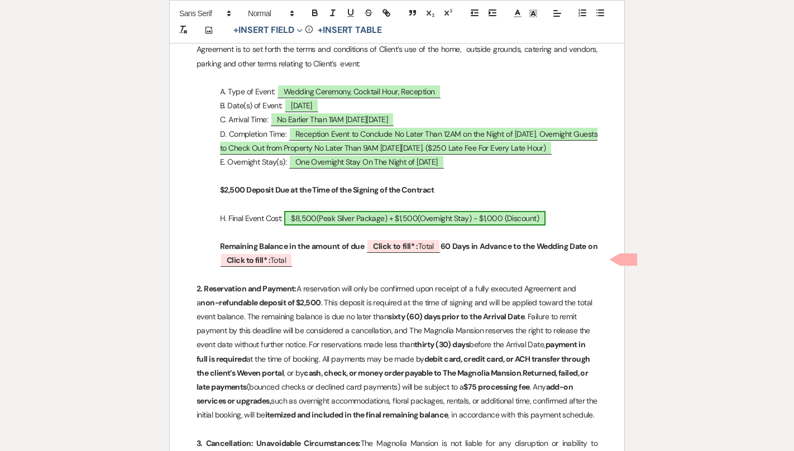
click at [543, 226] on span "$8,500(Peak Silver Package) + $1,500(Overnight Stay) - $1,000 (Discount)" at bounding box center [414, 218] width 261 height 15
select select "owner"
select select "Total"
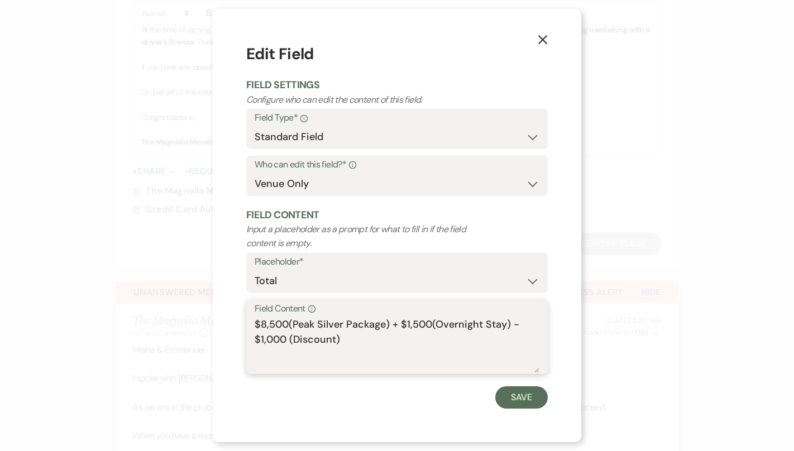
click at [415, 335] on textarea "$8,500(Peak Silver Package) + $1,500(Overnight Stay) - $1,000 (Discount)" at bounding box center [397, 345] width 285 height 56
type textarea "$8,500(Peak Silver Package) + $1,500(Overnight Stay) - $1,000 (Discount) = $9,0…"
click at [516, 411] on div "X Edit Field Field Settings Configure who can edit the content of this field. F…" at bounding box center [397, 225] width 368 height 433
click at [516, 404] on button "Save" at bounding box center [521, 397] width 52 height 22
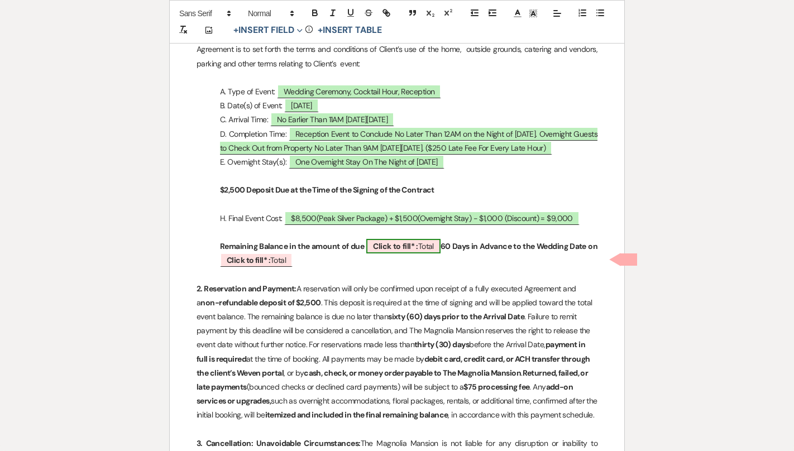
click at [395, 251] on b "Click to fill* :" at bounding box center [395, 246] width 45 height 10
select select "owner"
select select "Total"
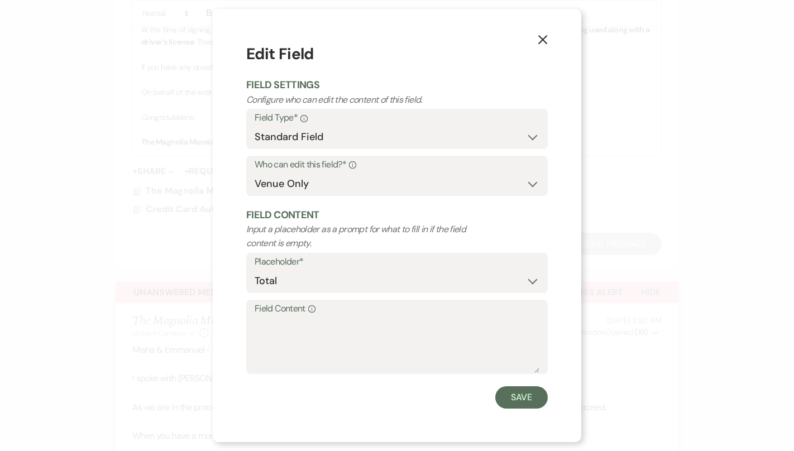
click at [540, 39] on icon "X" at bounding box center [543, 40] width 10 height 10
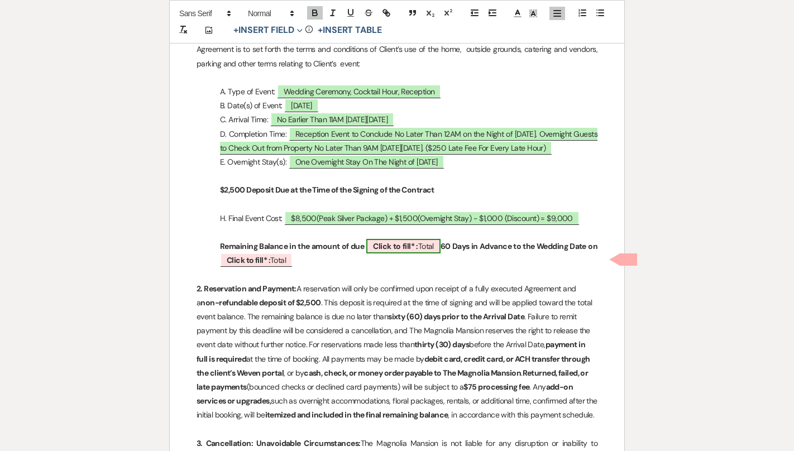
click at [415, 251] on b "Click to fill* :" at bounding box center [395, 246] width 45 height 10
select select "owner"
select select "Total"
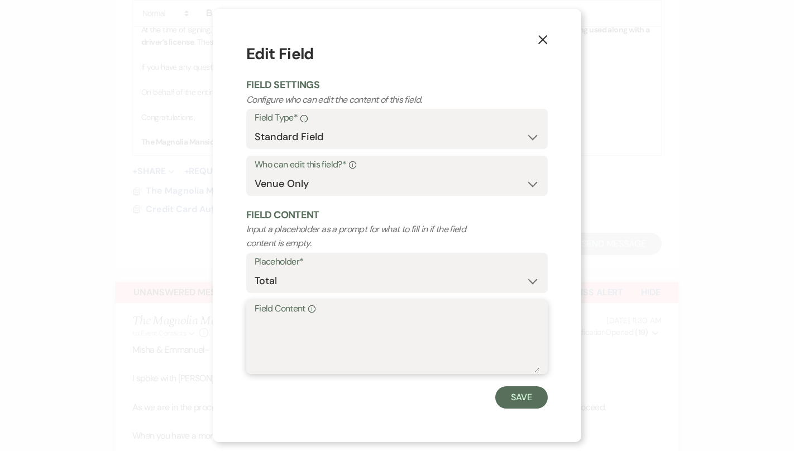
click at [305, 338] on textarea "Field Content Info" at bounding box center [397, 345] width 285 height 56
type textarea "$6,500"
click at [506, 396] on button "Save" at bounding box center [521, 397] width 52 height 22
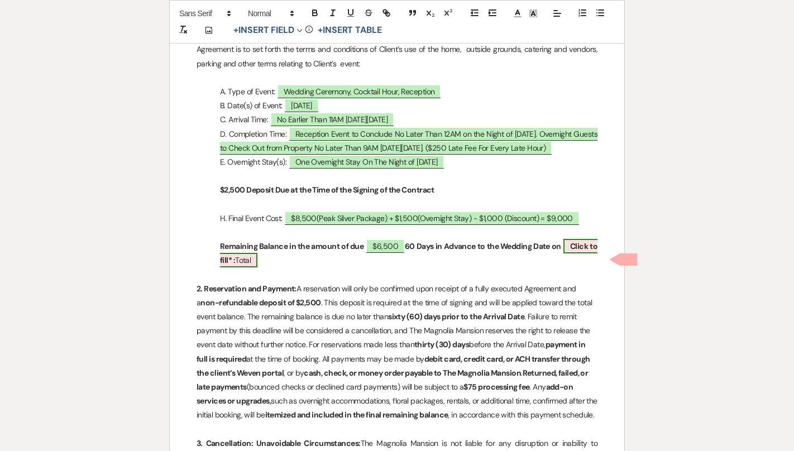
click at [245, 267] on span "Click to fill* : Total" at bounding box center [408, 253] width 377 height 28
select select "owner"
select select "Total"
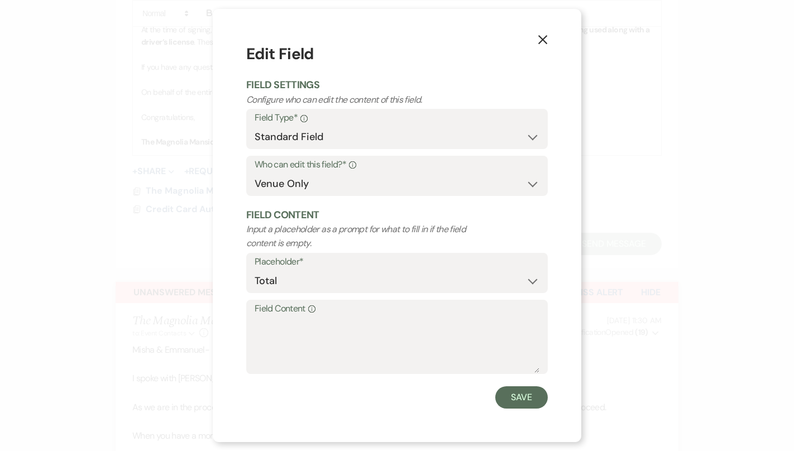
click at [543, 46] on button "X" at bounding box center [542, 39] width 17 height 20
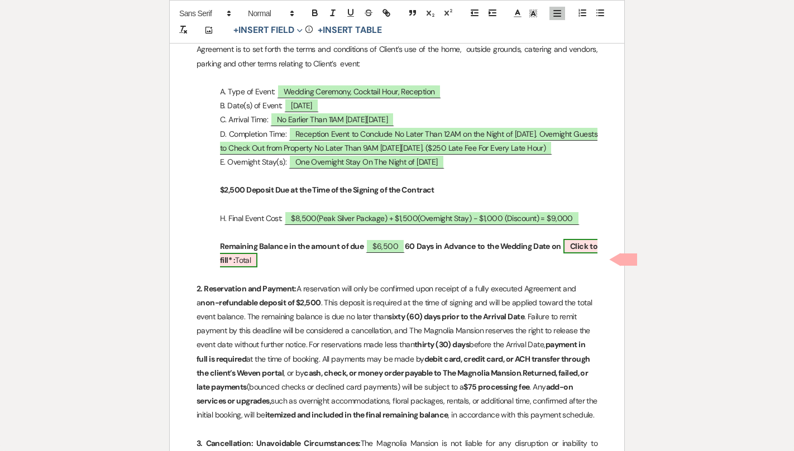
click at [579, 262] on b "Click to fill* :" at bounding box center [408, 253] width 377 height 24
select select "owner"
select select "Total"
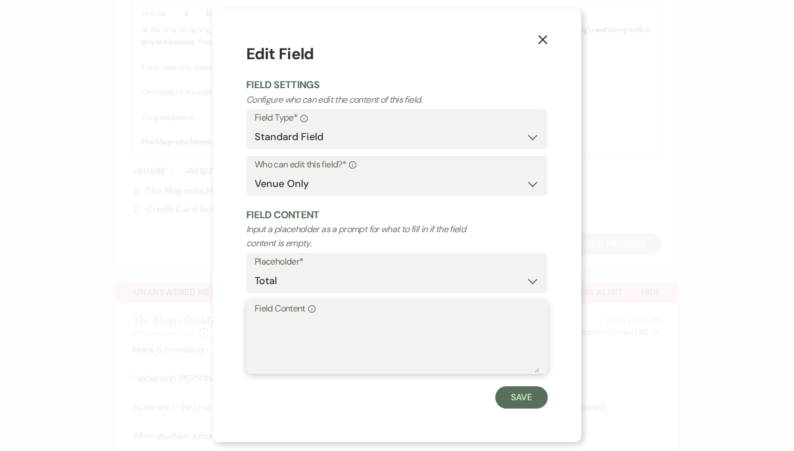
click at [371, 327] on textarea "Field Content Info" at bounding box center [397, 345] width 285 height 56
type textarea "[DATE]"
click at [514, 393] on button "Save" at bounding box center [521, 397] width 52 height 22
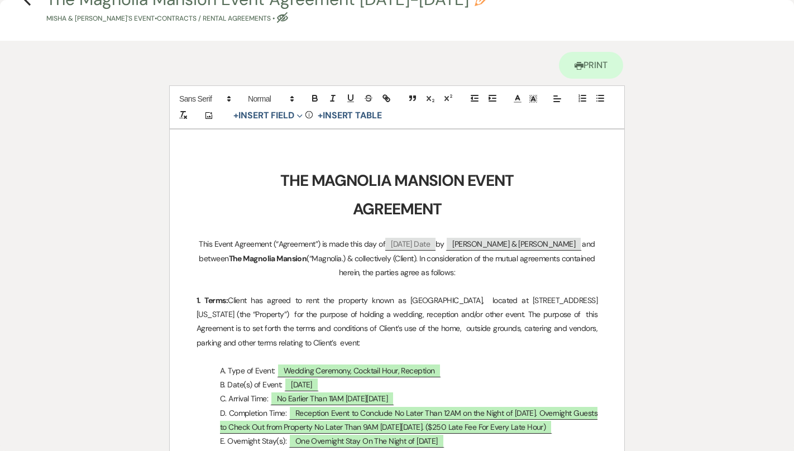
scroll to position [0, 0]
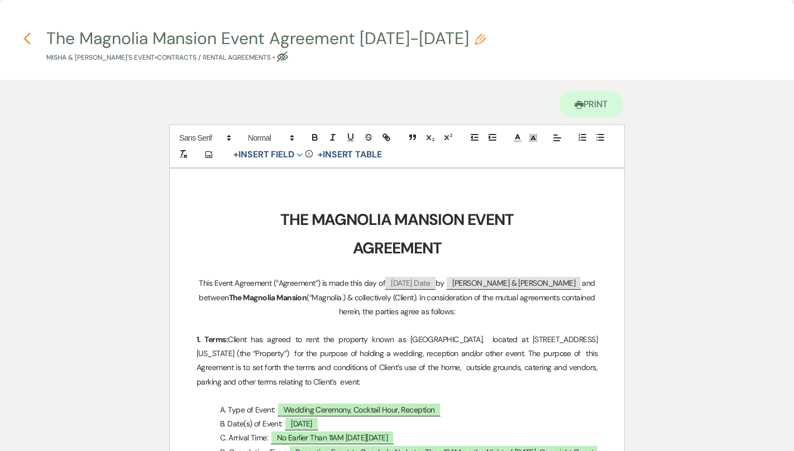
click at [28, 33] on use "button" at bounding box center [26, 38] width 7 height 12
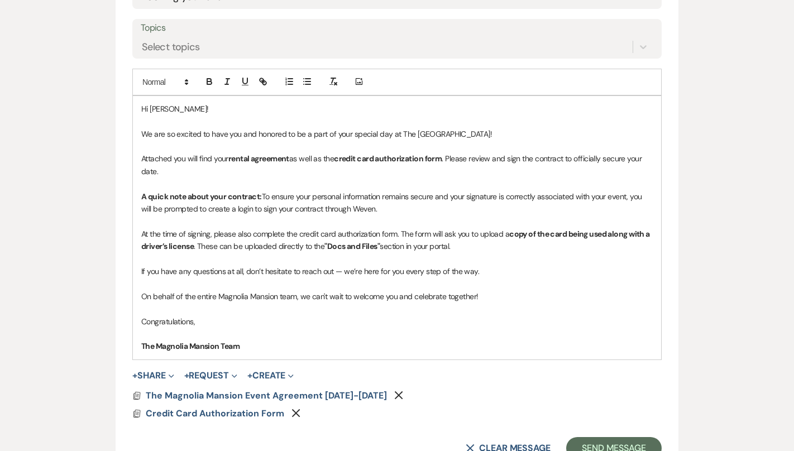
scroll to position [617, 0]
click at [170, 111] on p "Hi [PERSON_NAME]!" at bounding box center [396, 109] width 511 height 12
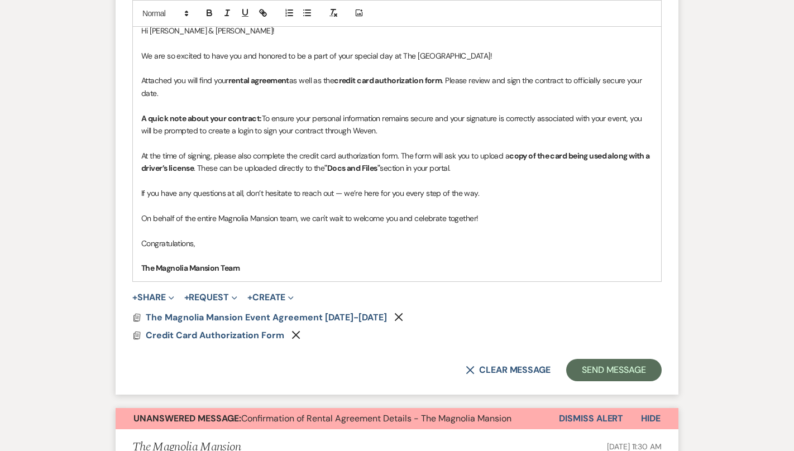
scroll to position [697, 0]
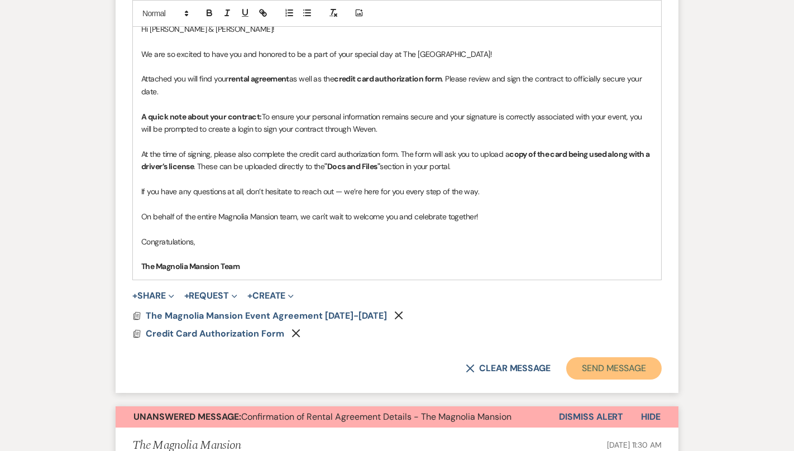
click at [604, 362] on button "Send Message" at bounding box center [613, 368] width 95 height 22
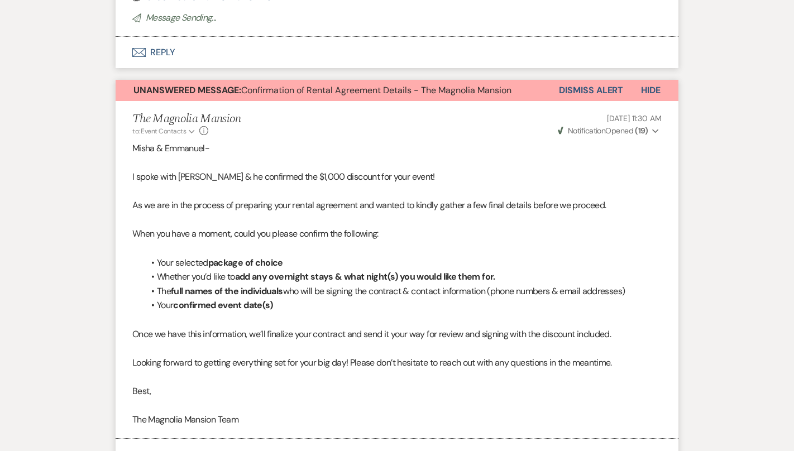
scroll to position [830, 0]
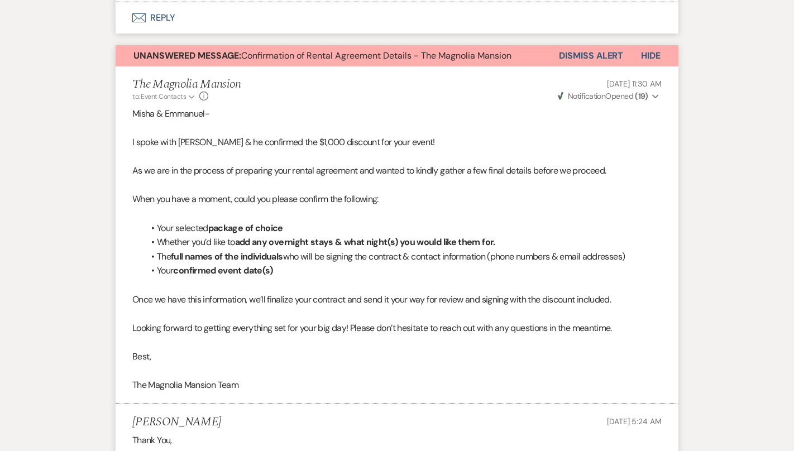
click at [580, 54] on button "Dismiss Alert" at bounding box center [591, 55] width 64 height 21
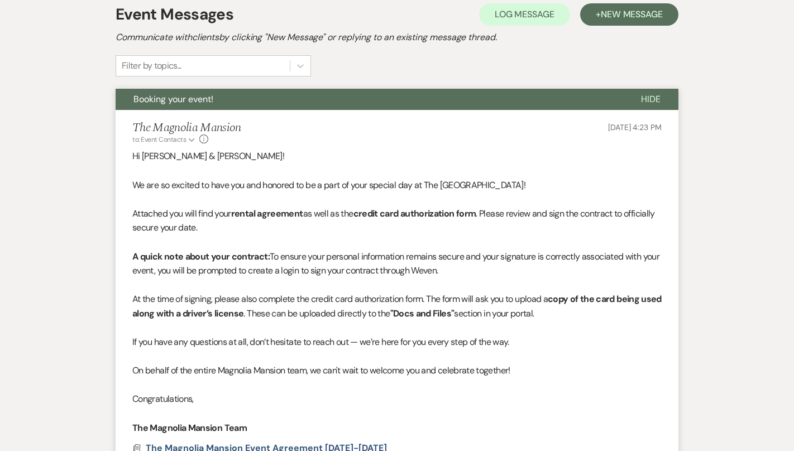
scroll to position [18, 0]
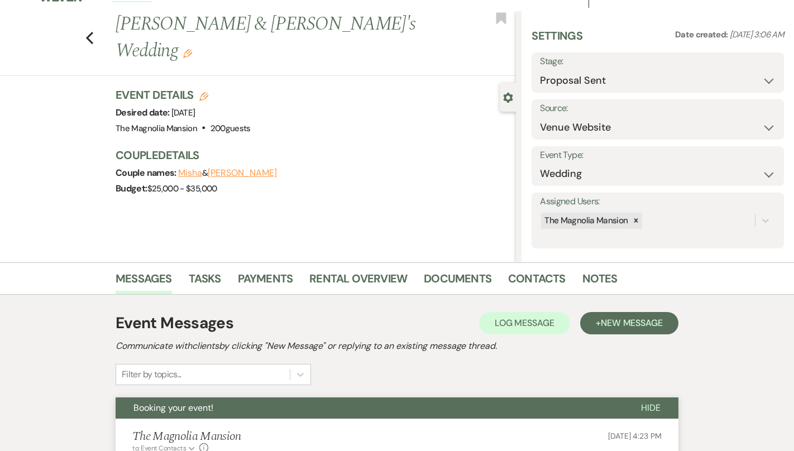
click at [82, 25] on div "Previous [PERSON_NAME] & [PERSON_NAME]'s Wedding Edit Bookmark" at bounding box center [254, 43] width 521 height 65
click at [94, 23] on div "Previous [PERSON_NAME] & [PERSON_NAME]'s Wedding Edit Bookmark" at bounding box center [254, 43] width 521 height 65
click at [92, 31] on icon "Previous" at bounding box center [89, 37] width 8 height 13
select select "6"
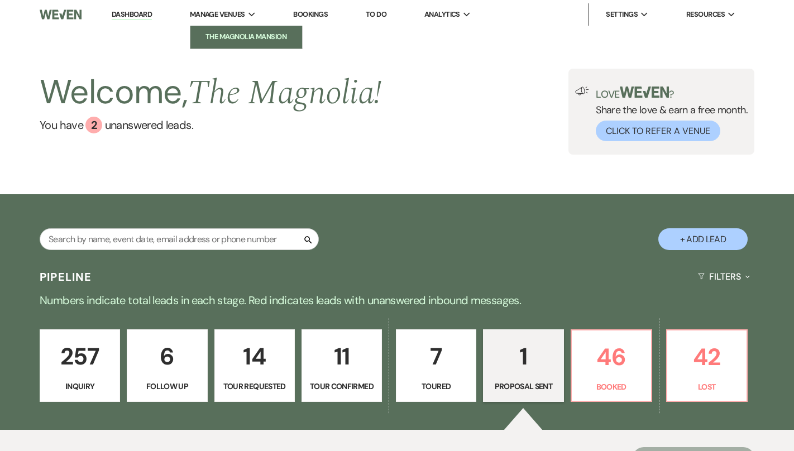
click at [245, 47] on link "The Magnolia Mansion" at bounding box center [246, 37] width 112 height 22
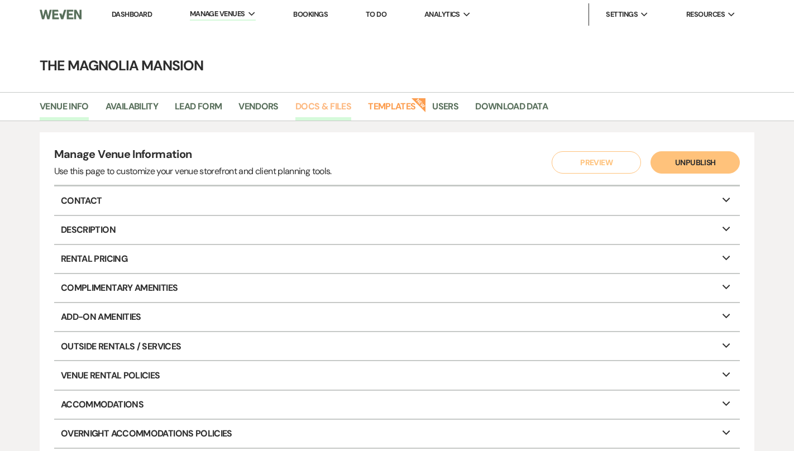
click at [311, 107] on link "Docs & Files" at bounding box center [323, 109] width 56 height 21
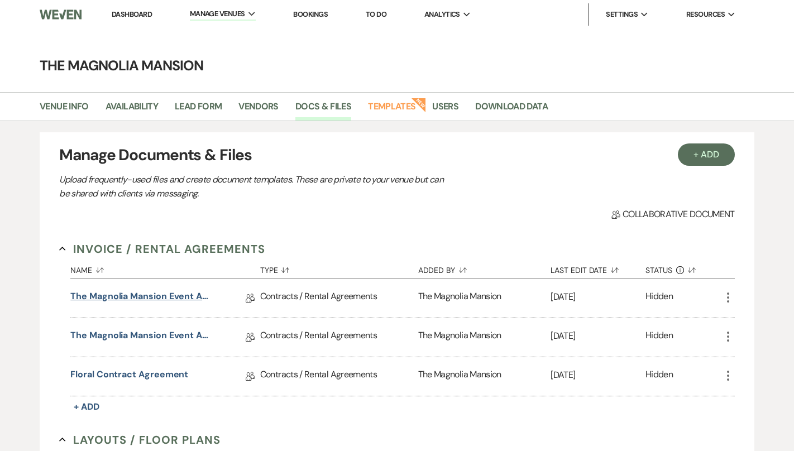
click at [183, 296] on link "The Magnolia Mansion Event Agreement [DATE]-[DATE]" at bounding box center [140, 298] width 140 height 17
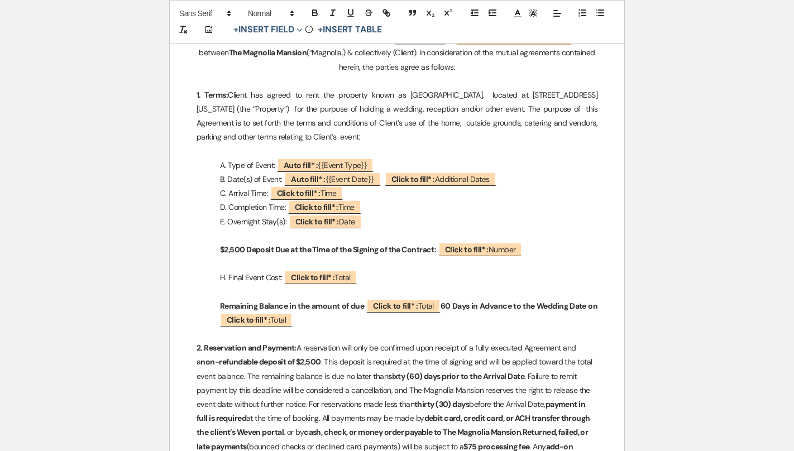
scroll to position [279, 0]
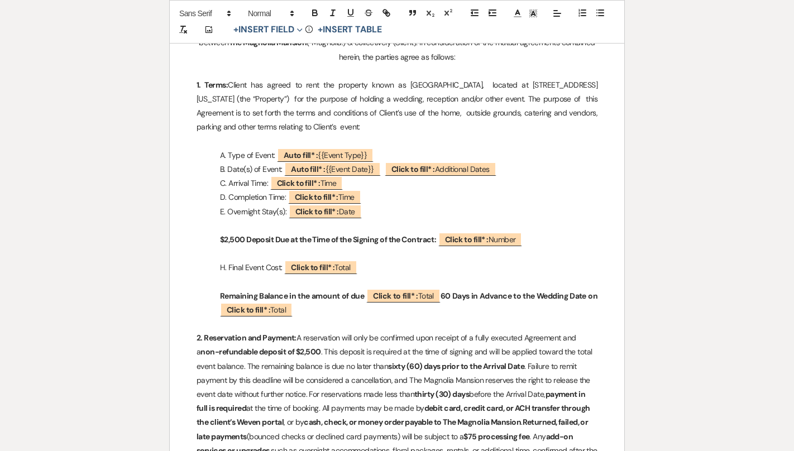
click at [549, 236] on p "$2,500 Deposit Due at the Time of the Signing of the Contract: ﻿ Click to fill*…" at bounding box center [396, 240] width 401 height 14
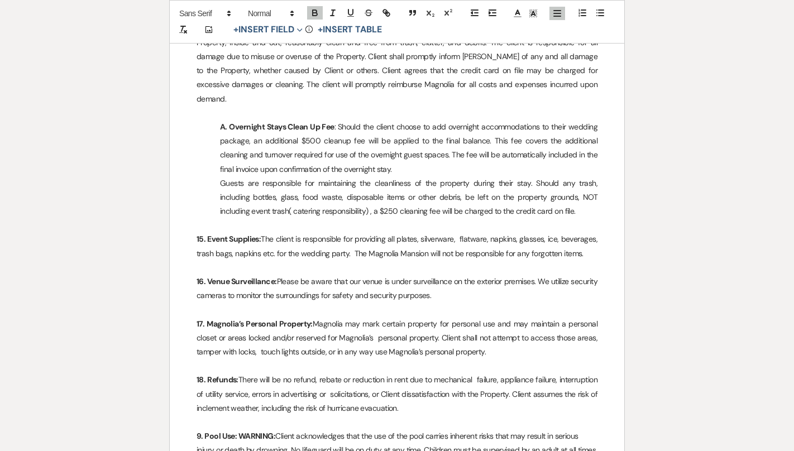
scroll to position [2391, 0]
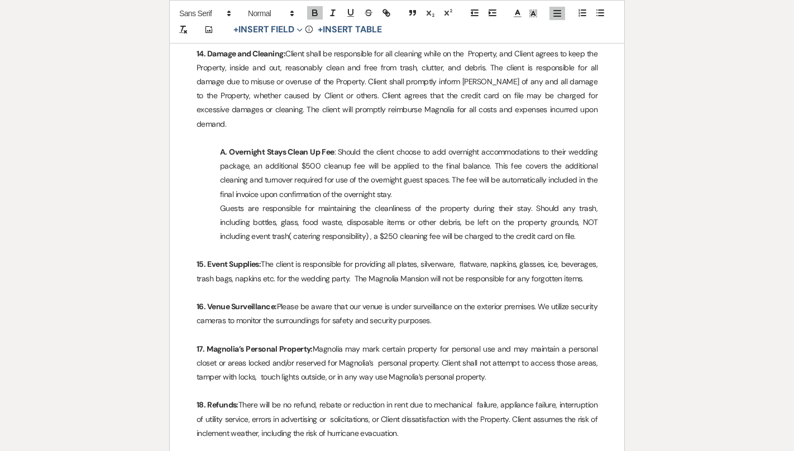
drag, startPoint x: 553, startPoint y: 226, endPoint x: 172, endPoint y: 138, distance: 391.2
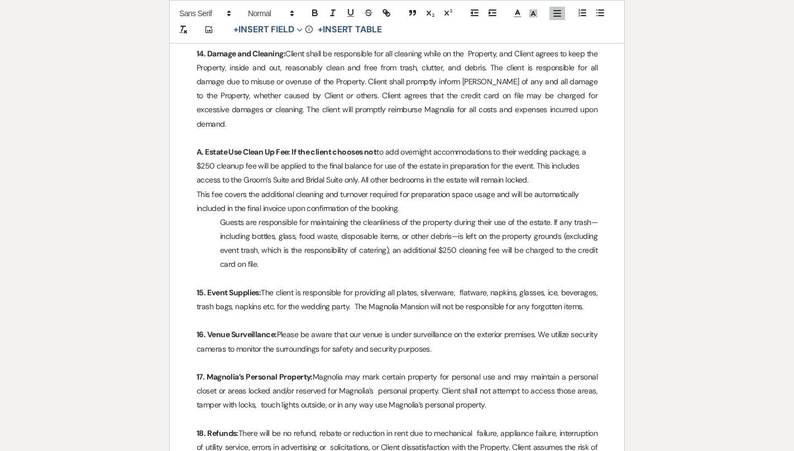
click at [213, 215] on p "Guests are responsible for maintaining the cleanliness of the property during t…" at bounding box center [396, 243] width 401 height 56
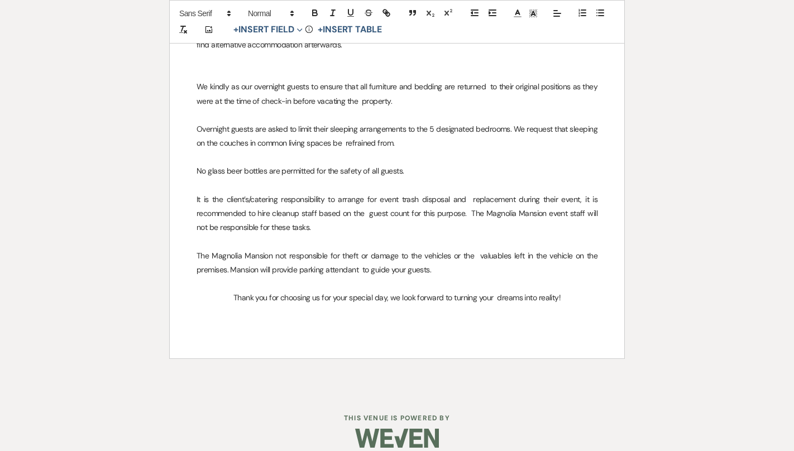
scroll to position [11, 0]
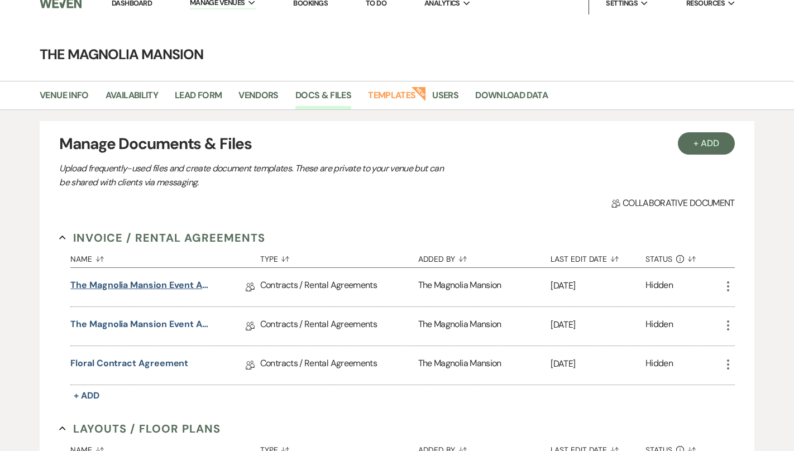
click at [169, 279] on link "The Magnolia Mansion Event Agreement [DATE]-[DATE]" at bounding box center [140, 287] width 140 height 17
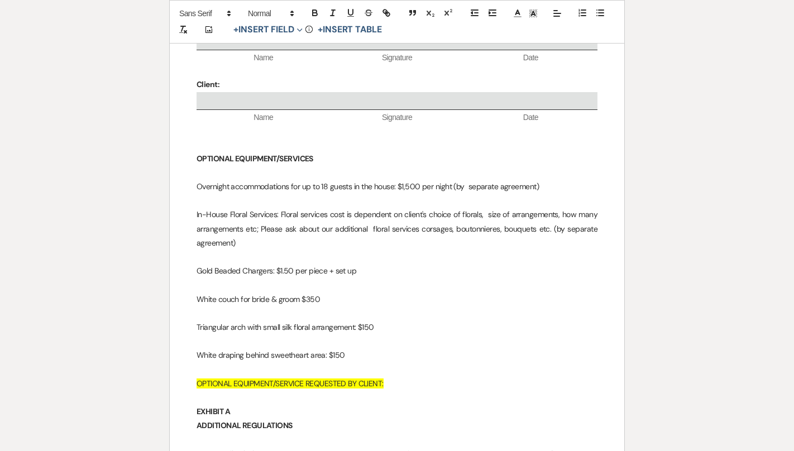
scroll to position [3771, 0]
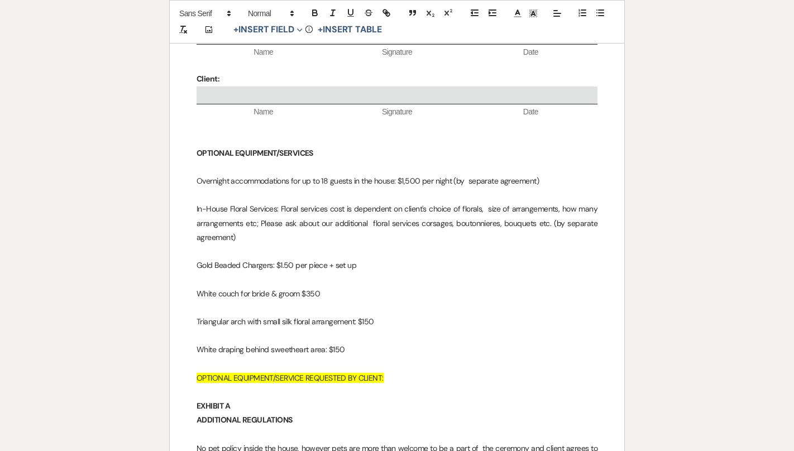
drag, startPoint x: 365, startPoint y: 332, endPoint x: 184, endPoint y: 292, distance: 185.7
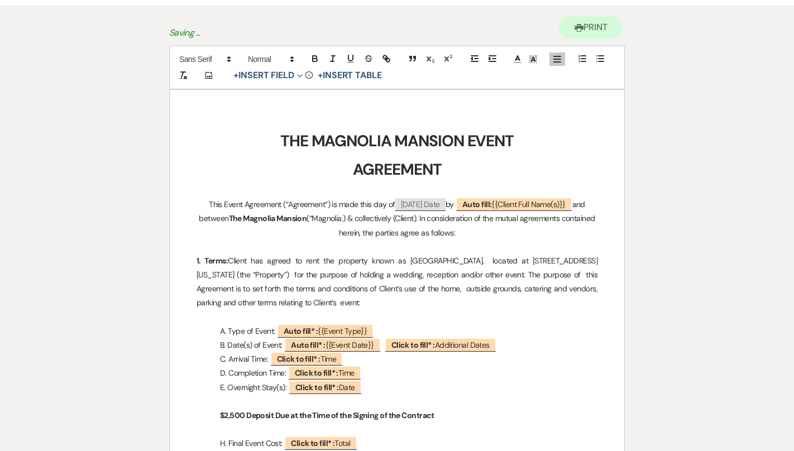
scroll to position [0, 0]
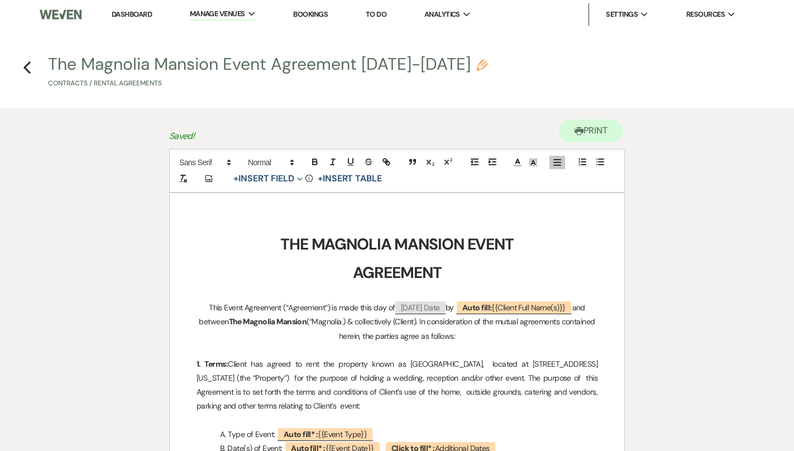
click at [26, 61] on icon "Previous" at bounding box center [27, 67] width 8 height 13
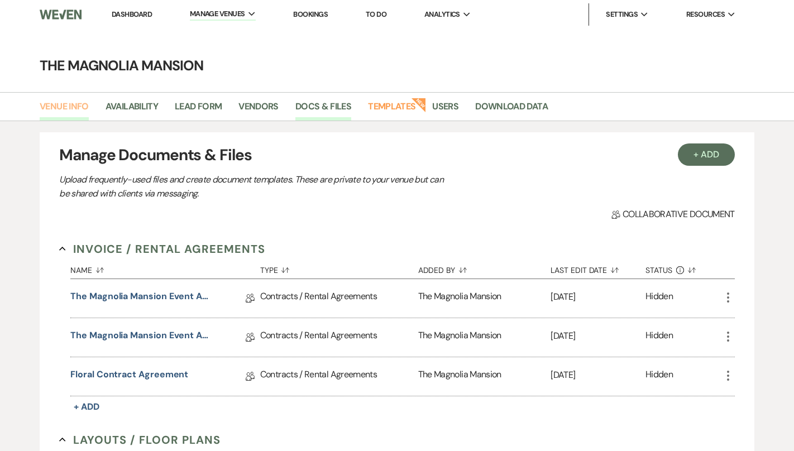
click at [80, 107] on link "Venue Info" at bounding box center [64, 109] width 49 height 21
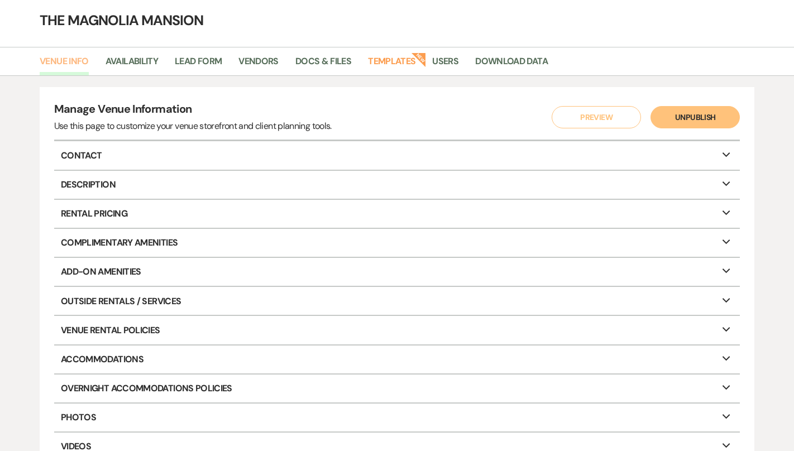
scroll to position [46, 0]
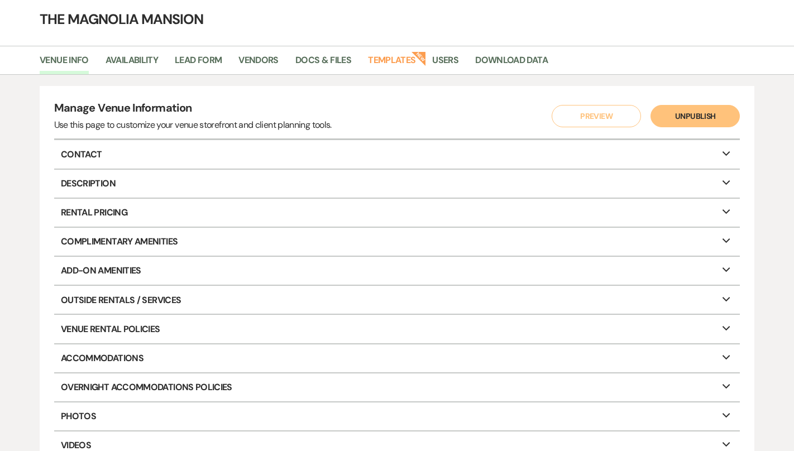
click at [257, 176] on p "Description Expand" at bounding box center [397, 184] width 686 height 28
select select "8"
select select "18"
select select "4"
select select "3"
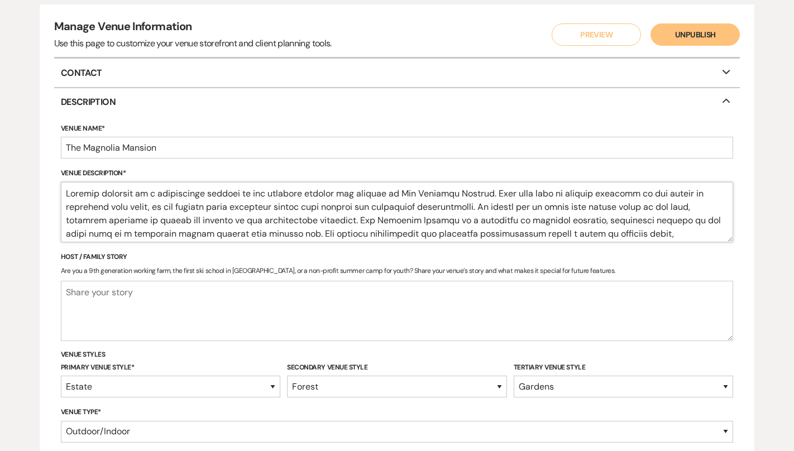
scroll to position [57, 0]
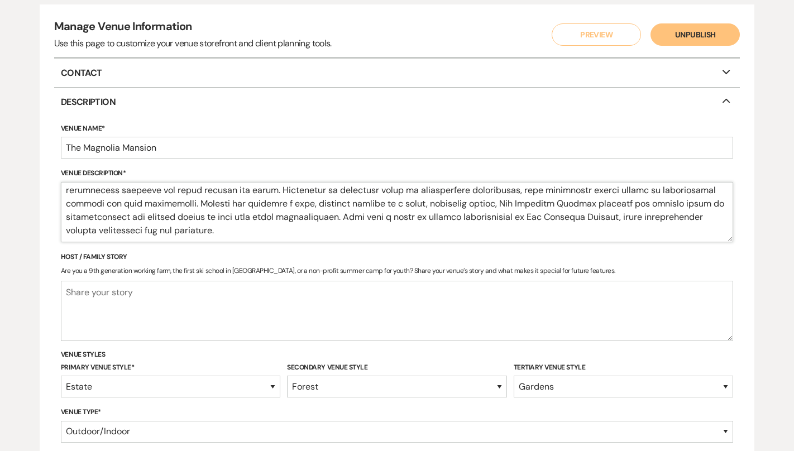
drag, startPoint x: 66, startPoint y: 190, endPoint x: 632, endPoint y: 250, distance: 569.1
click at [632, 250] on form "Venue Name* The [GEOGRAPHIC_DATA] Venue Description* Host / Family Story Are yo…" at bounding box center [397, 365] width 672 height 498
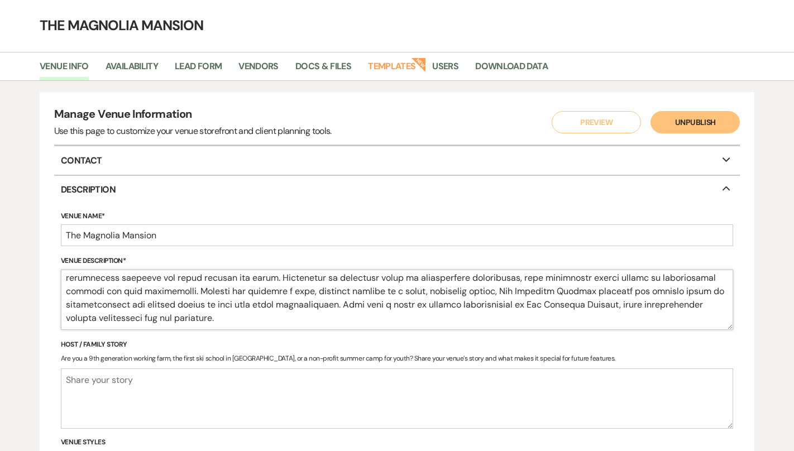
scroll to position [0, 0]
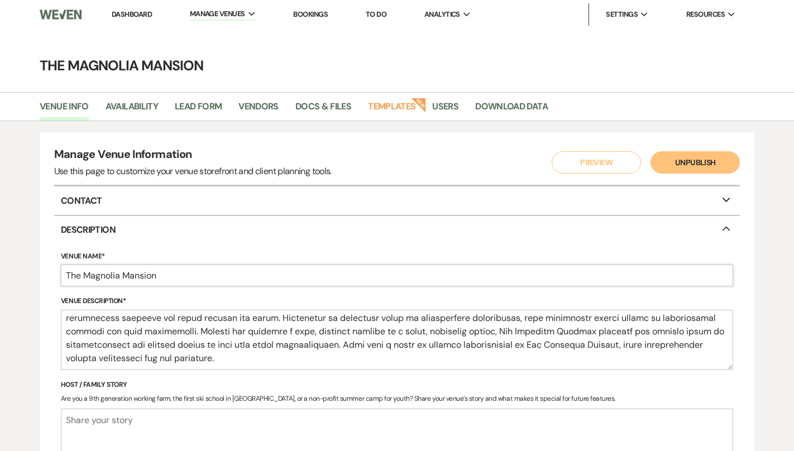
click at [159, 282] on input "The Magnolia Mansion" at bounding box center [397, 276] width 672 height 22
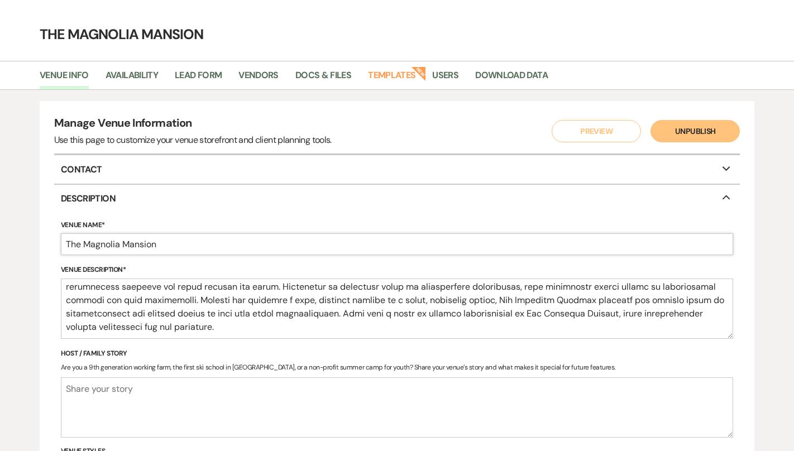
scroll to position [32, 0]
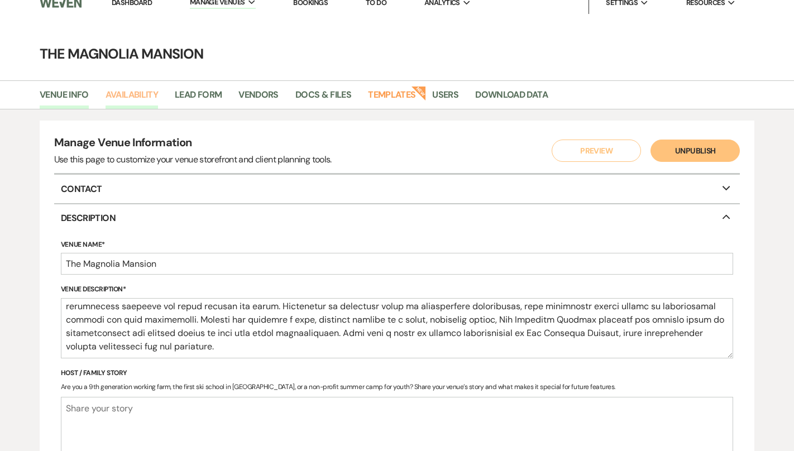
scroll to position [5, 0]
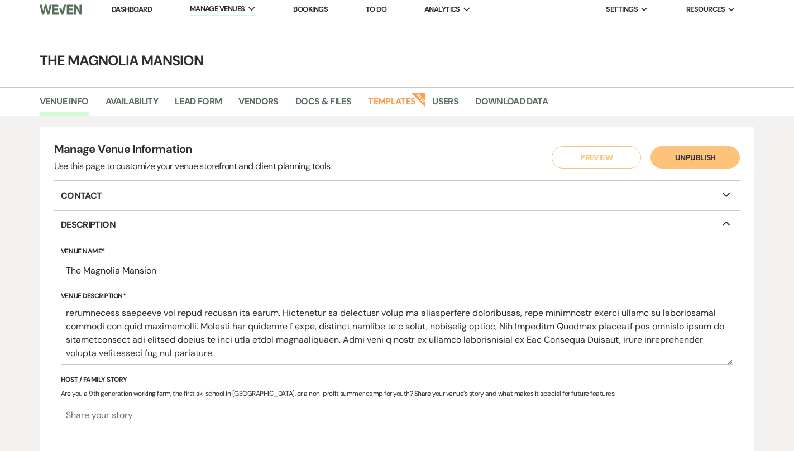
click at [128, 11] on link "Dashboard" at bounding box center [132, 8] width 40 height 9
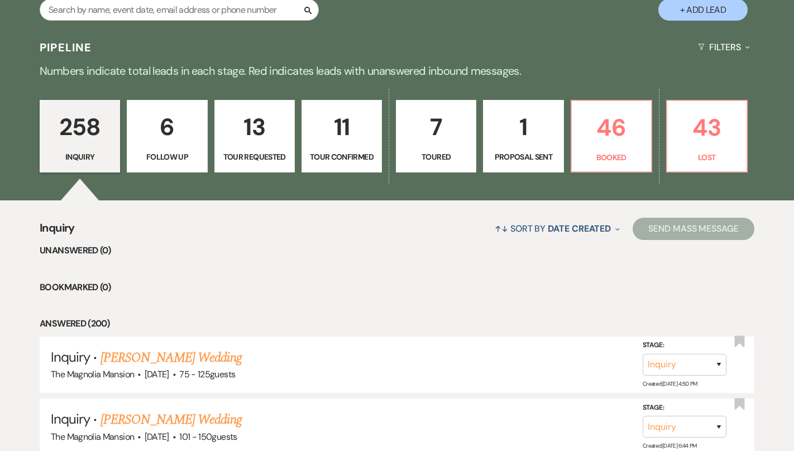
scroll to position [296, 0]
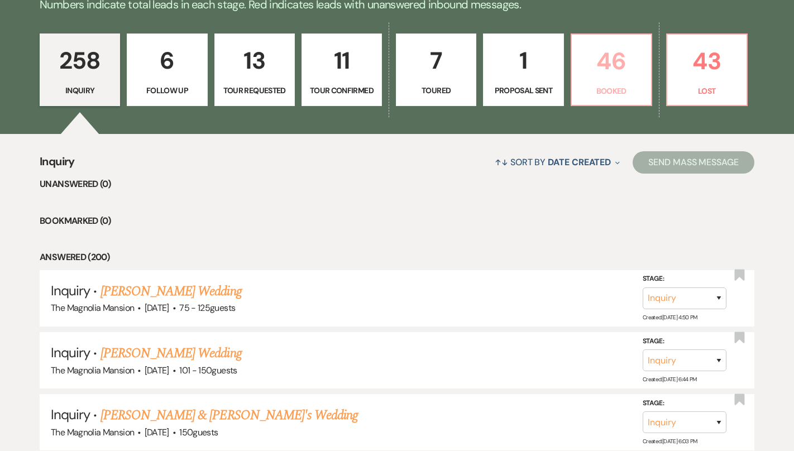
click at [592, 97] on link "46 Booked" at bounding box center [612, 69] width 82 height 73
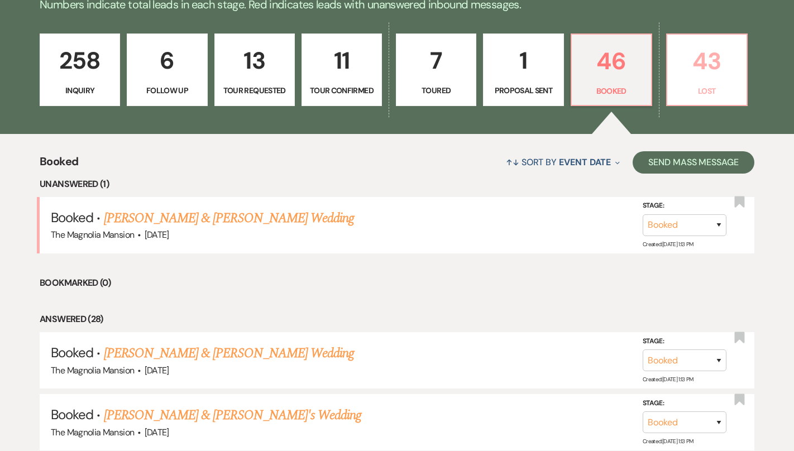
click at [692, 70] on p "43" at bounding box center [707, 60] width 66 height 37
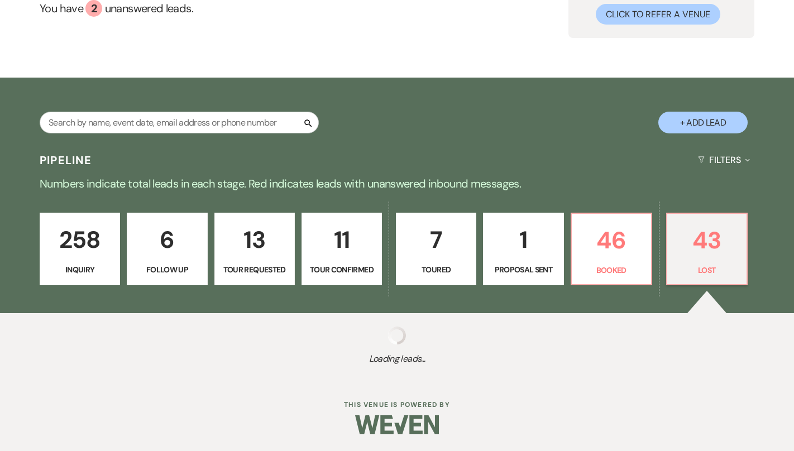
select select "8"
select select "6"
select select "8"
select select "6"
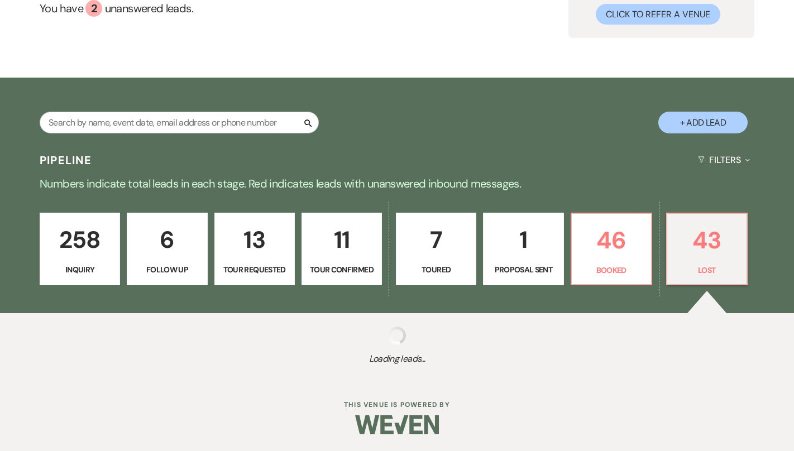
select select "8"
select select "6"
select select "8"
select select "6"
select select "8"
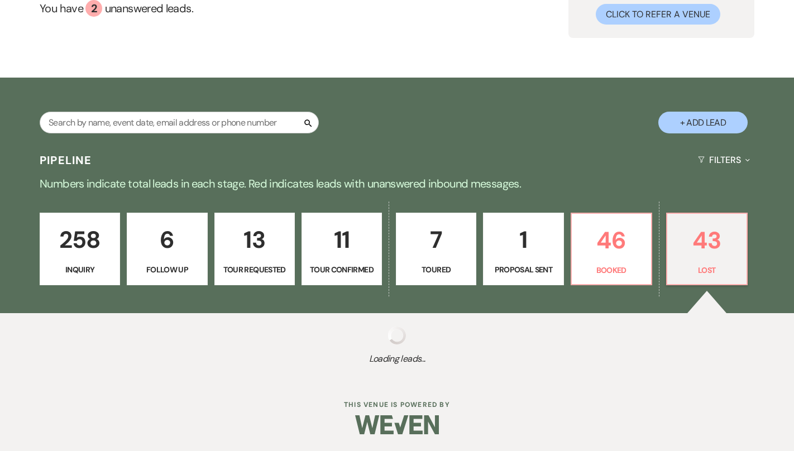
select select "8"
select select "6"
select select "8"
select select "6"
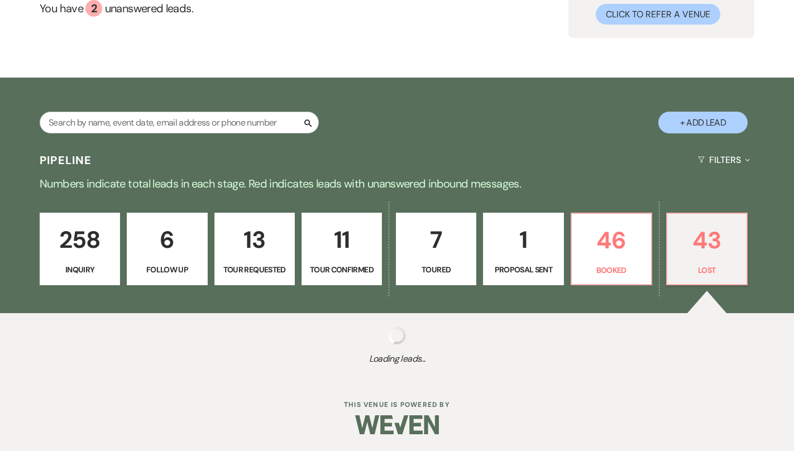
select select "8"
select select "6"
select select "8"
select select "1"
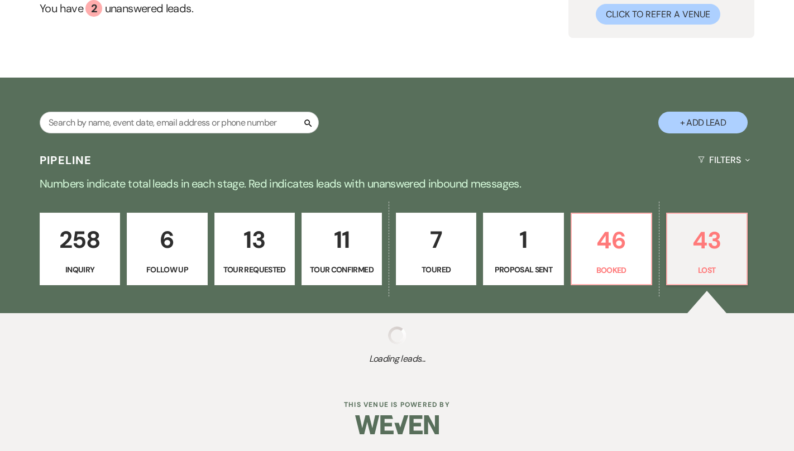
select select "8"
select select "6"
select select "8"
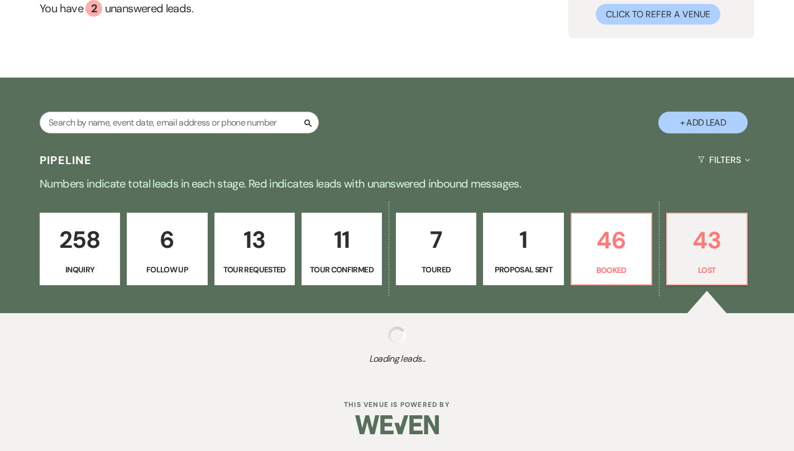
select select "5"
select select "8"
select select "6"
select select "8"
select select "6"
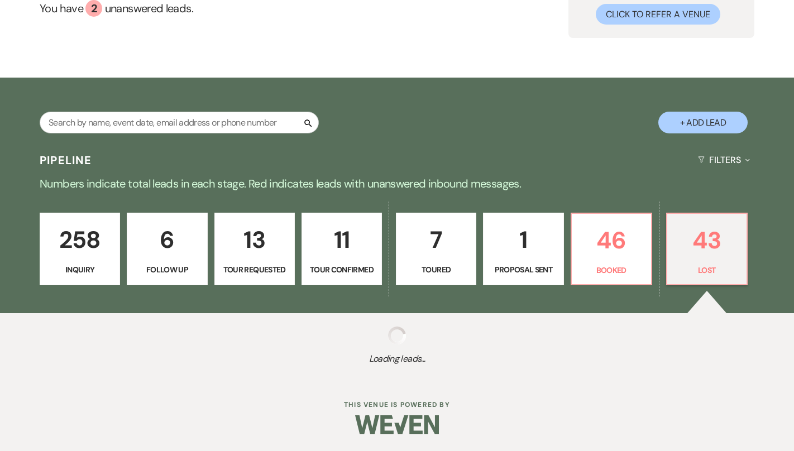
select select "8"
select select "7"
select select "8"
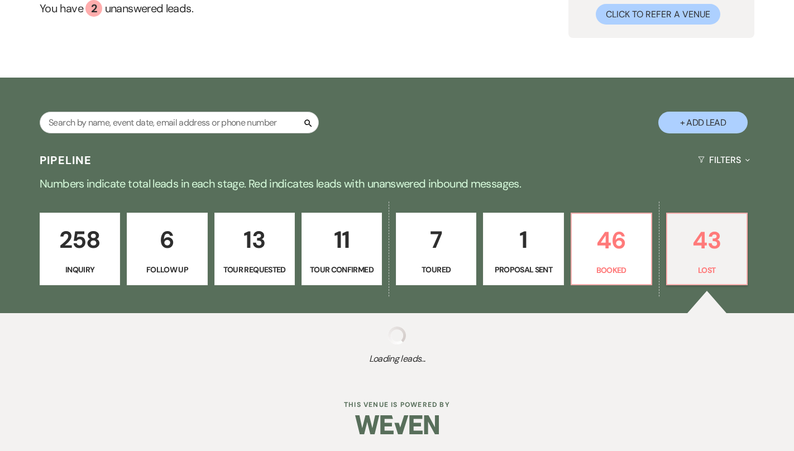
select select "8"
select select "6"
select select "8"
select select "6"
select select "8"
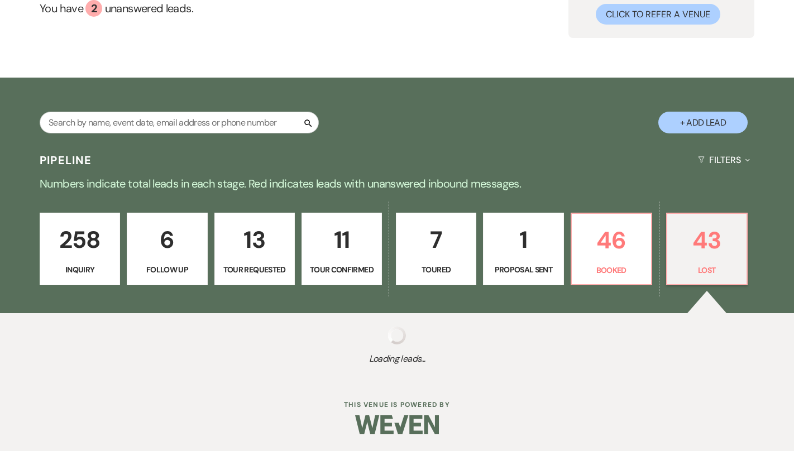
select select "6"
select select "8"
select select "1"
select select "8"
select select "6"
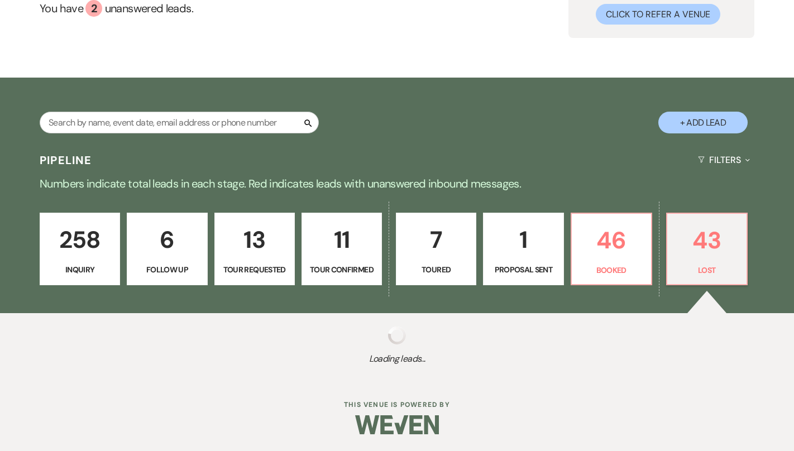
select select "8"
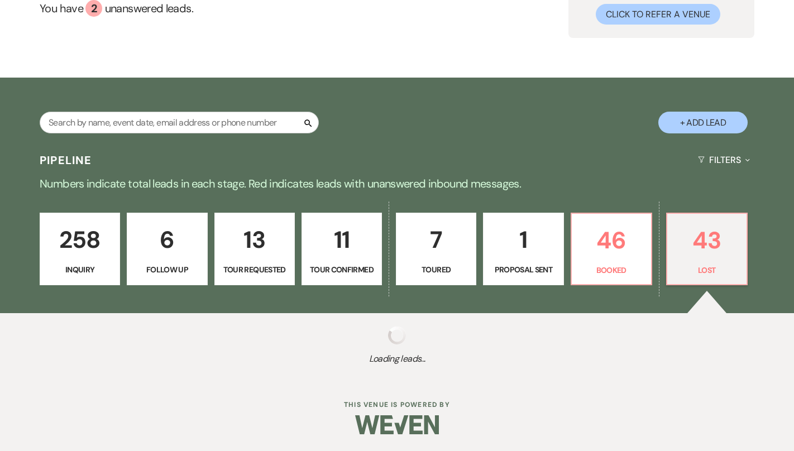
select select "8"
select select "6"
select select "8"
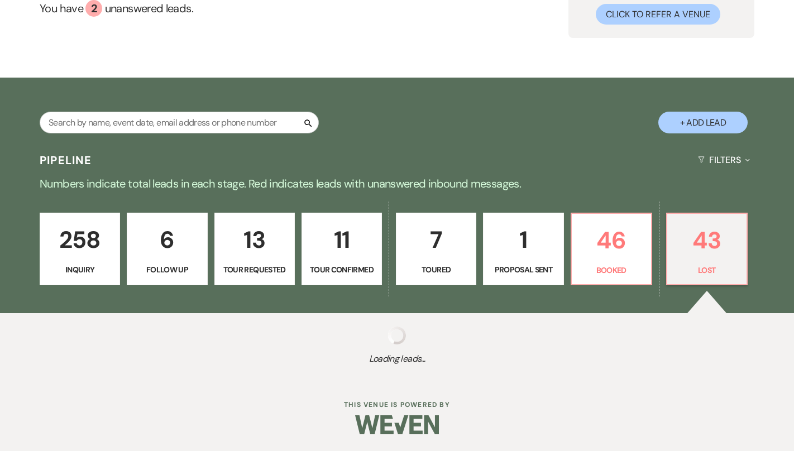
select select "8"
select select "5"
select select "8"
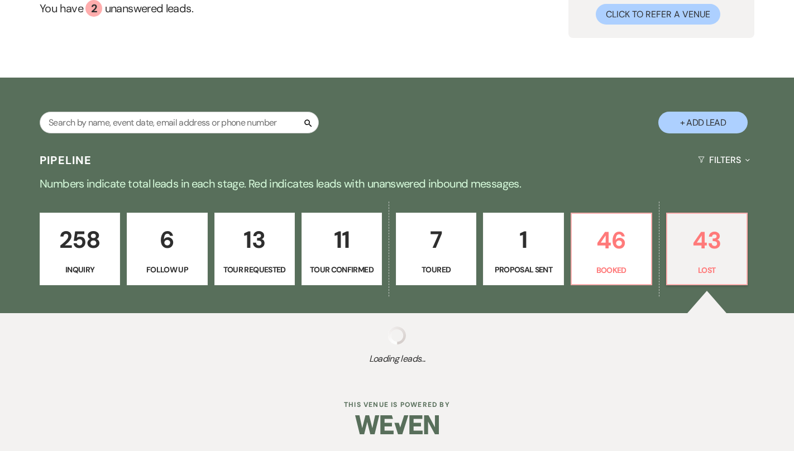
select select "8"
select select "6"
select select "8"
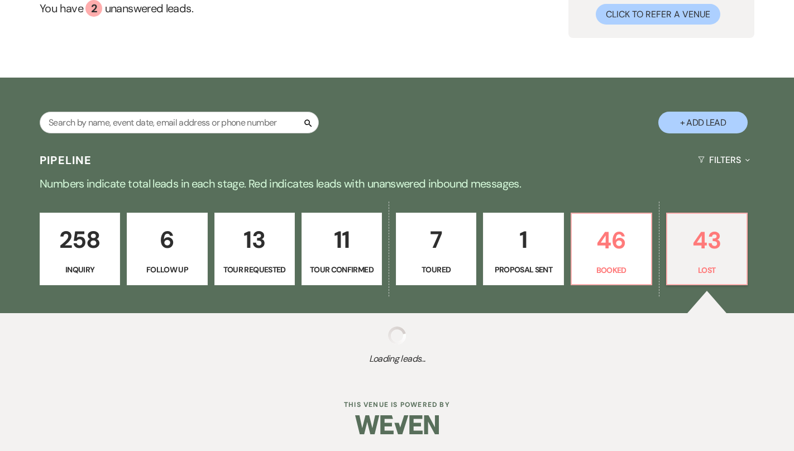
select select "6"
select select "8"
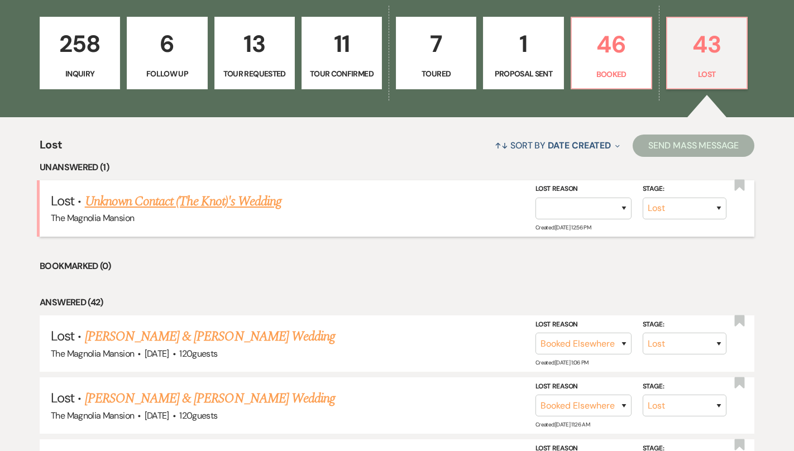
scroll to position [314, 0]
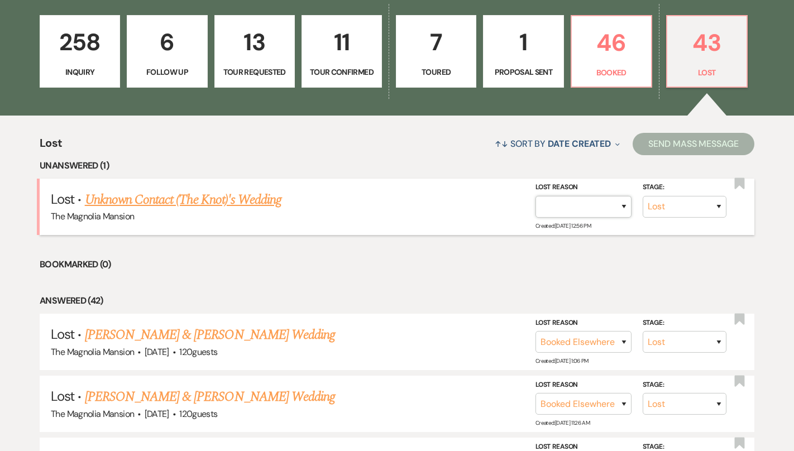
click at [602, 204] on select "Booked Elsewhere Budget Date Unavailable No Response Not a Good Match Capacity …" at bounding box center [583, 207] width 96 height 22
select select "3"
click at [535, 196] on select "Booked Elsewhere Budget Date Unavailable No Response Not a Good Match Capacity …" at bounding box center [583, 207] width 96 height 22
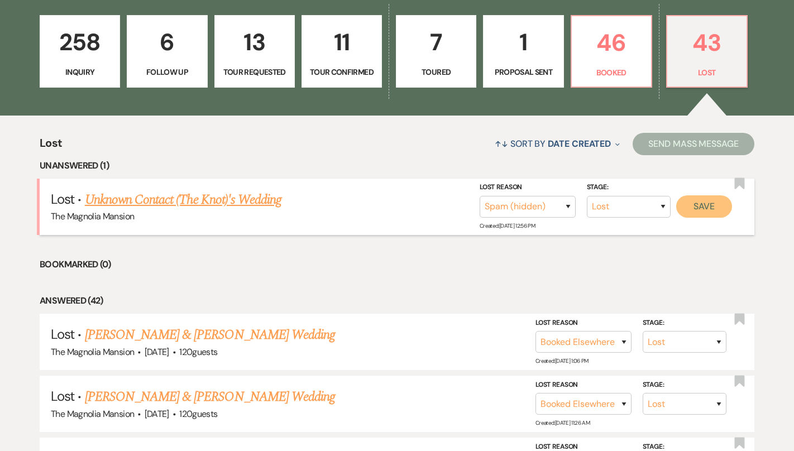
click at [707, 203] on button "Save" at bounding box center [704, 206] width 56 height 22
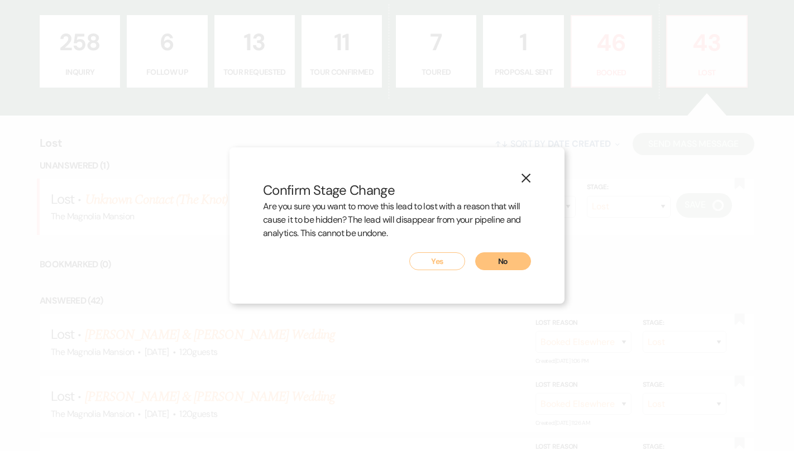
click at [436, 258] on button "Yes" at bounding box center [437, 261] width 56 height 18
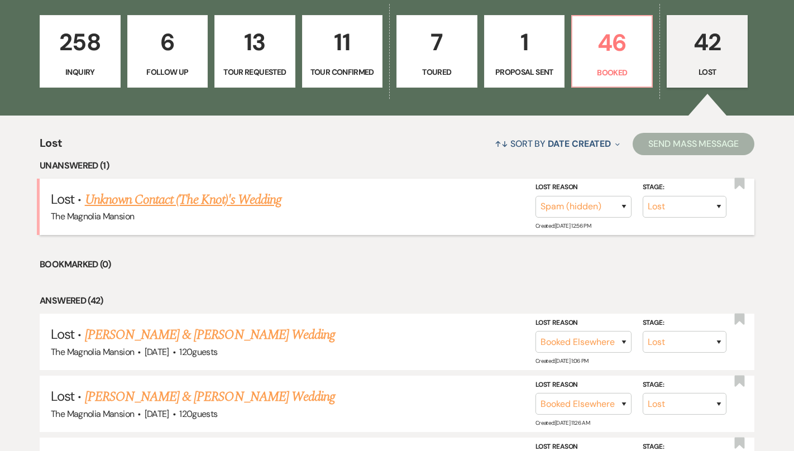
click at [246, 198] on link "Unknown Contact (The Knot)'s Wedding" at bounding box center [183, 200] width 196 height 20
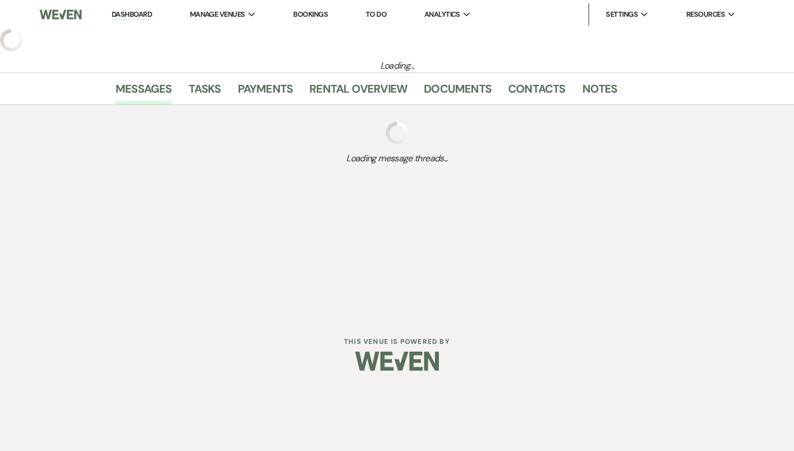
select select "8"
select select "3"
select select "2"
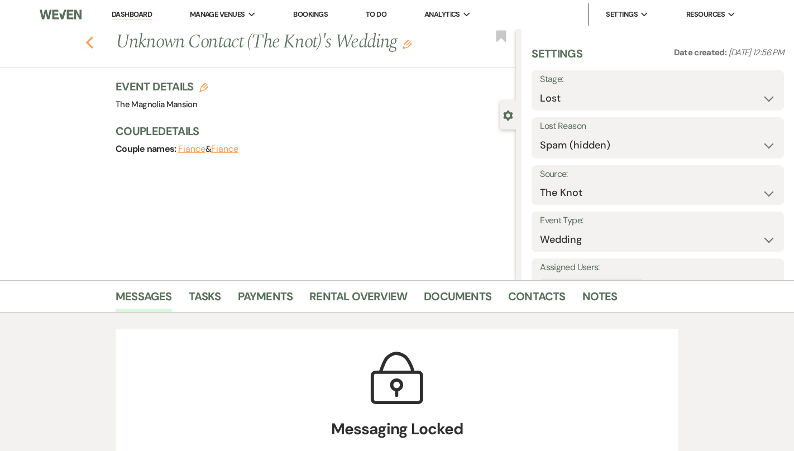
click at [87, 45] on icon "Previous" at bounding box center [89, 42] width 8 height 13
select select "8"
select select "6"
select select "8"
select select "3"
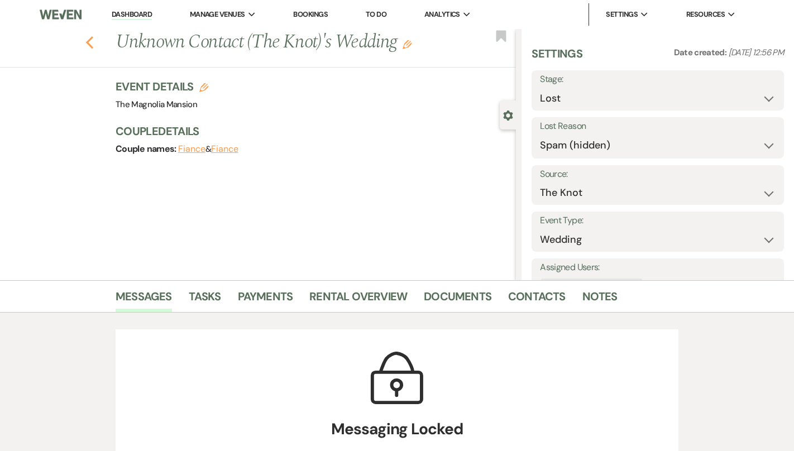
select select "8"
select select "6"
select select "8"
select select "6"
select select "8"
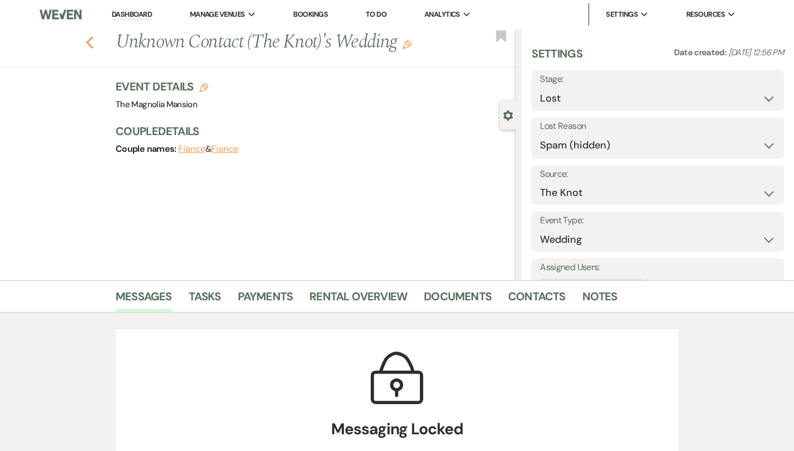
select select "6"
select select "8"
select select "6"
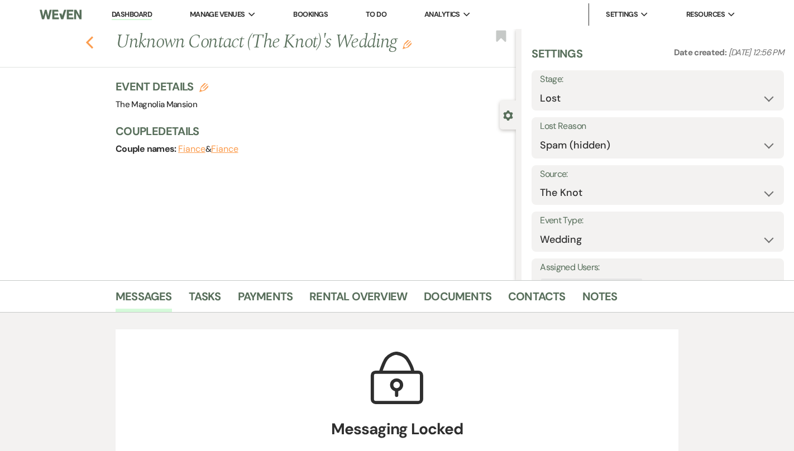
select select "8"
select select "6"
select select "8"
select select "6"
select select "8"
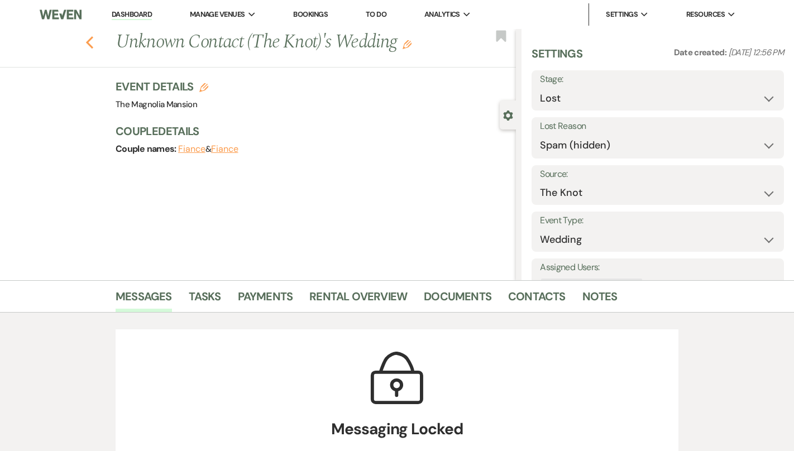
select select "8"
select select "1"
select select "8"
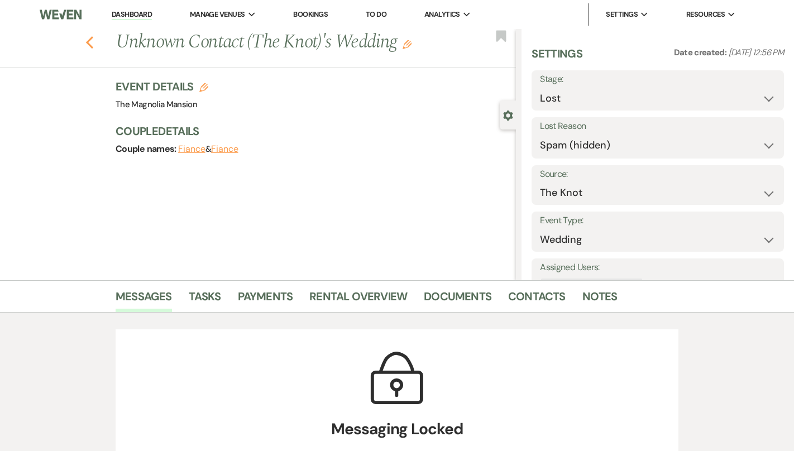
select select "6"
select select "8"
select select "5"
select select "8"
select select "6"
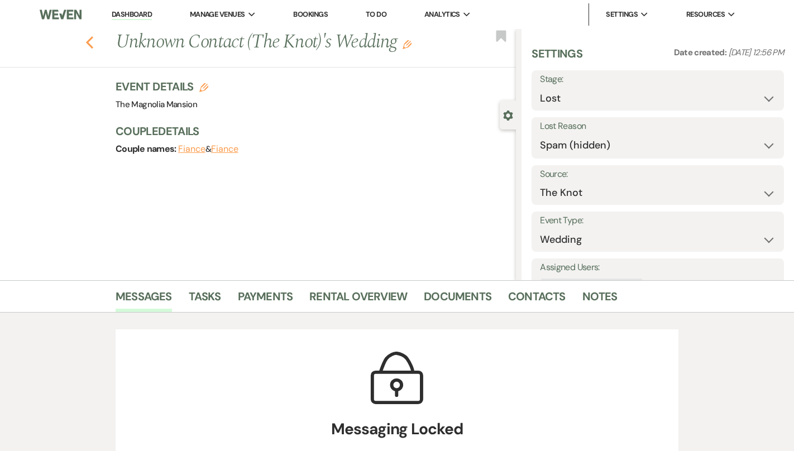
select select "8"
select select "6"
select select "8"
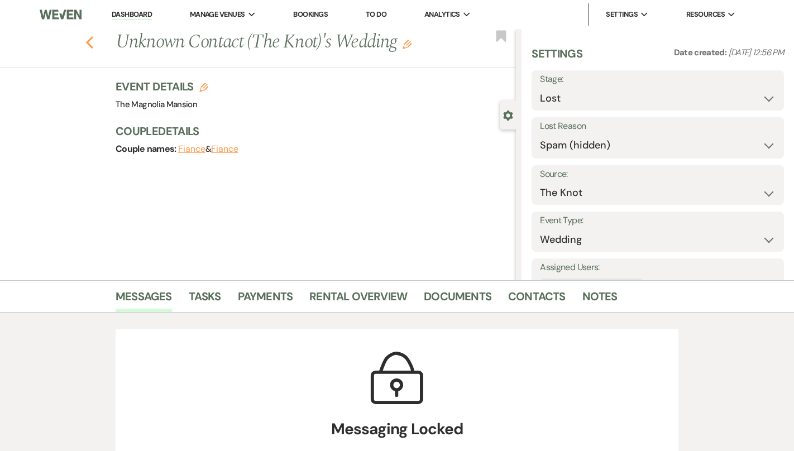
select select "7"
select select "8"
select select "6"
select select "8"
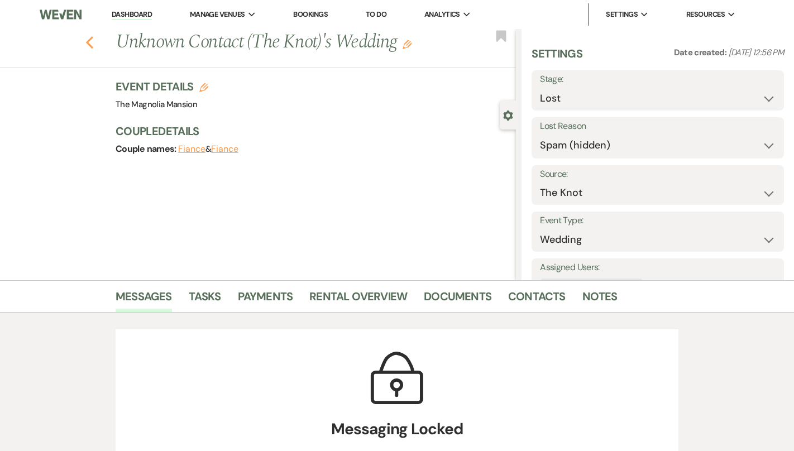
select select "6"
select select "8"
select select "6"
select select "8"
select select "1"
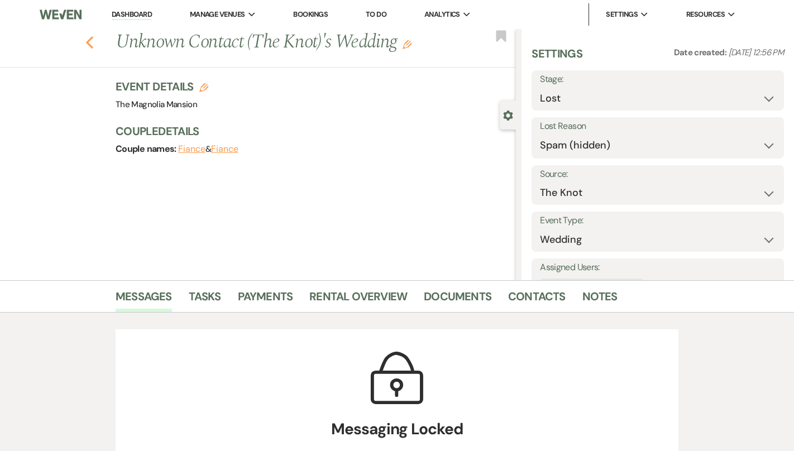
select select "8"
select select "6"
select select "8"
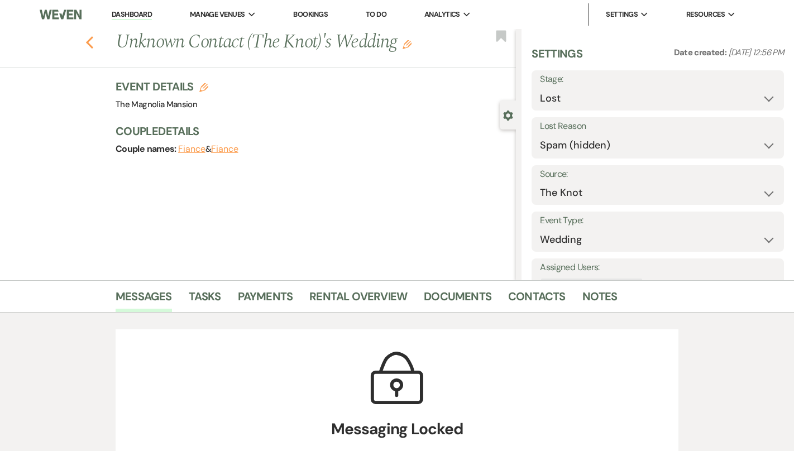
select select "8"
select select "6"
select select "8"
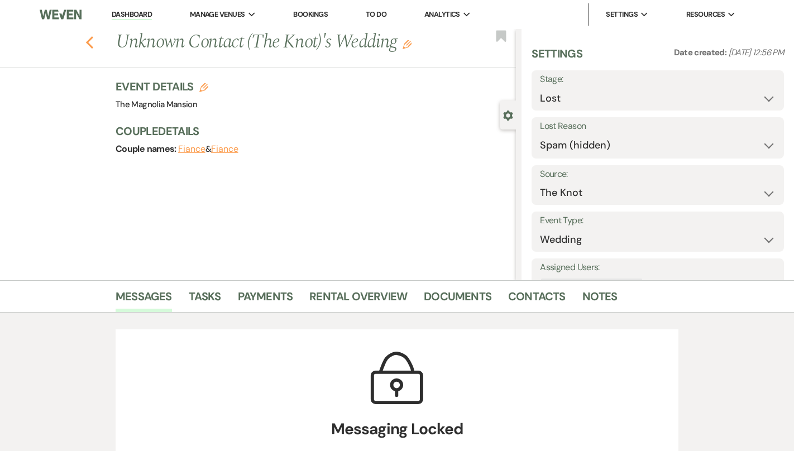
select select "8"
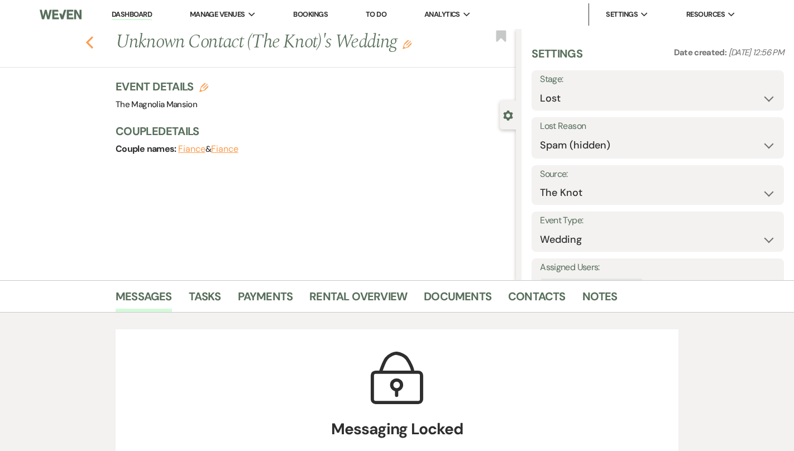
select select "5"
select select "8"
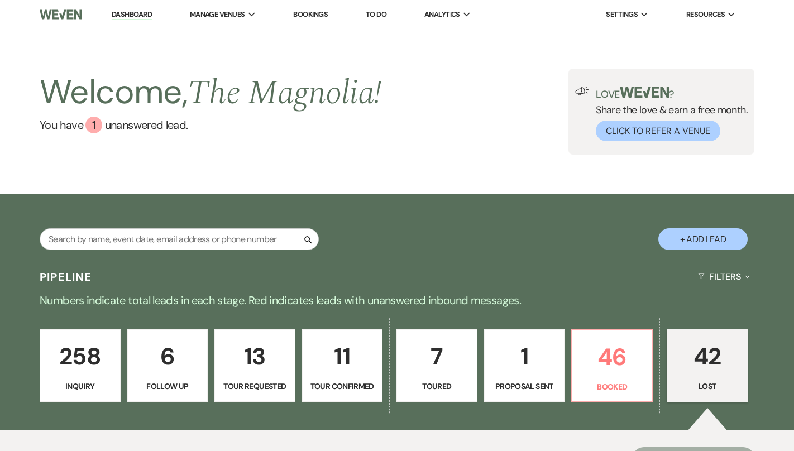
click at [78, 348] on p "258" at bounding box center [80, 356] width 66 height 37
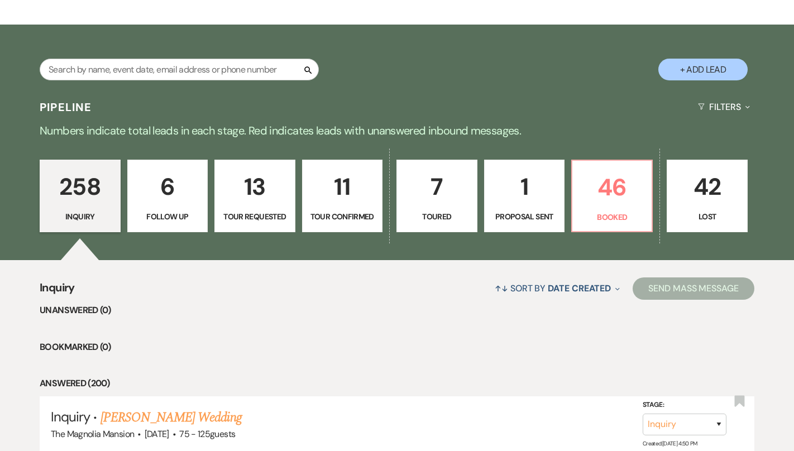
scroll to position [184, 0]
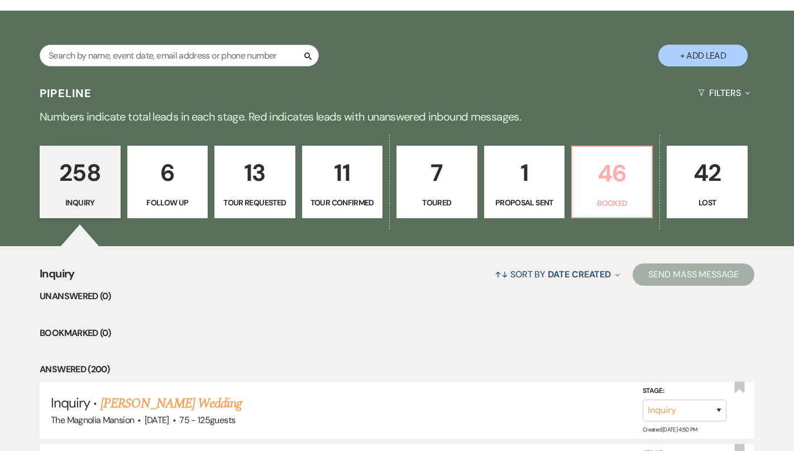
click at [621, 183] on p "46" at bounding box center [612, 173] width 66 height 37
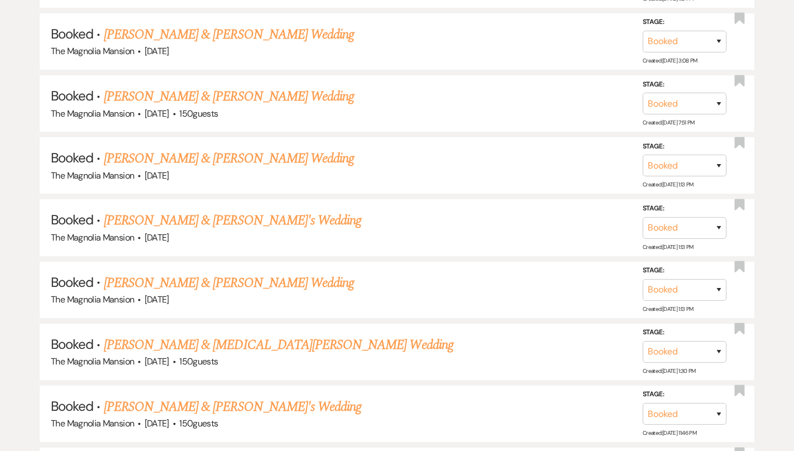
scroll to position [1549, 0]
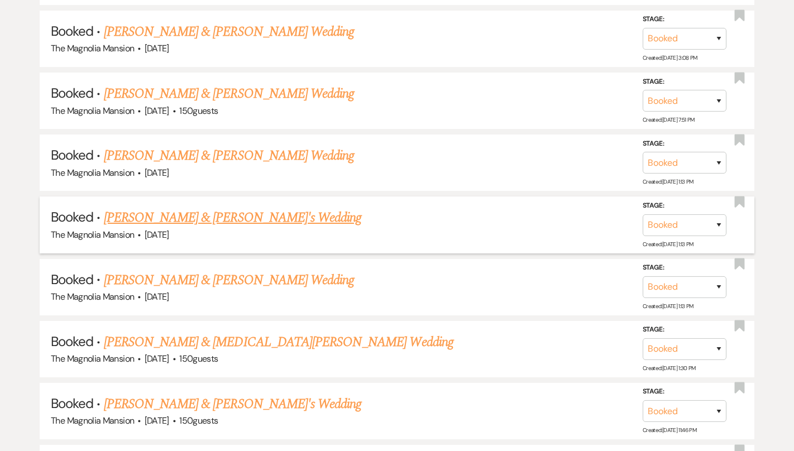
click at [265, 209] on link "[PERSON_NAME] & [PERSON_NAME]'s Wedding" at bounding box center [233, 218] width 258 height 20
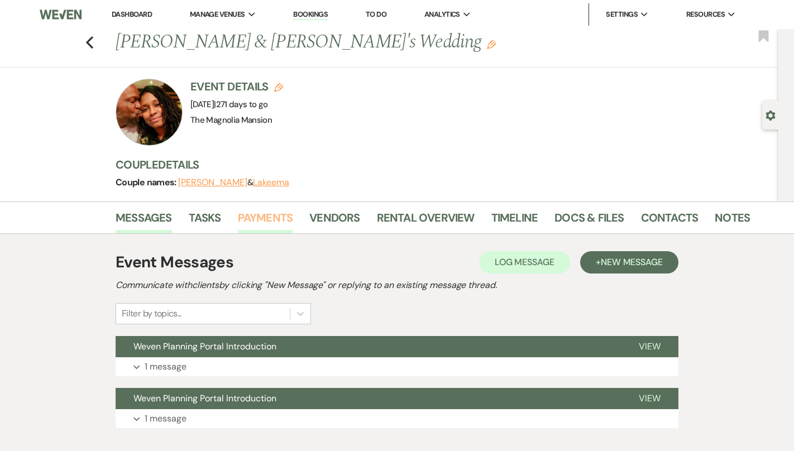
click at [273, 223] on link "Payments" at bounding box center [265, 221] width 55 height 25
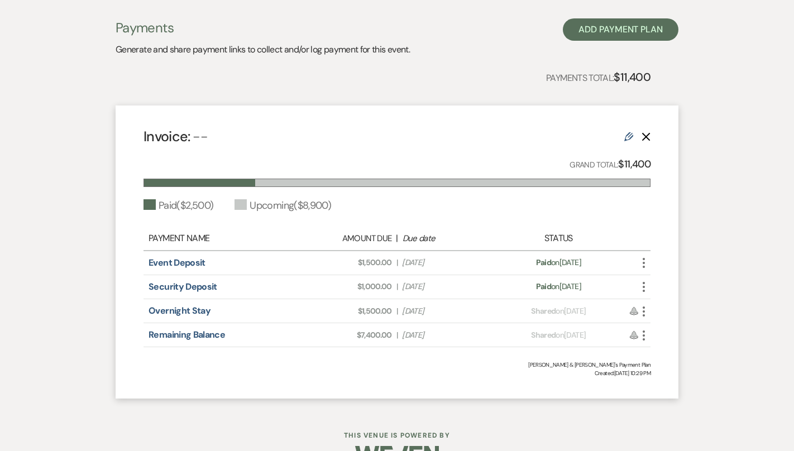
scroll to position [257, 0]
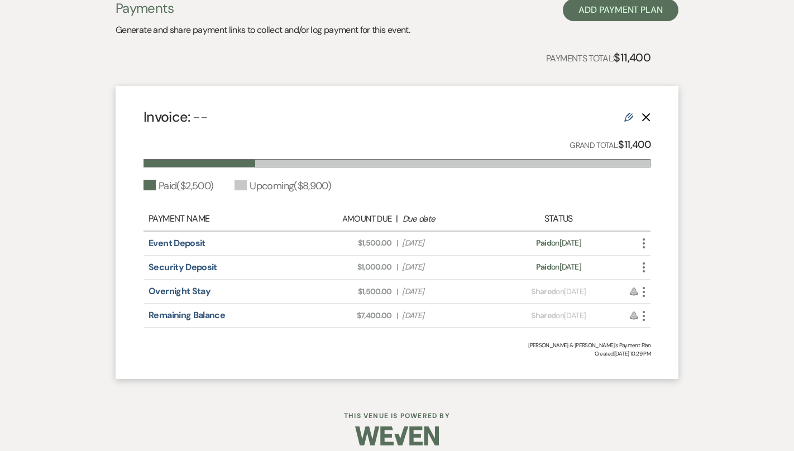
click at [644, 293] on use "button" at bounding box center [644, 292] width 2 height 10
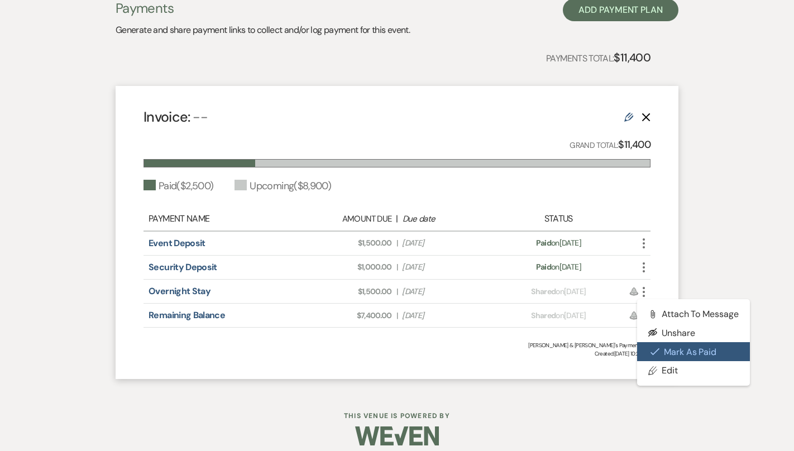
click at [673, 353] on button "Check [PERSON_NAME] [PERSON_NAME] as Paid" at bounding box center [693, 351] width 113 height 19
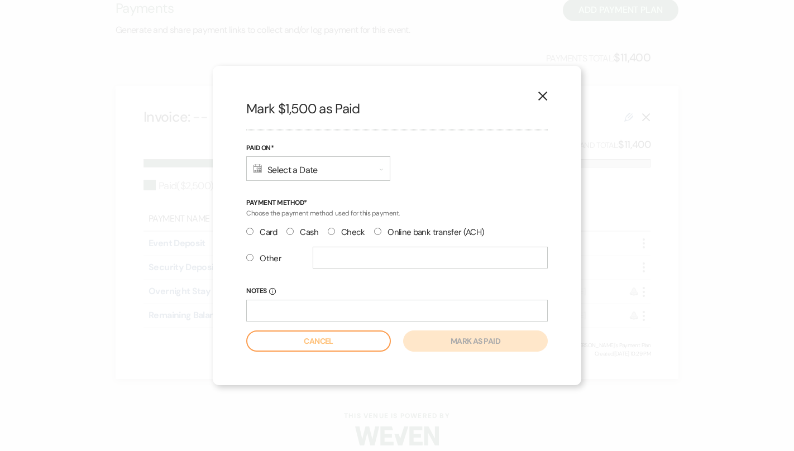
click at [330, 234] on input "Check" at bounding box center [331, 231] width 7 height 7
click at [322, 174] on div "Calendar Select a Date Expand" at bounding box center [318, 168] width 144 height 25
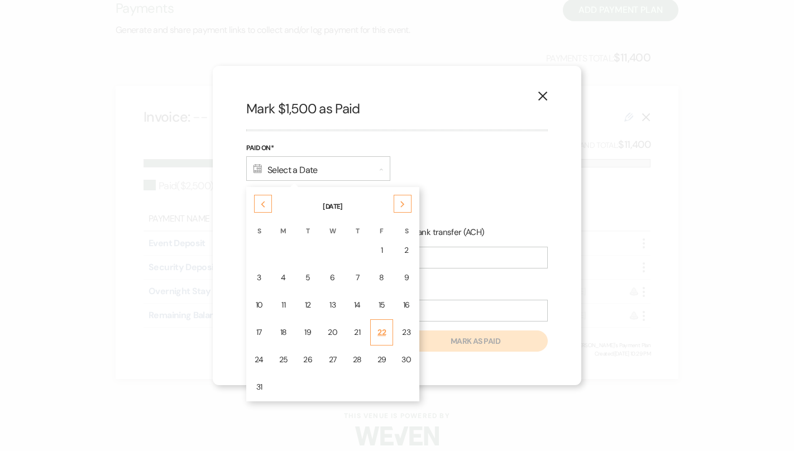
click at [382, 329] on div "22" at bounding box center [381, 333] width 9 height 12
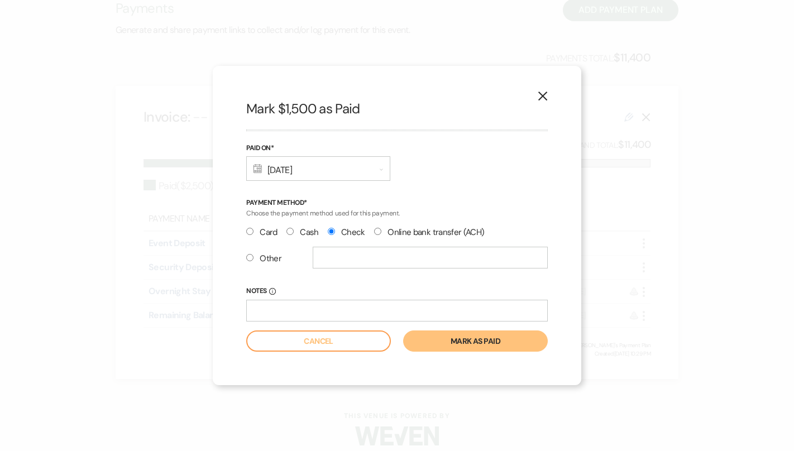
click at [431, 337] on button "Mark as paid" at bounding box center [475, 340] width 145 height 21
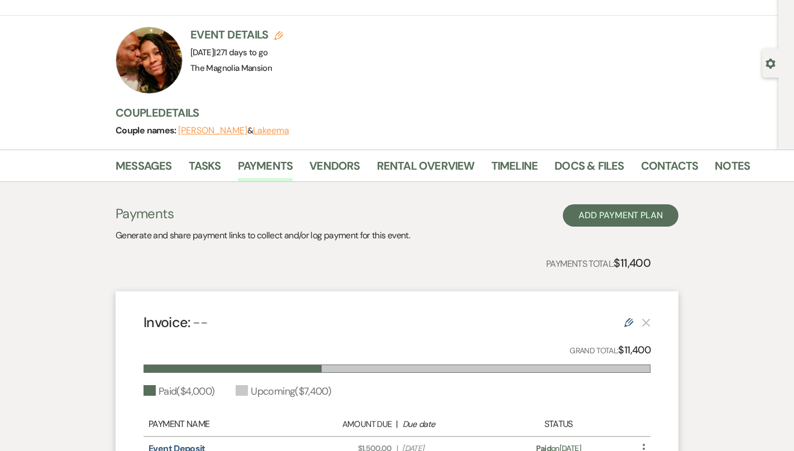
scroll to position [0, 0]
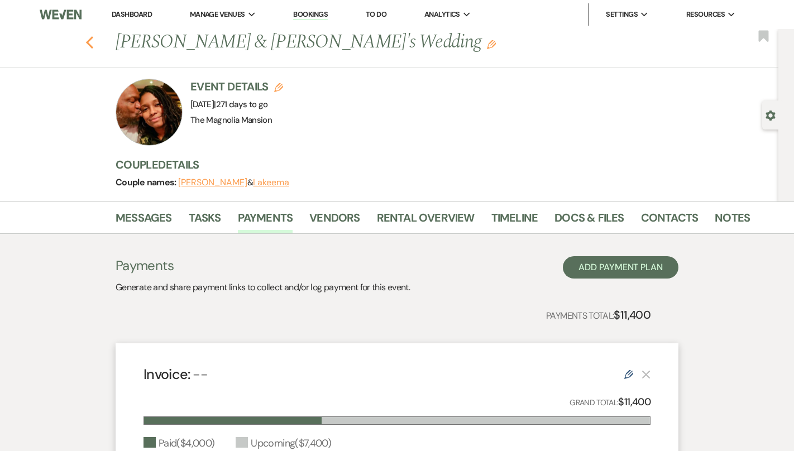
click at [88, 40] on use "button" at bounding box center [89, 42] width 7 height 12
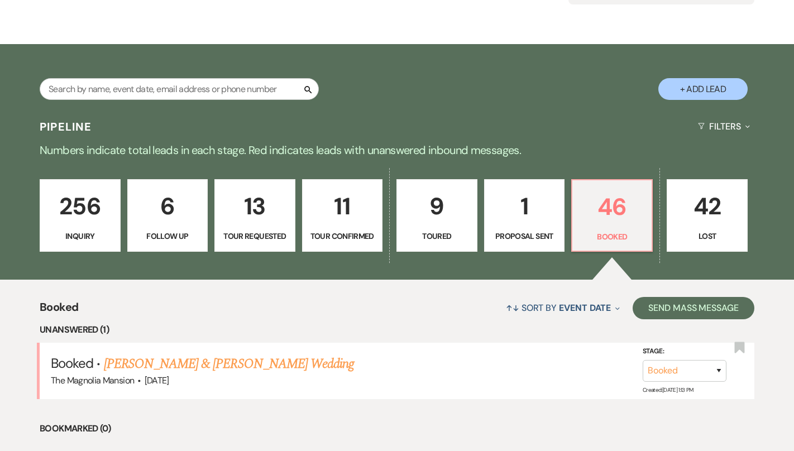
scroll to position [156, 0]
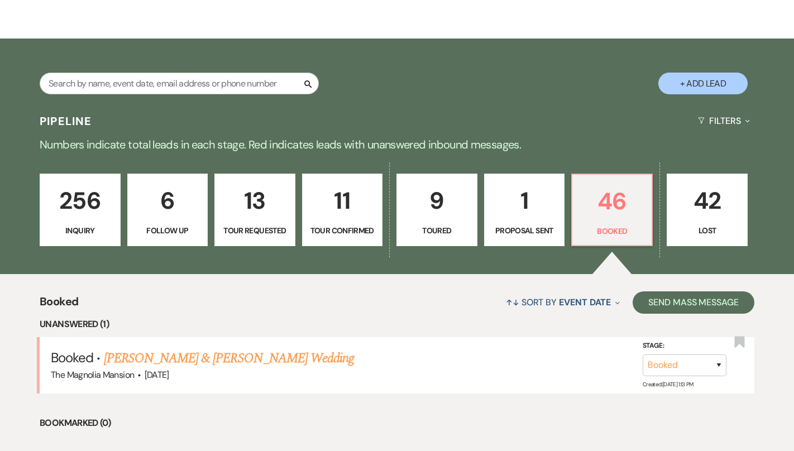
click at [118, 193] on link "256 Inquiry" at bounding box center [80, 210] width 80 height 73
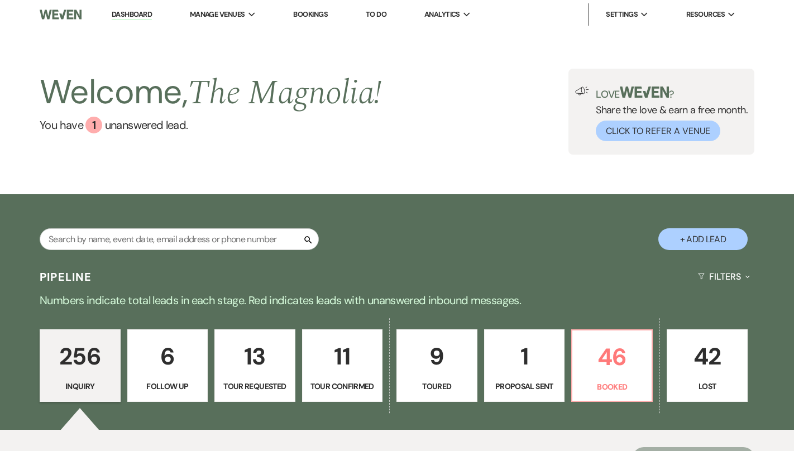
click at [320, 356] on p "11" at bounding box center [342, 356] width 66 height 37
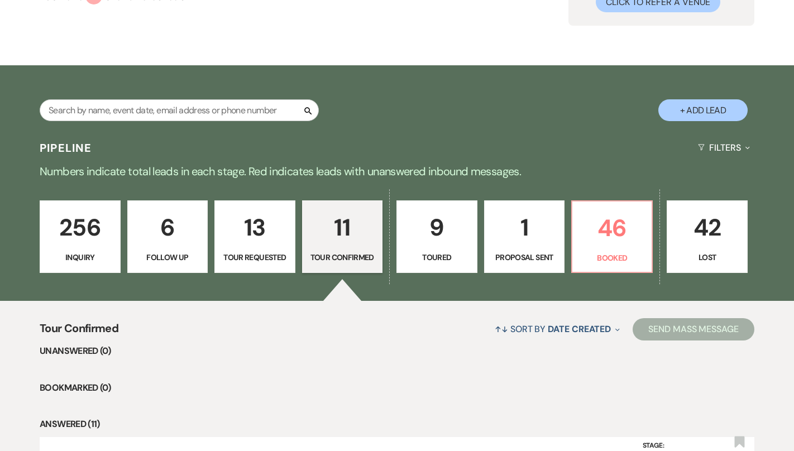
click at [425, 244] on p "9" at bounding box center [437, 227] width 66 height 37
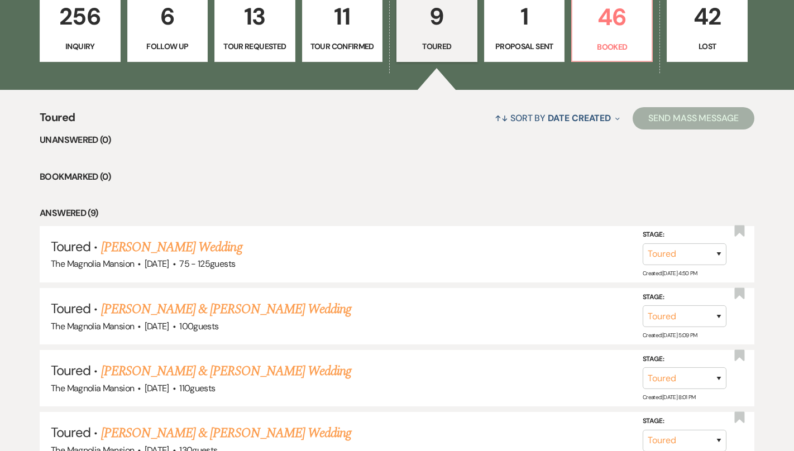
scroll to position [339, 0]
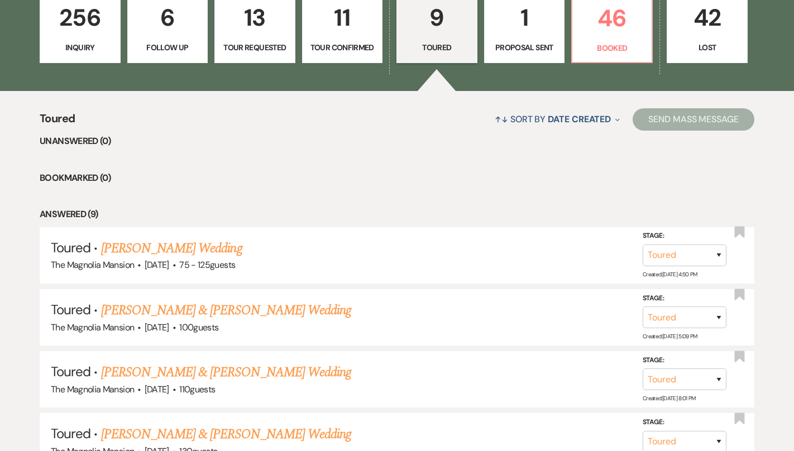
click at [496, 47] on p "Proposal Sent" at bounding box center [524, 47] width 66 height 12
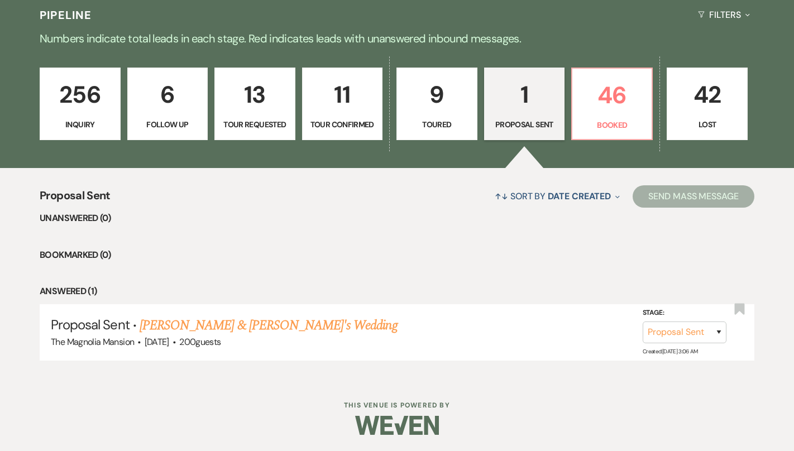
click at [419, 99] on p "9" at bounding box center [437, 94] width 66 height 37
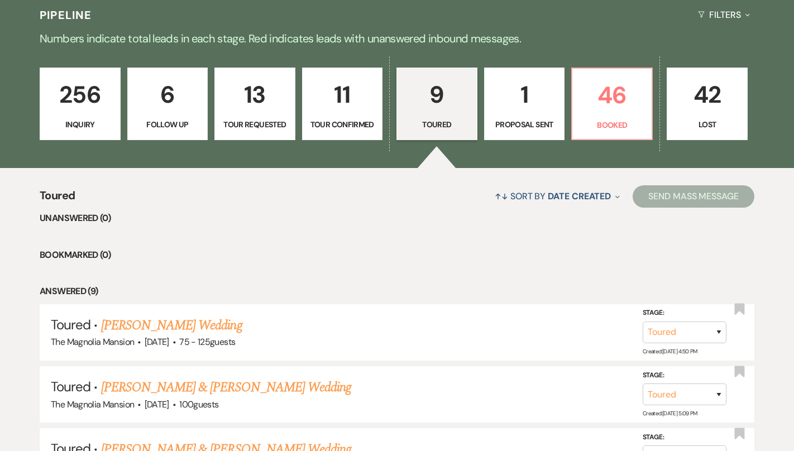
click at [332, 100] on p "11" at bounding box center [342, 94] width 66 height 37
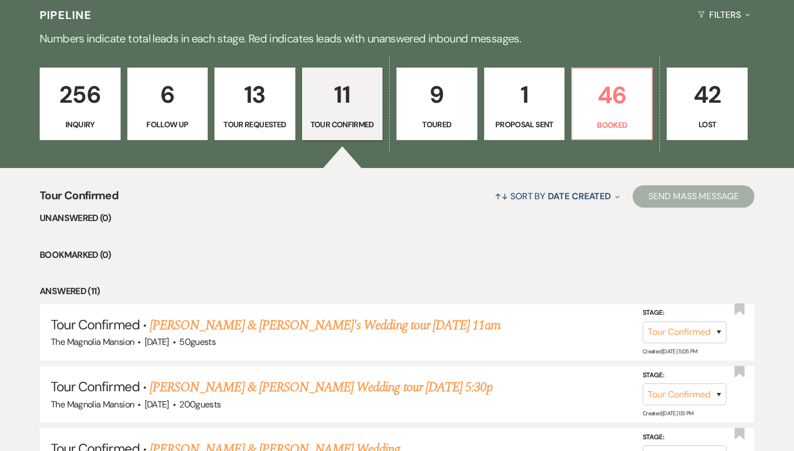
click at [265, 80] on p "13" at bounding box center [255, 94] width 66 height 37
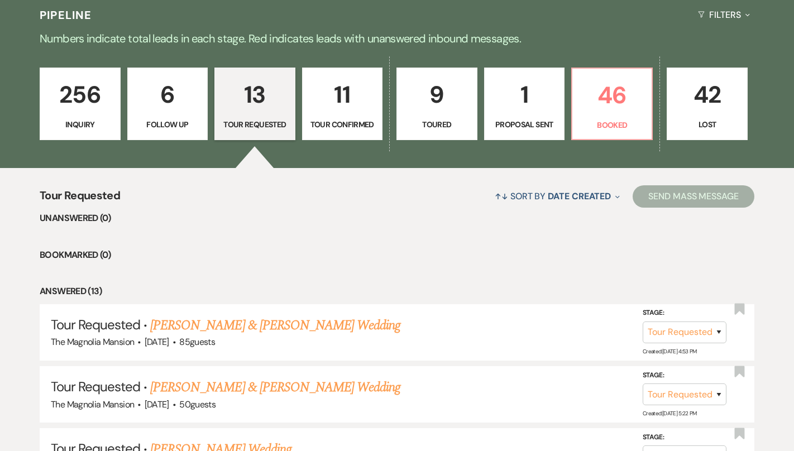
scroll to position [792, 0]
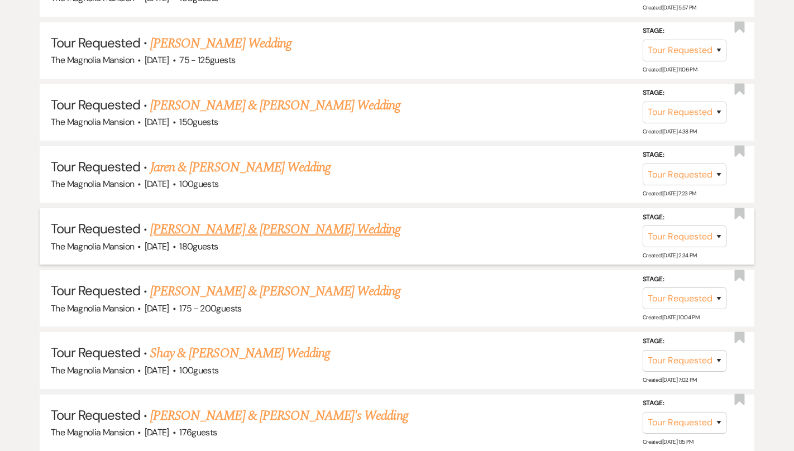
click at [285, 221] on link "[PERSON_NAME] & [PERSON_NAME] Wedding" at bounding box center [275, 229] width 250 height 20
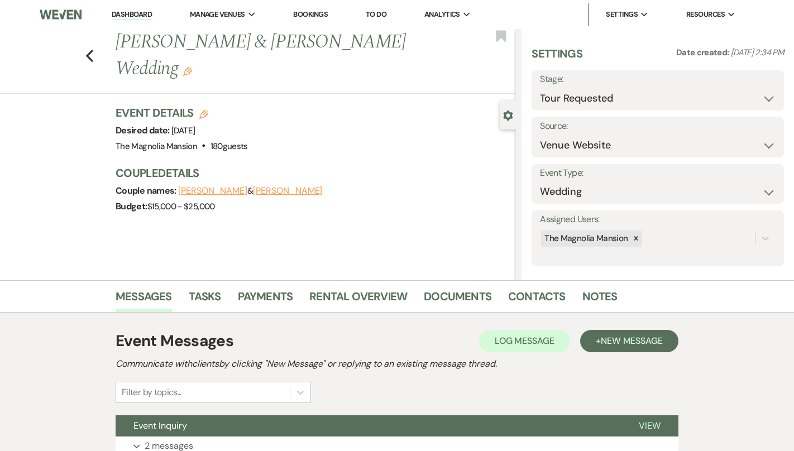
scroll to position [93, 0]
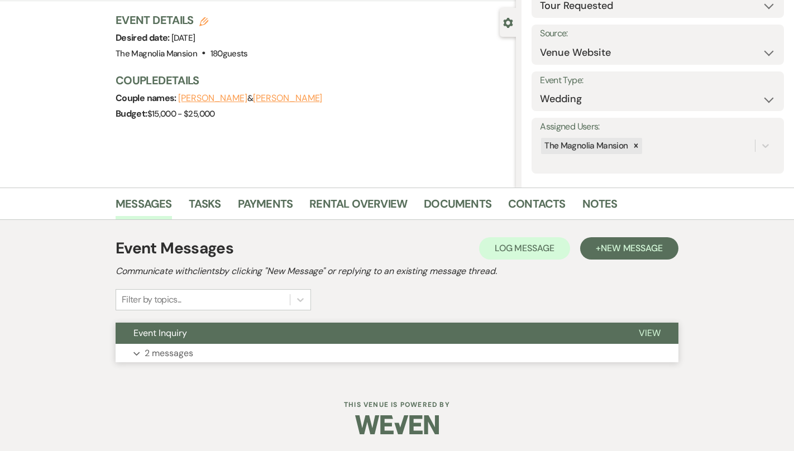
click at [306, 343] on button "Event Inquiry" at bounding box center [368, 333] width 505 height 21
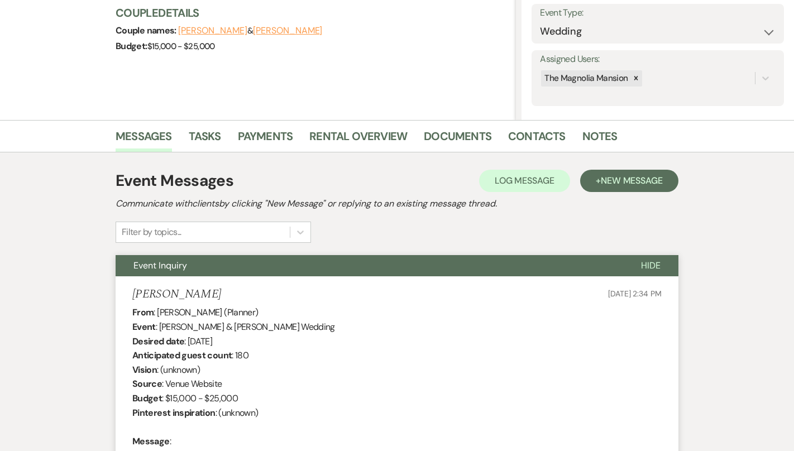
scroll to position [139, 0]
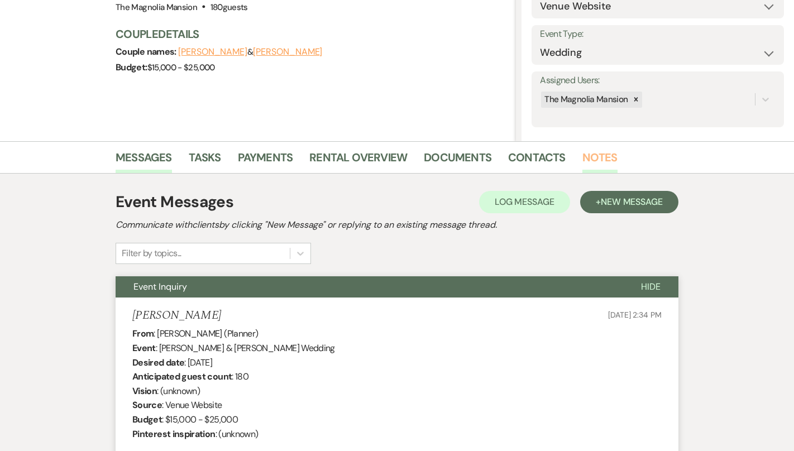
click at [582, 160] on link "Notes" at bounding box center [599, 160] width 35 height 25
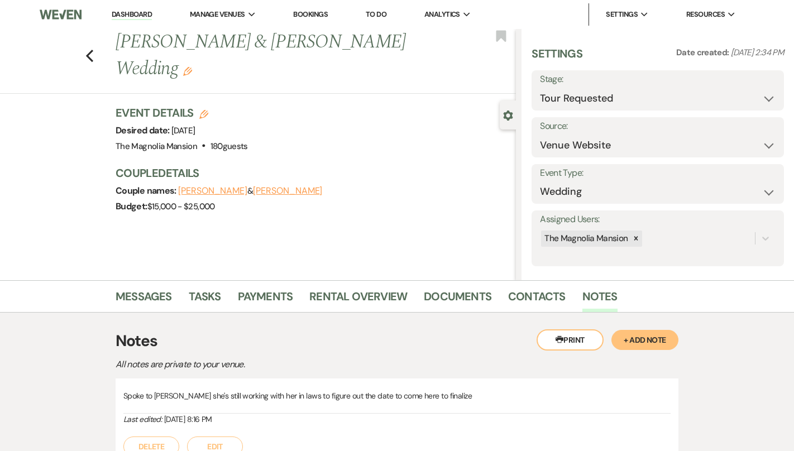
click at [140, 287] on li "Messages" at bounding box center [152, 298] width 73 height 27
click at [141, 300] on link "Messages" at bounding box center [144, 299] width 56 height 25
